Goal: Information Seeking & Learning: Understand process/instructions

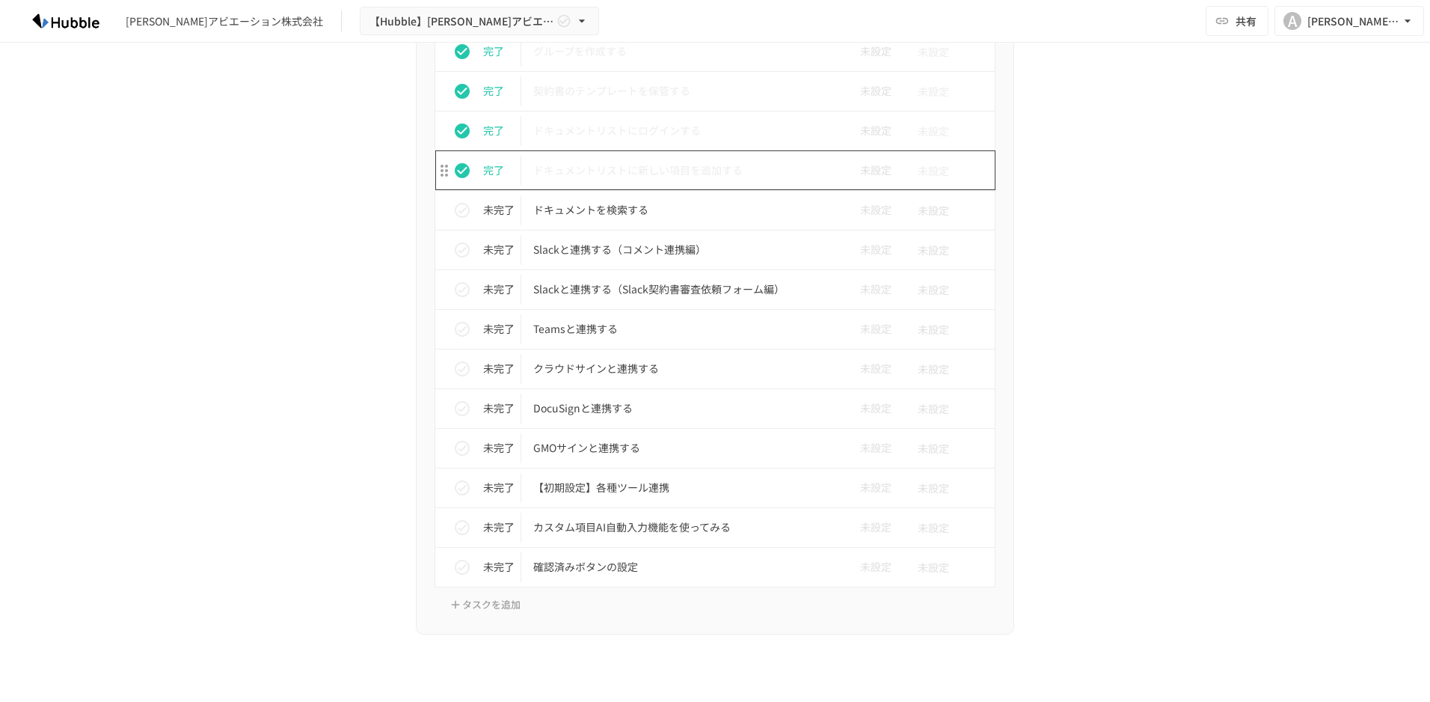
scroll to position [823, 0]
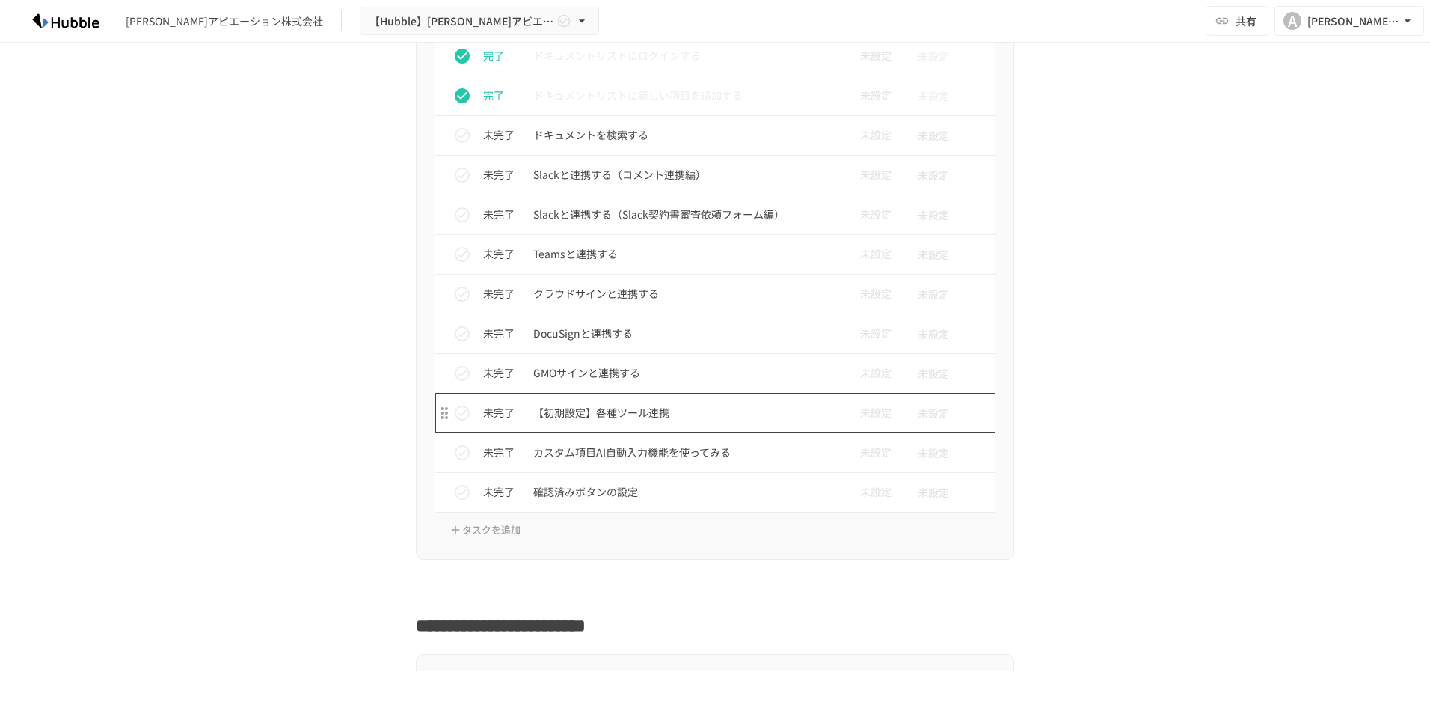
click at [640, 419] on p "【初期設定】各種ツール連携" at bounding box center [683, 412] width 301 height 19
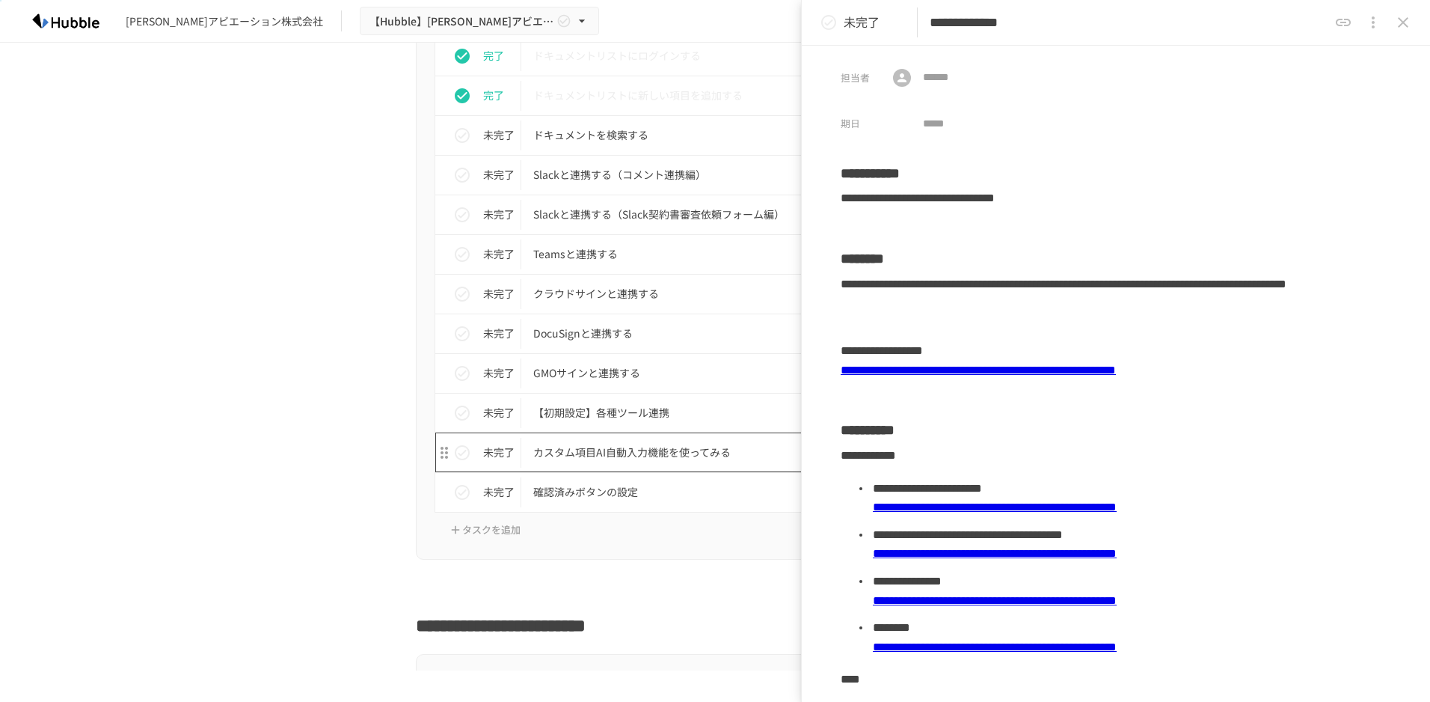
click at [566, 454] on p "カスタム項目AI自動入力機能を使ってみる" at bounding box center [683, 452] width 301 height 19
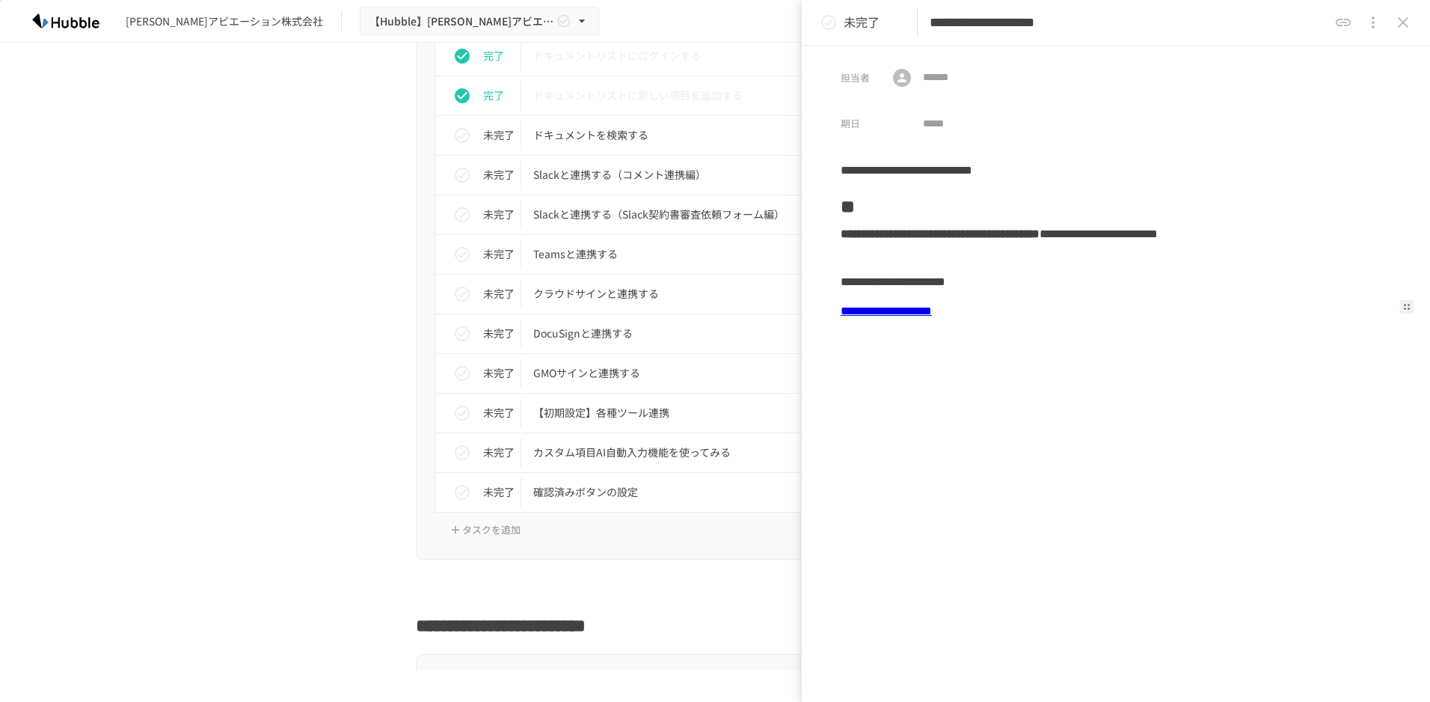
click at [932, 314] on link "**********" at bounding box center [886, 310] width 91 height 11
click at [455, 450] on icon "status" at bounding box center [462, 453] width 18 height 18
click at [557, 488] on p "確認済みボタンの設定" at bounding box center [683, 492] width 301 height 19
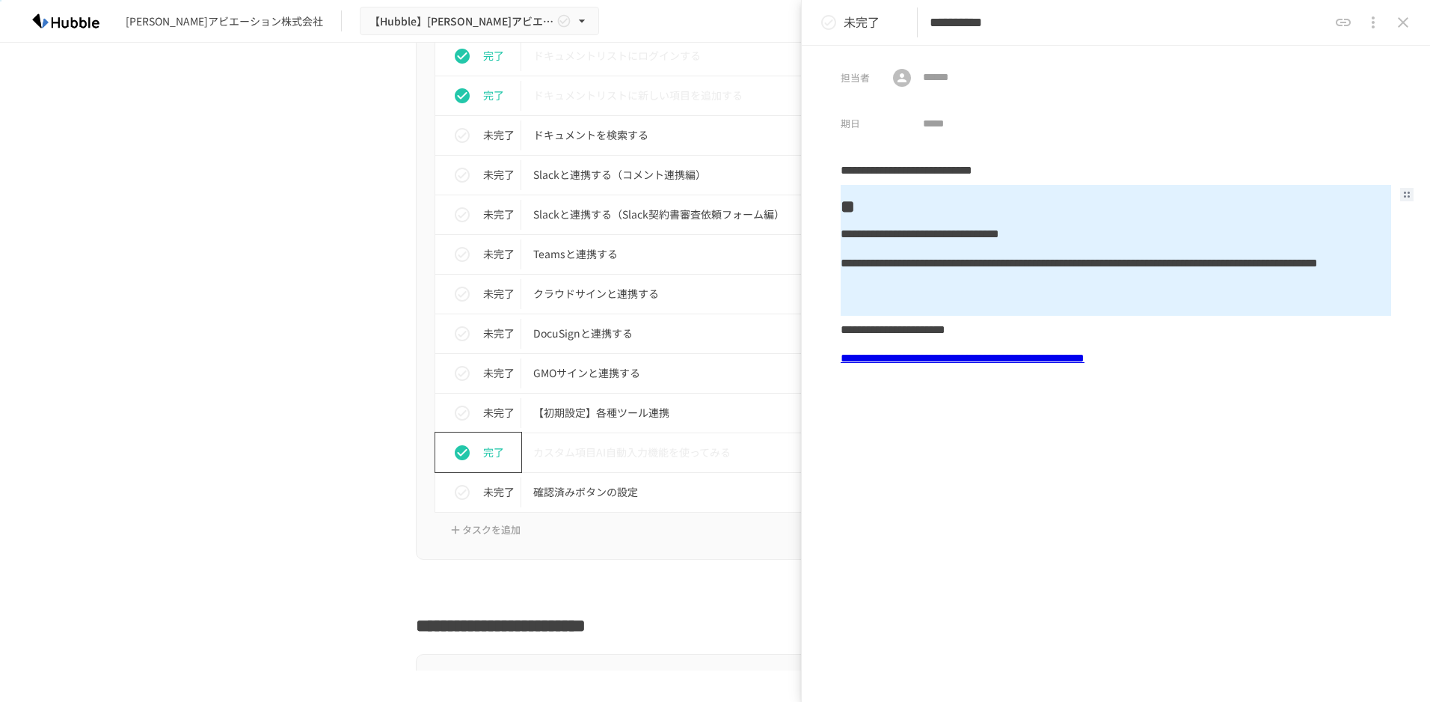
drag, startPoint x: 1083, startPoint y: 200, endPoint x: 1089, endPoint y: 276, distance: 75.9
click at [1089, 276] on div "**********" at bounding box center [1116, 391] width 551 height 470
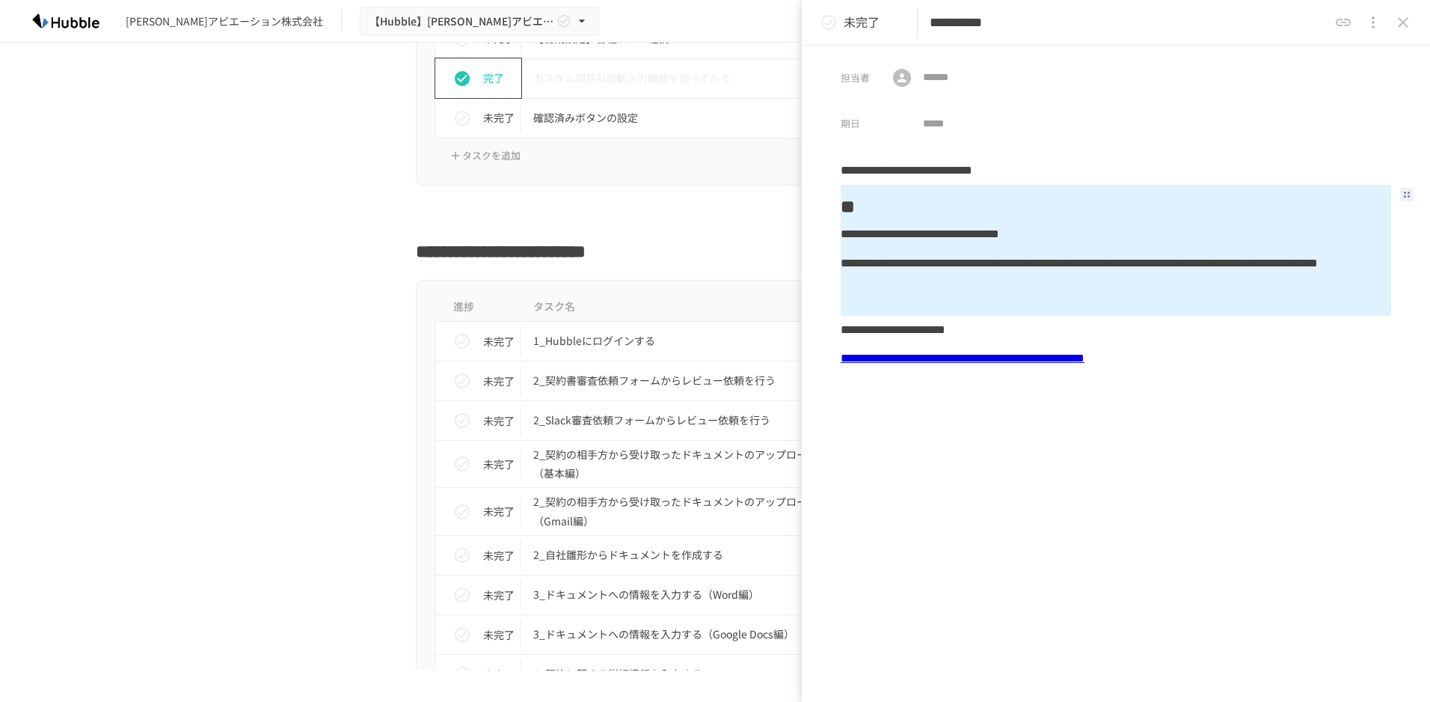
scroll to position [1272, 0]
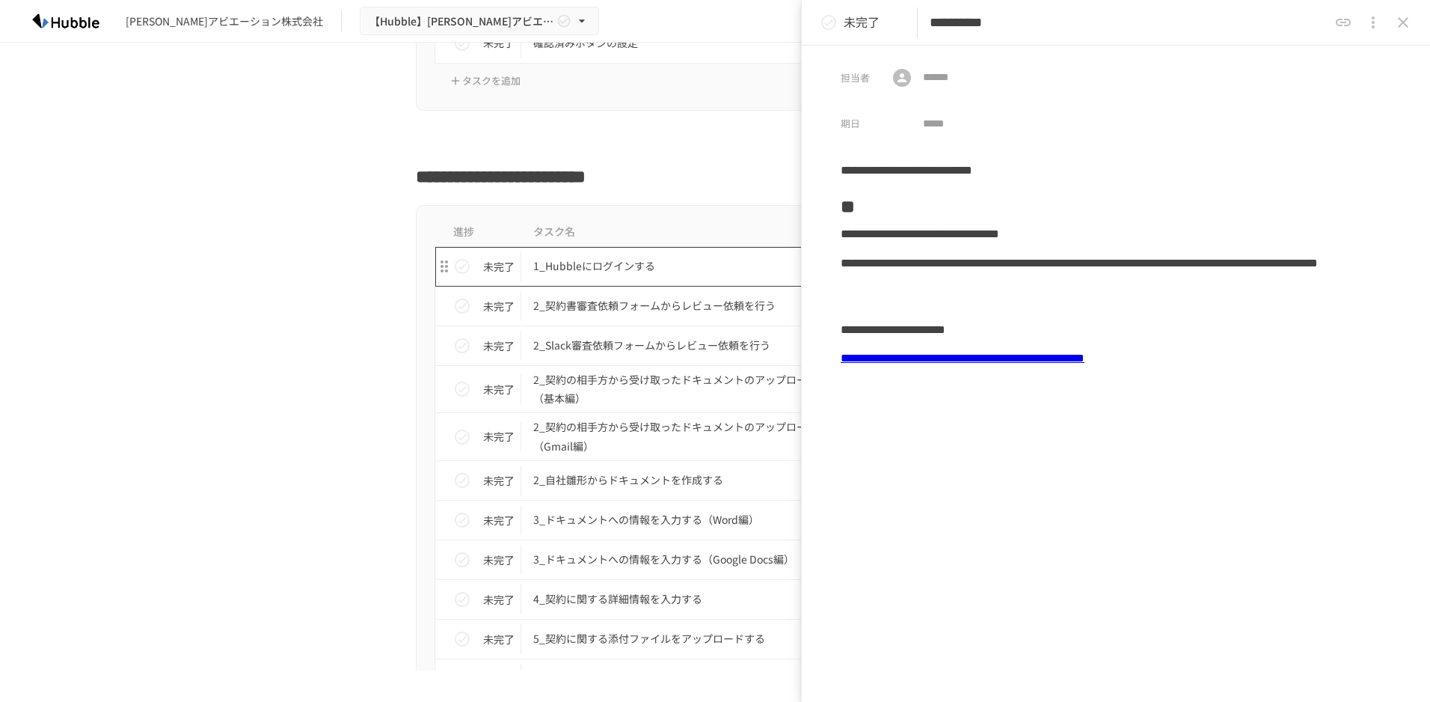
click at [732, 261] on p "1_Hubbleにログインする" at bounding box center [683, 266] width 301 height 19
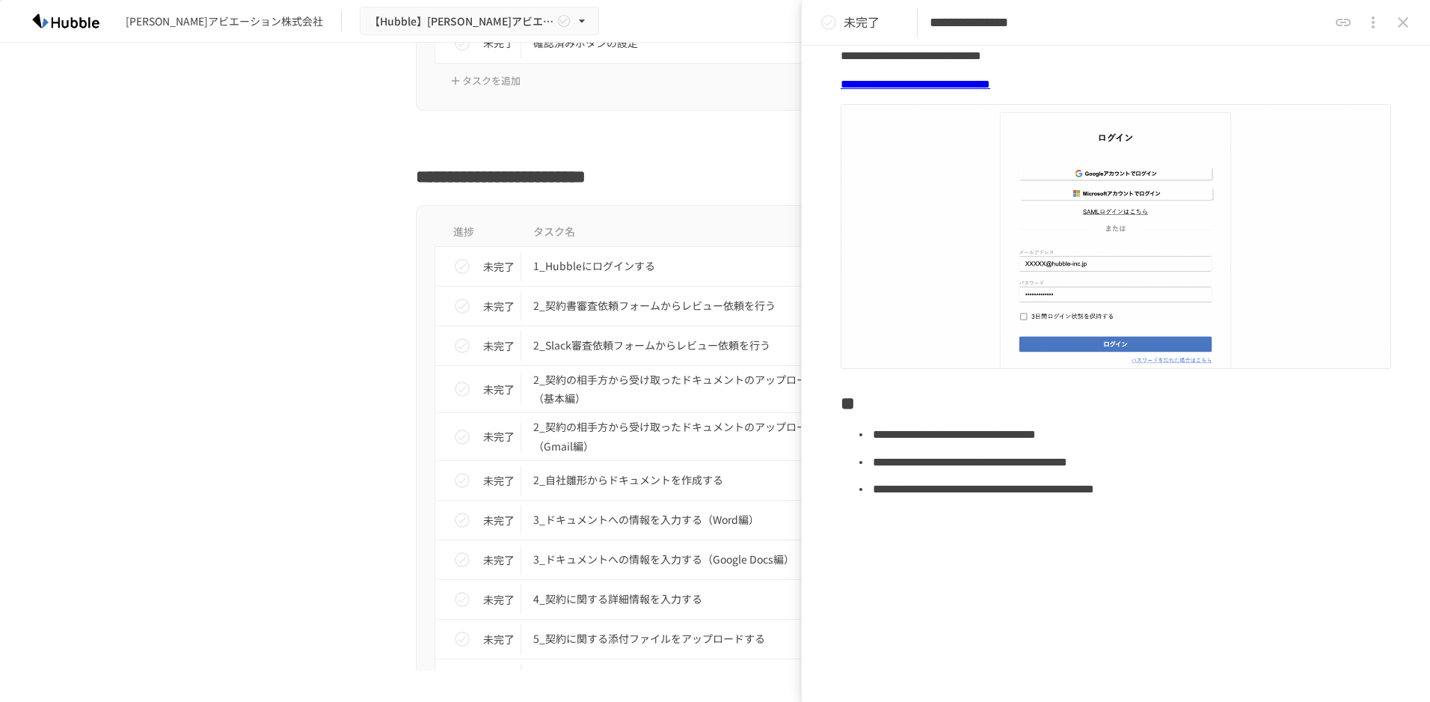
scroll to position [223, 0]
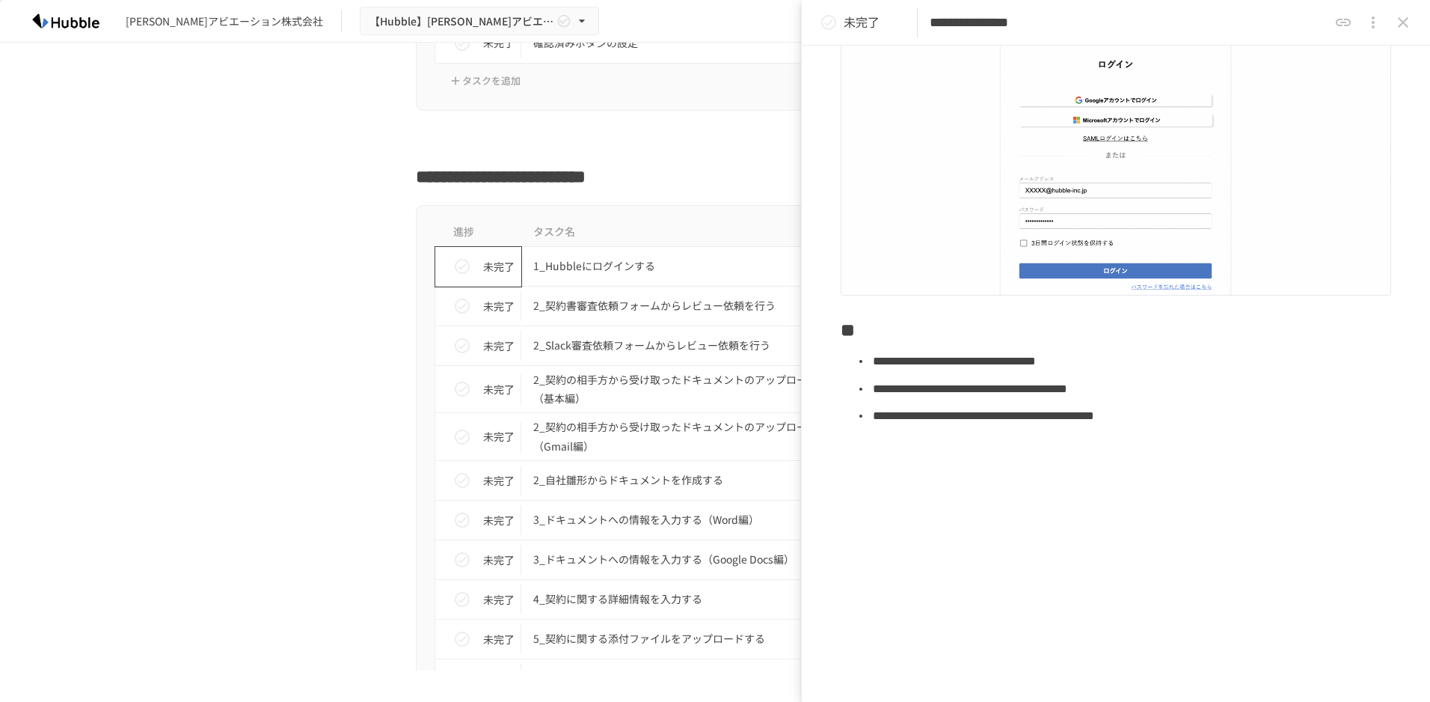
click at [463, 269] on icon "status" at bounding box center [462, 266] width 15 height 15
click at [638, 312] on p "2_契約書審査依頼フォームからレビュー依頼を行う" at bounding box center [683, 305] width 301 height 19
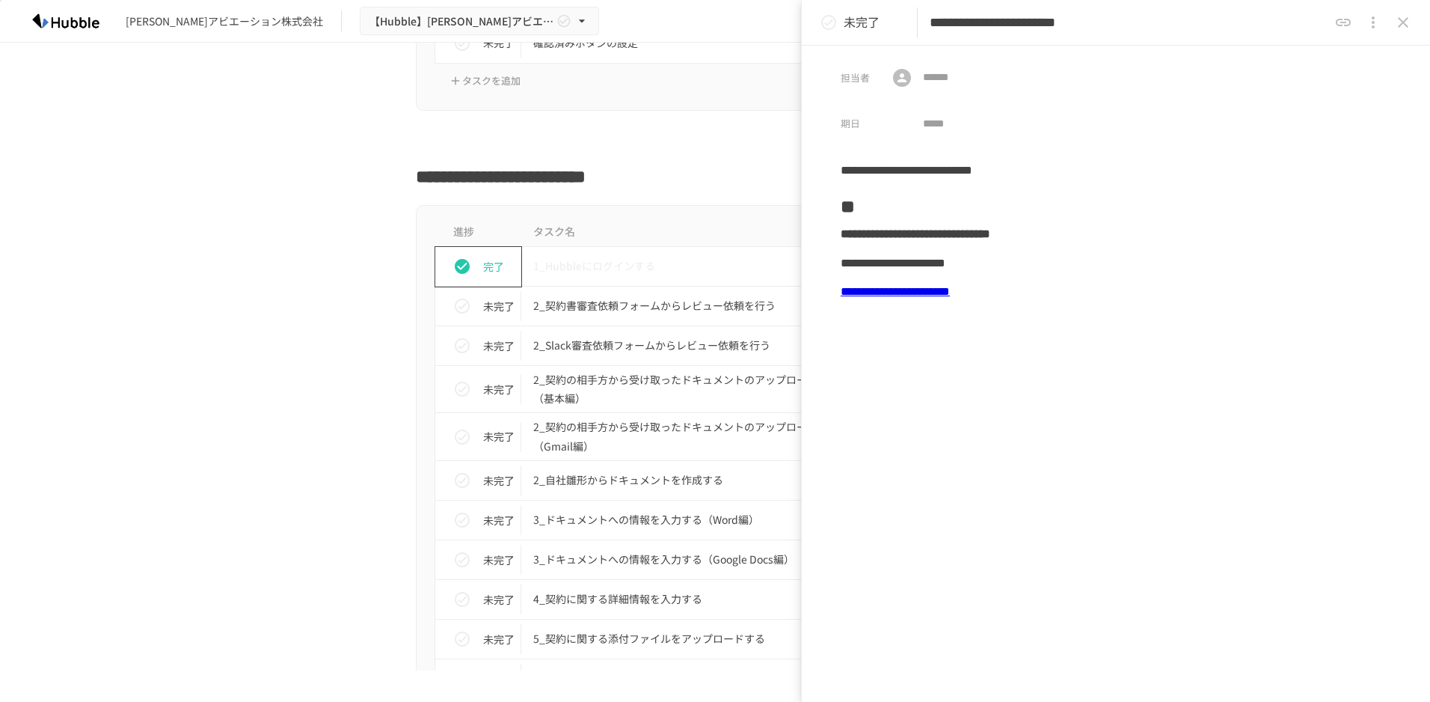
scroll to position [1197, 0]
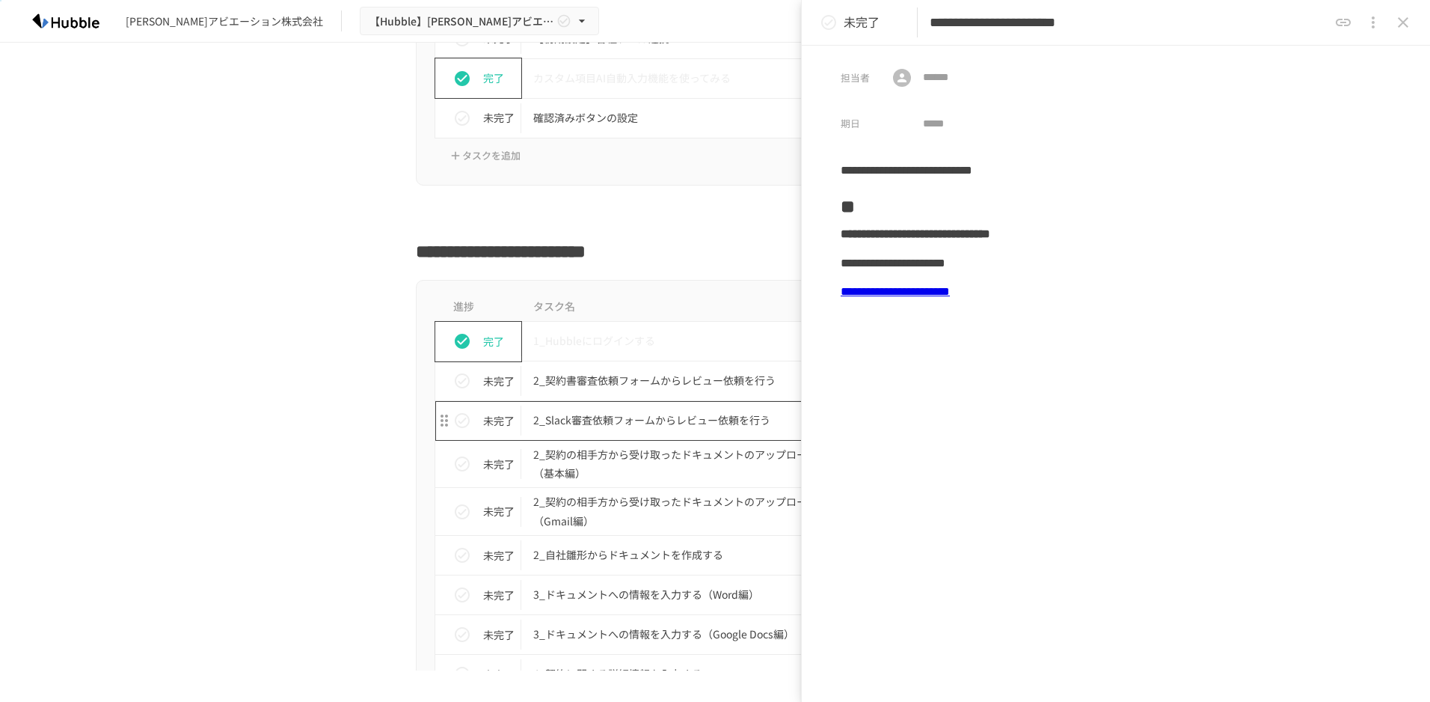
click at [687, 417] on p "2_Slack審査依頼フォームからレビュー依頼を行う" at bounding box center [683, 420] width 301 height 19
click at [680, 453] on p "2_契約の相手方から受け取ったドキュメントのアップロード（基本編）" at bounding box center [683, 463] width 301 height 37
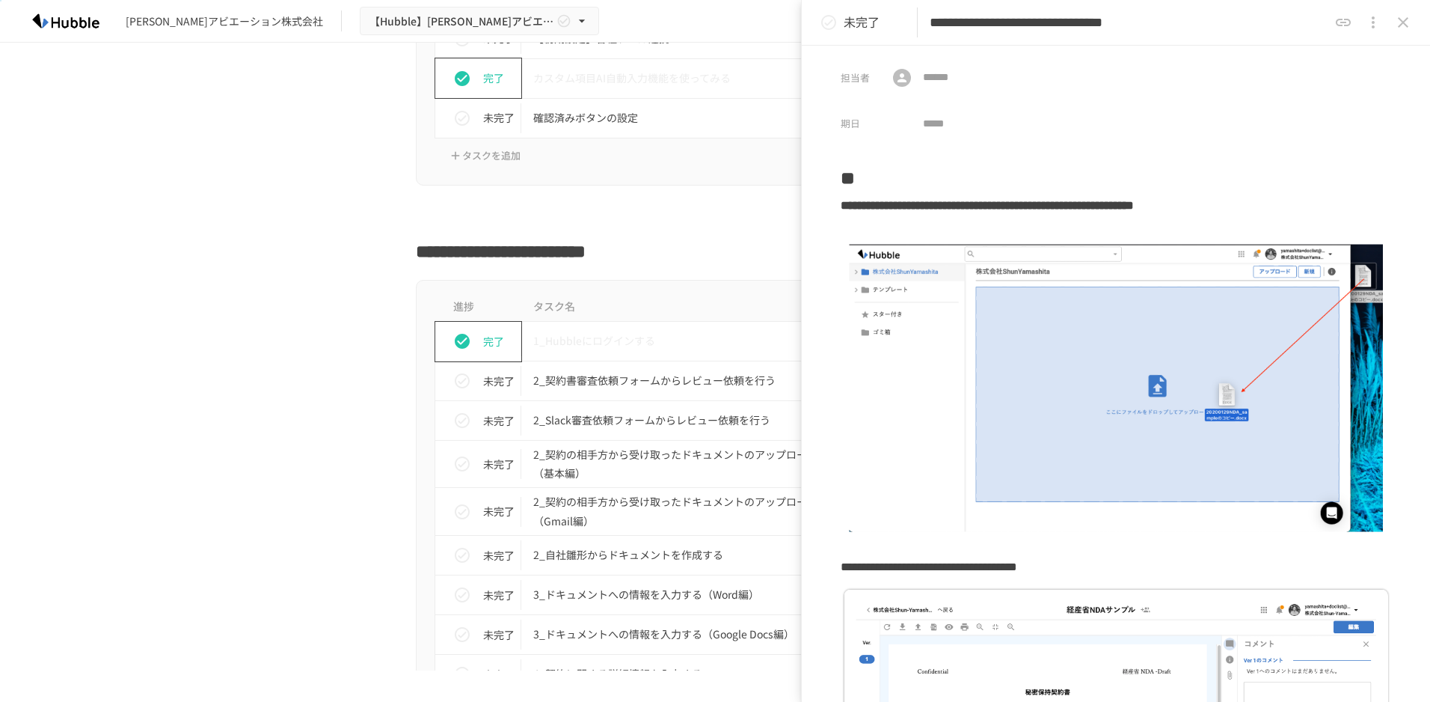
drag, startPoint x: 802, startPoint y: 477, endPoint x: 815, endPoint y: 469, distance: 15.4
click at [815, 470] on div "**********" at bounding box center [1116, 648] width 628 height 985
click at [1322, 76] on div "担当者 ​ ​ 期日 ​" at bounding box center [1116, 92] width 628 height 92
click at [610, 453] on p "2_契約の相手方から受け取ったドキュメントのアップロード（基本編）" at bounding box center [683, 463] width 301 height 37
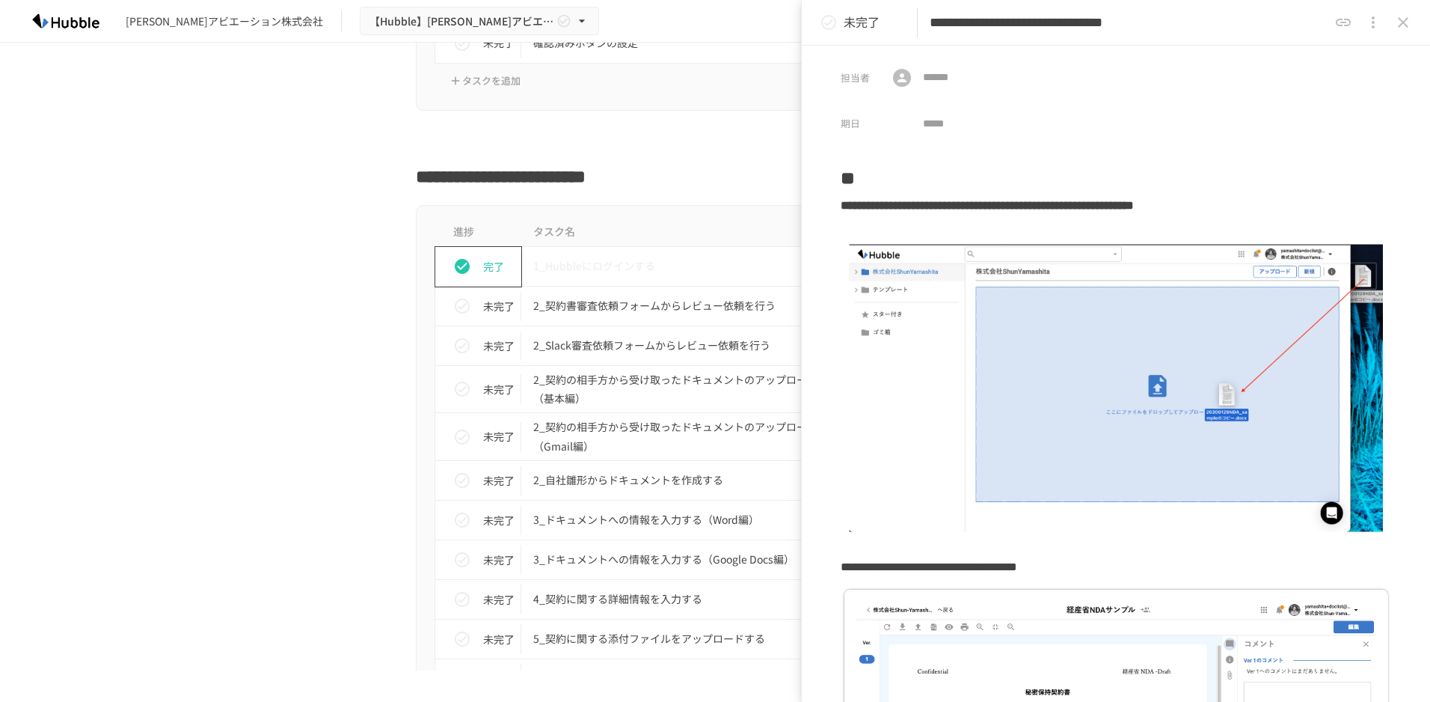
scroll to position [1347, 0]
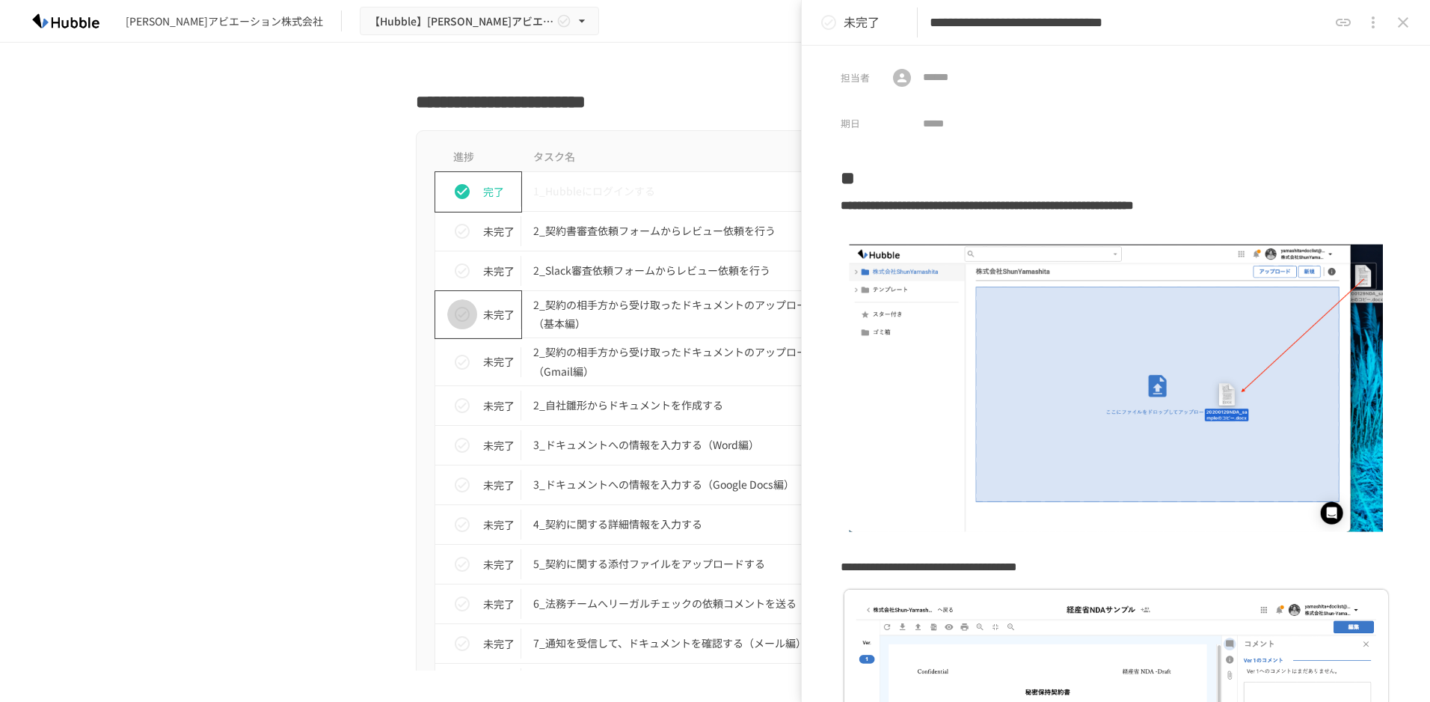
click at [456, 317] on icon "status" at bounding box center [462, 314] width 15 height 15
click at [688, 362] on p "2_契約の相手方から受け取ったドキュメントのアップロード（Gmail編）" at bounding box center [683, 361] width 301 height 37
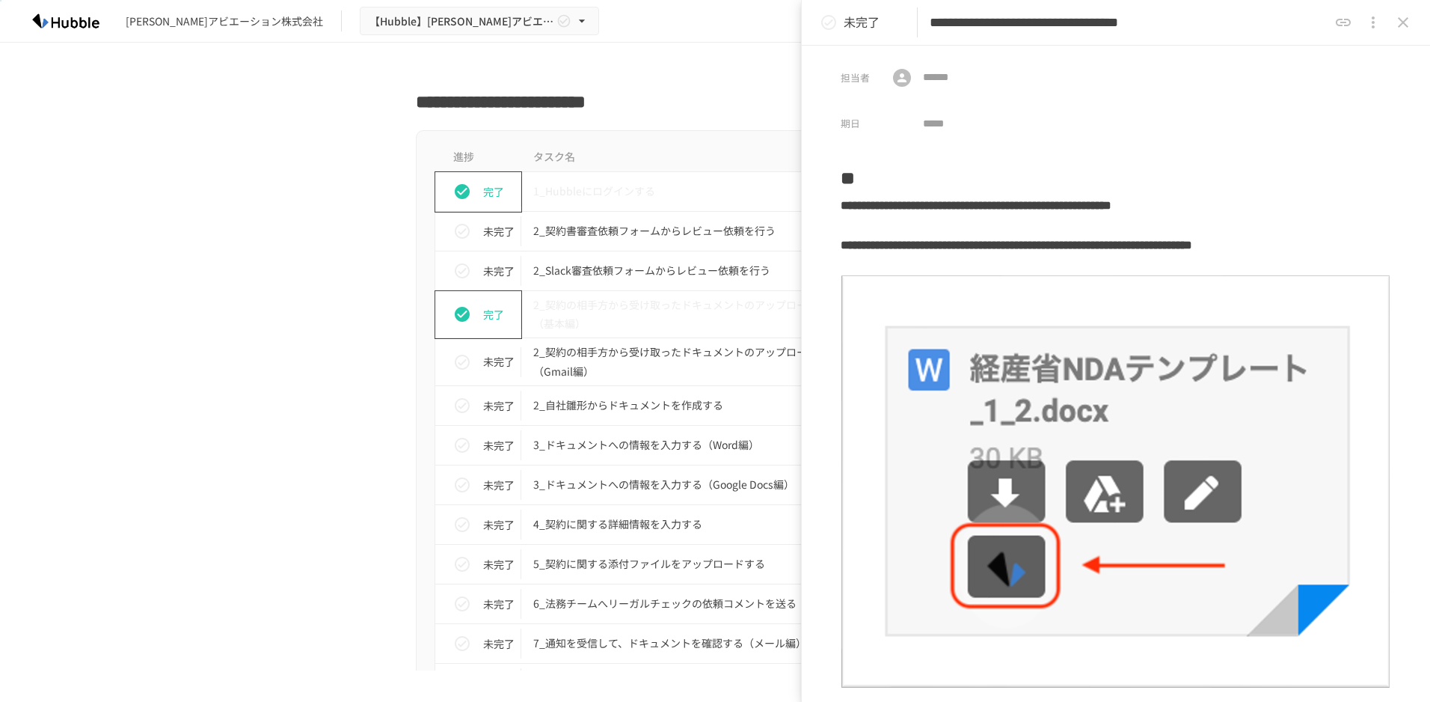
scroll to position [150, 0]
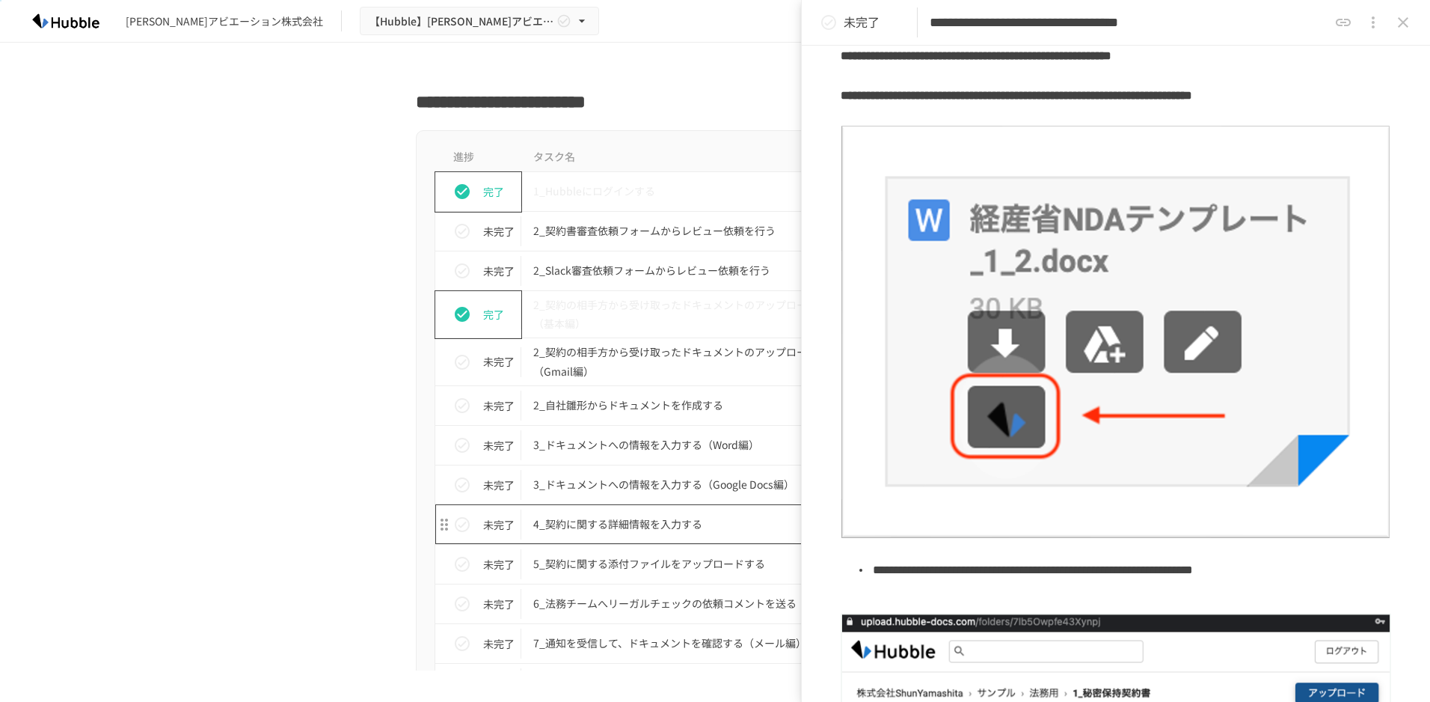
click at [612, 527] on p "4_契約に関する詳細情報を入力する" at bounding box center [683, 524] width 301 height 19
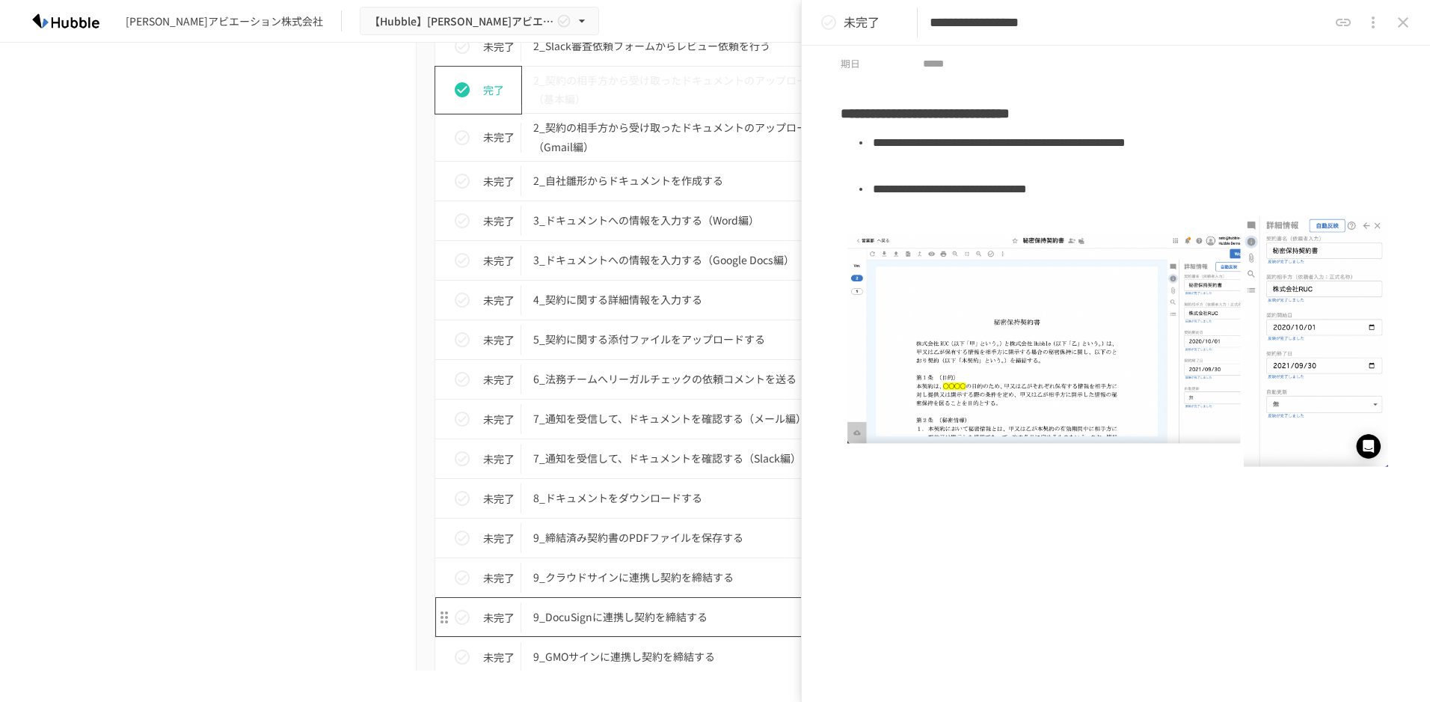
scroll to position [1646, 0]
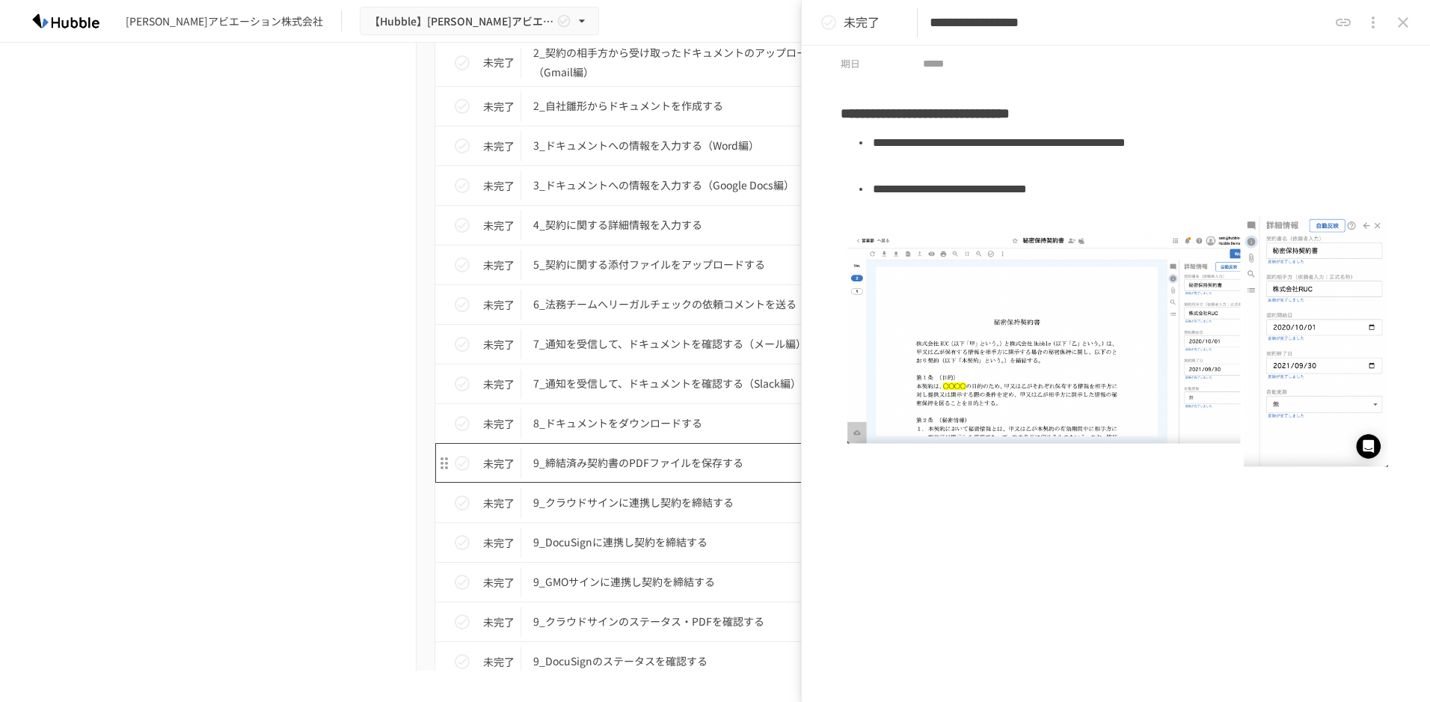
click at [654, 456] on p "9_締結済み契約書のPDFファイルを保存する" at bounding box center [683, 462] width 301 height 19
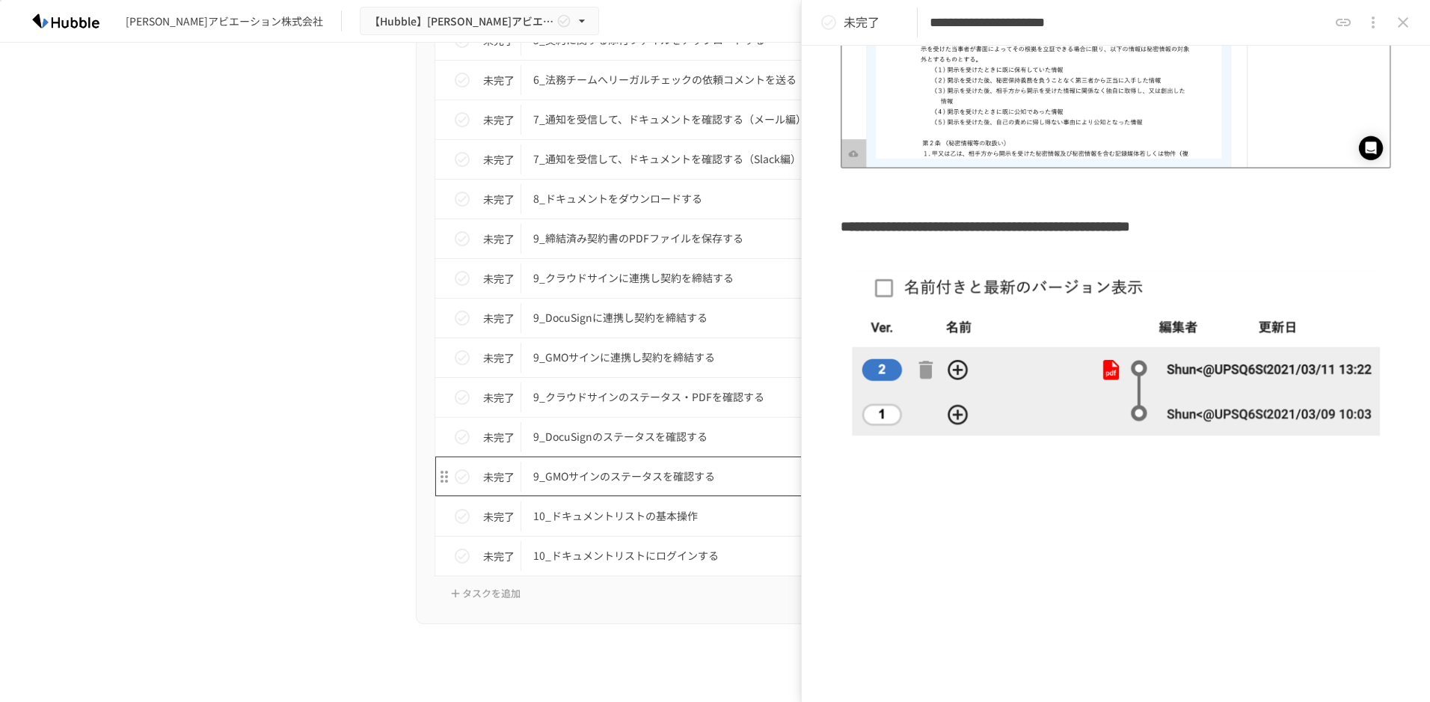
scroll to position [1945, 0]
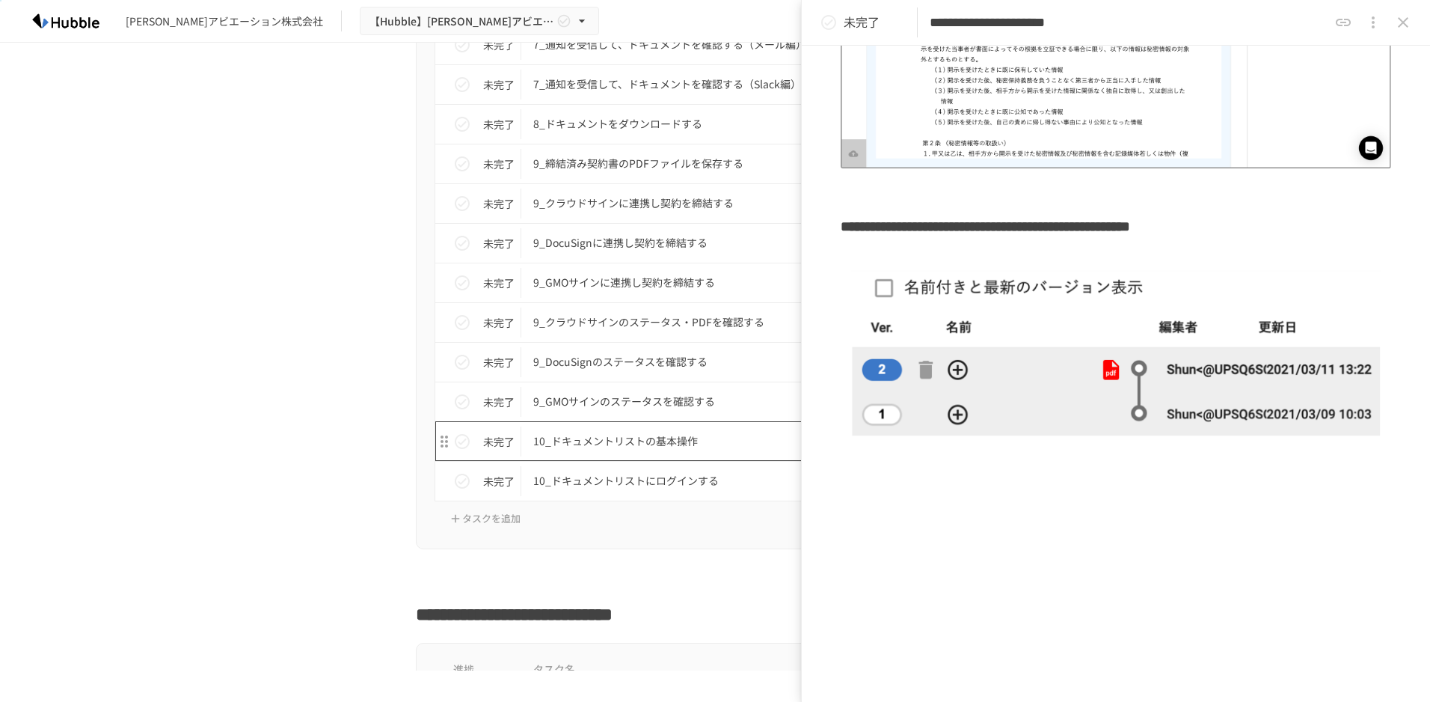
click at [668, 443] on p "10_ドキュメントリストの基本操作" at bounding box center [683, 441] width 301 height 19
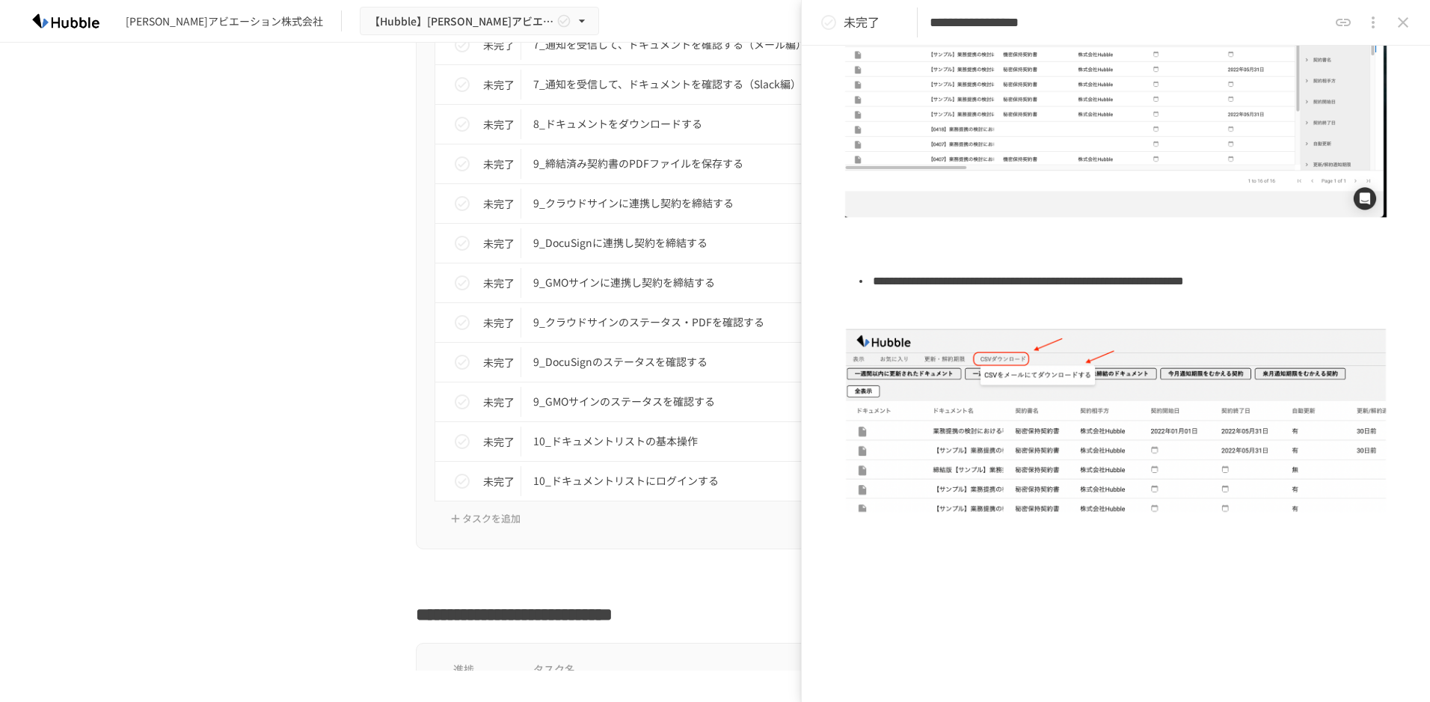
scroll to position [341, 0]
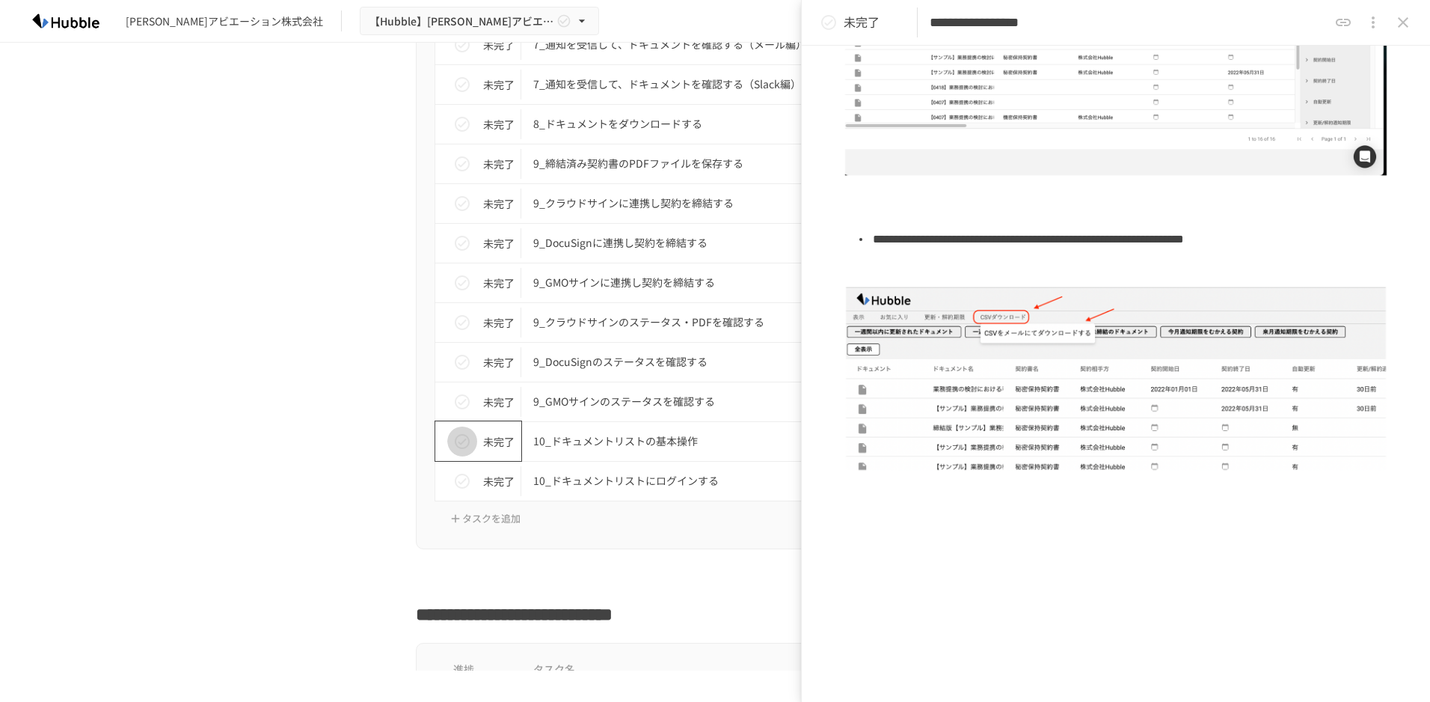
click at [463, 449] on icon "status" at bounding box center [462, 441] width 18 height 18
click at [575, 479] on p "10_ドキュメントリストにログインする" at bounding box center [683, 480] width 301 height 19
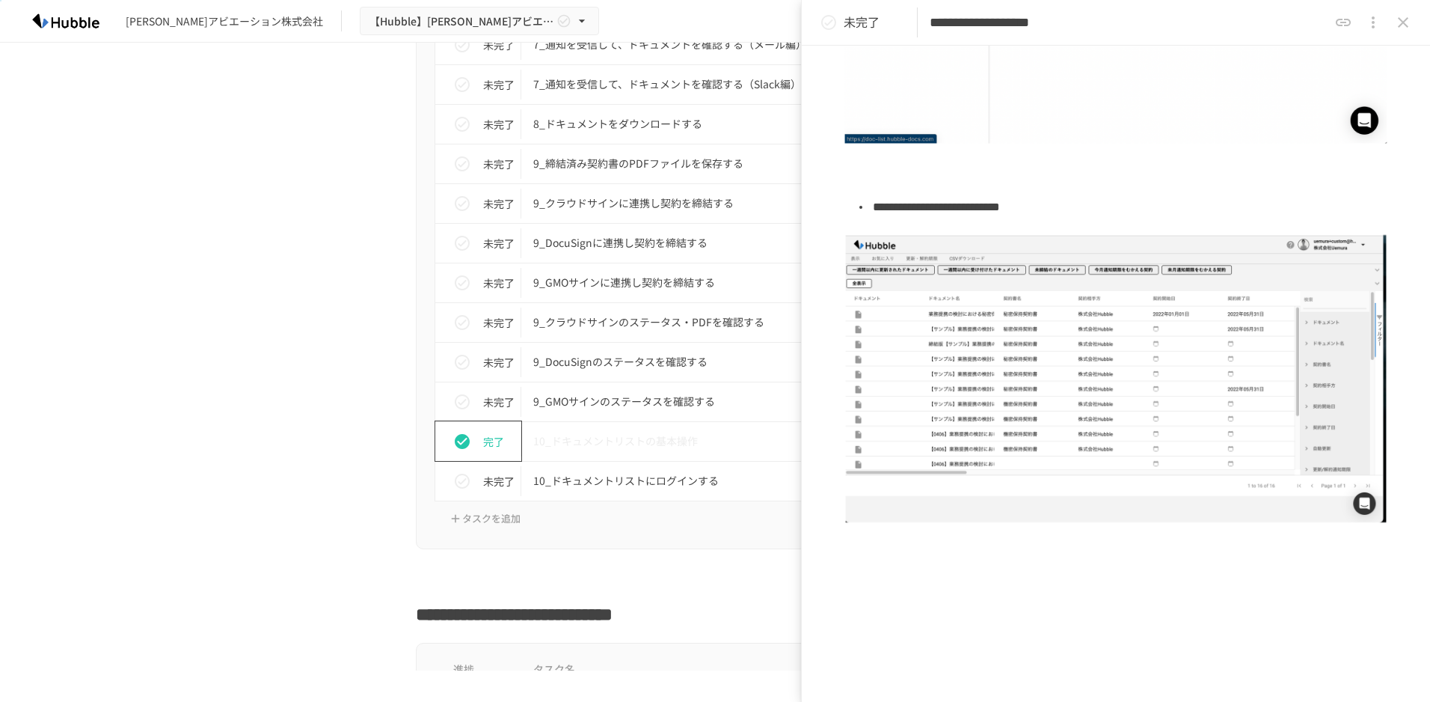
scroll to position [498, 0]
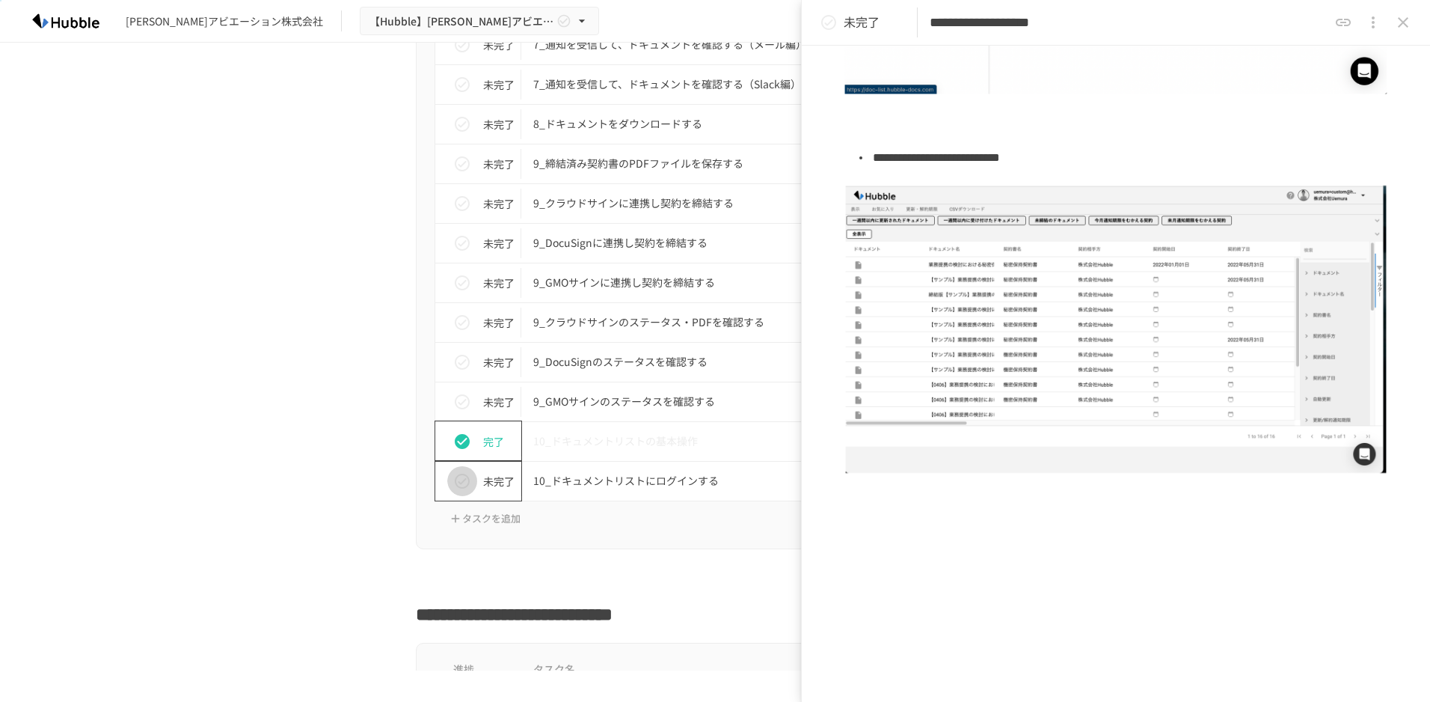
click at [458, 488] on icon "status" at bounding box center [462, 481] width 15 height 15
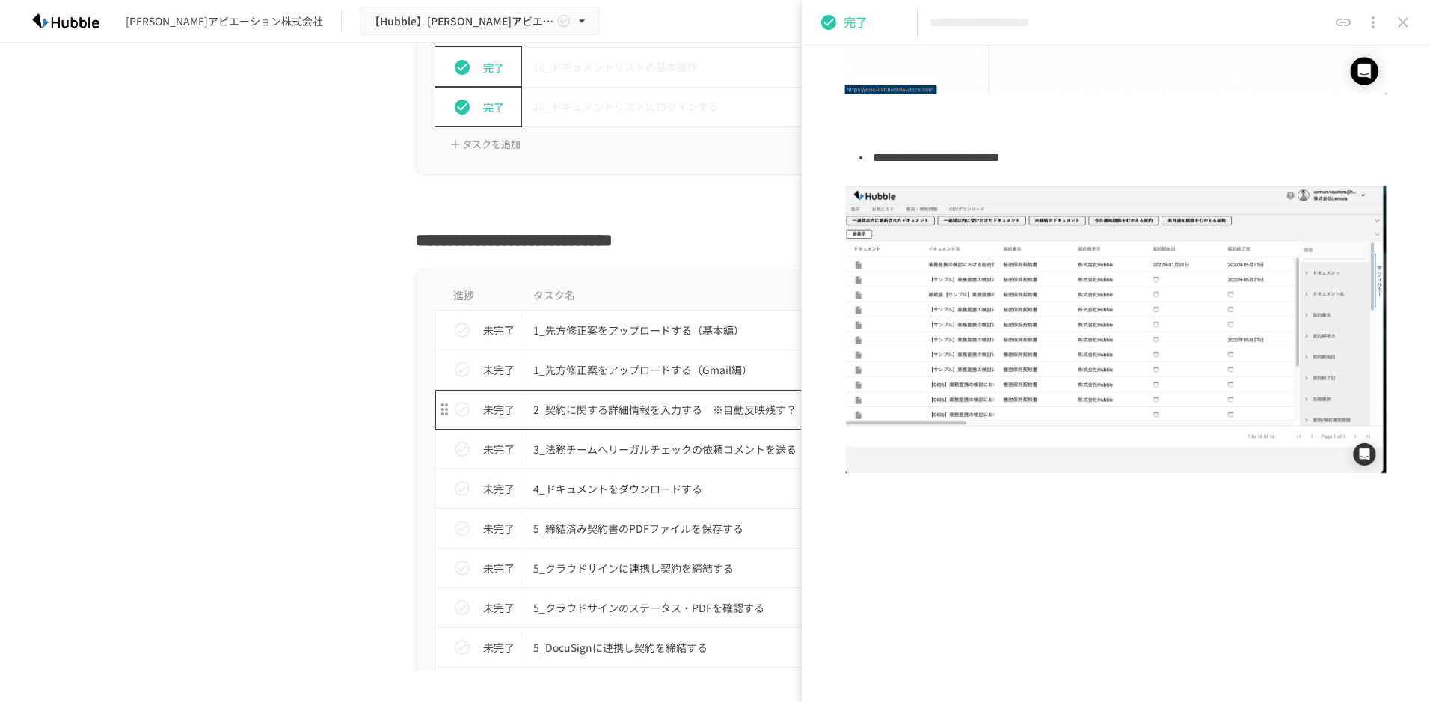
scroll to position [2469, 0]
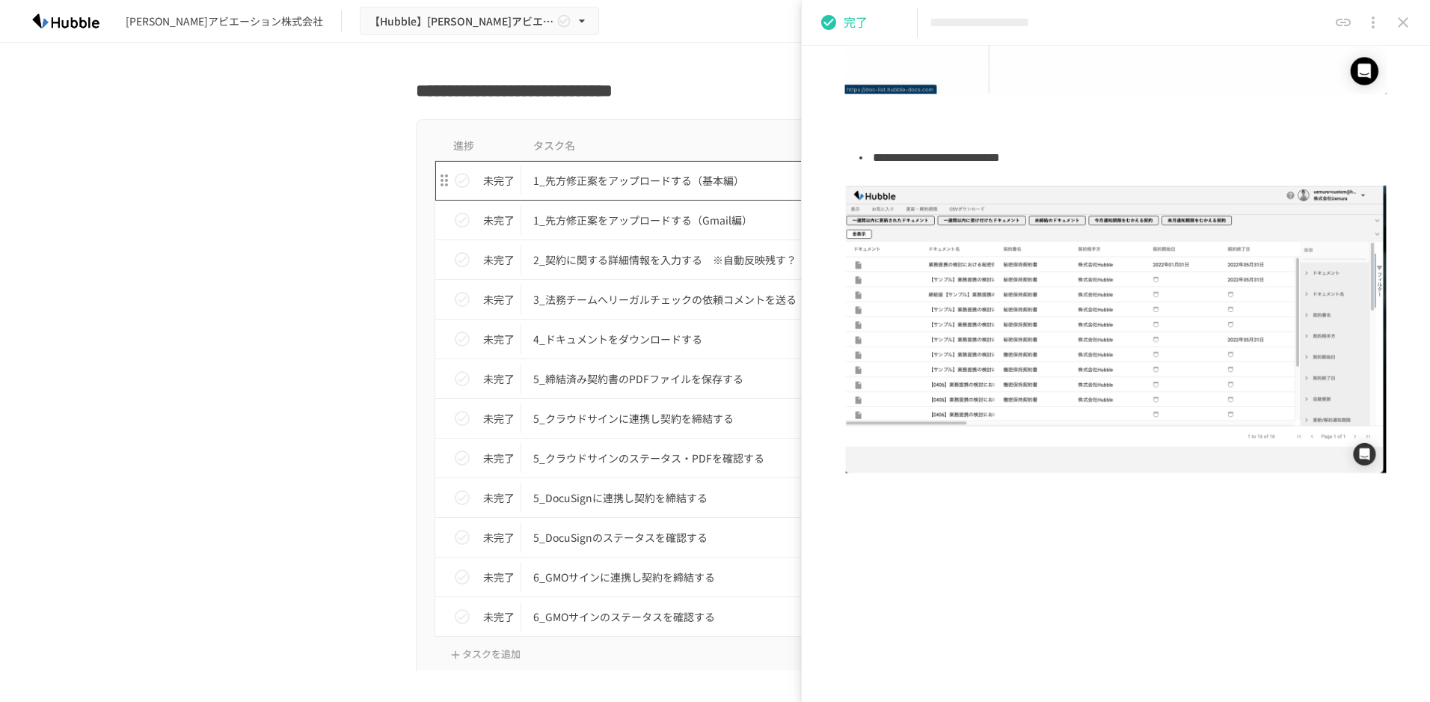
click at [664, 174] on p "1_先方修正案をアップロードする（基本編）" at bounding box center [683, 180] width 301 height 19
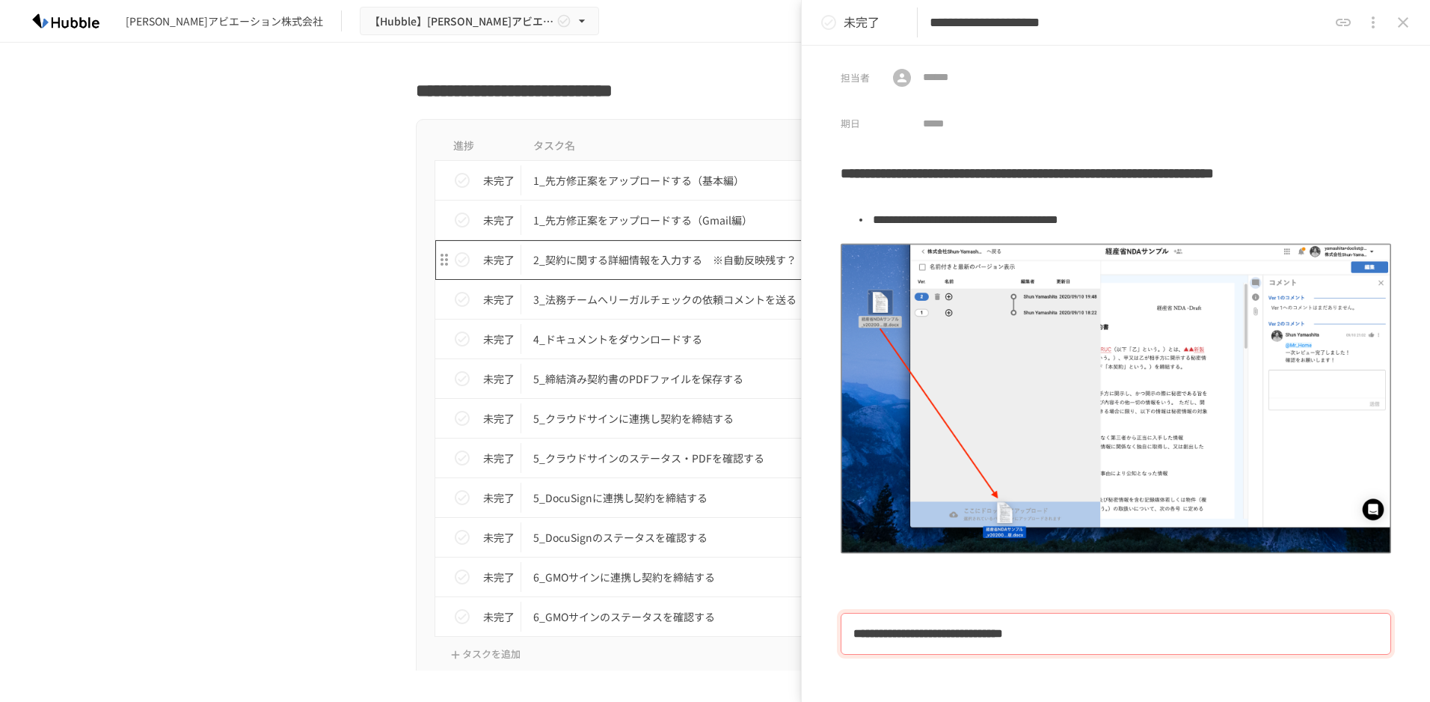
click at [590, 251] on p "2_契約に関する詳細情報を入力する　※自動反映残す？" at bounding box center [683, 260] width 301 height 19
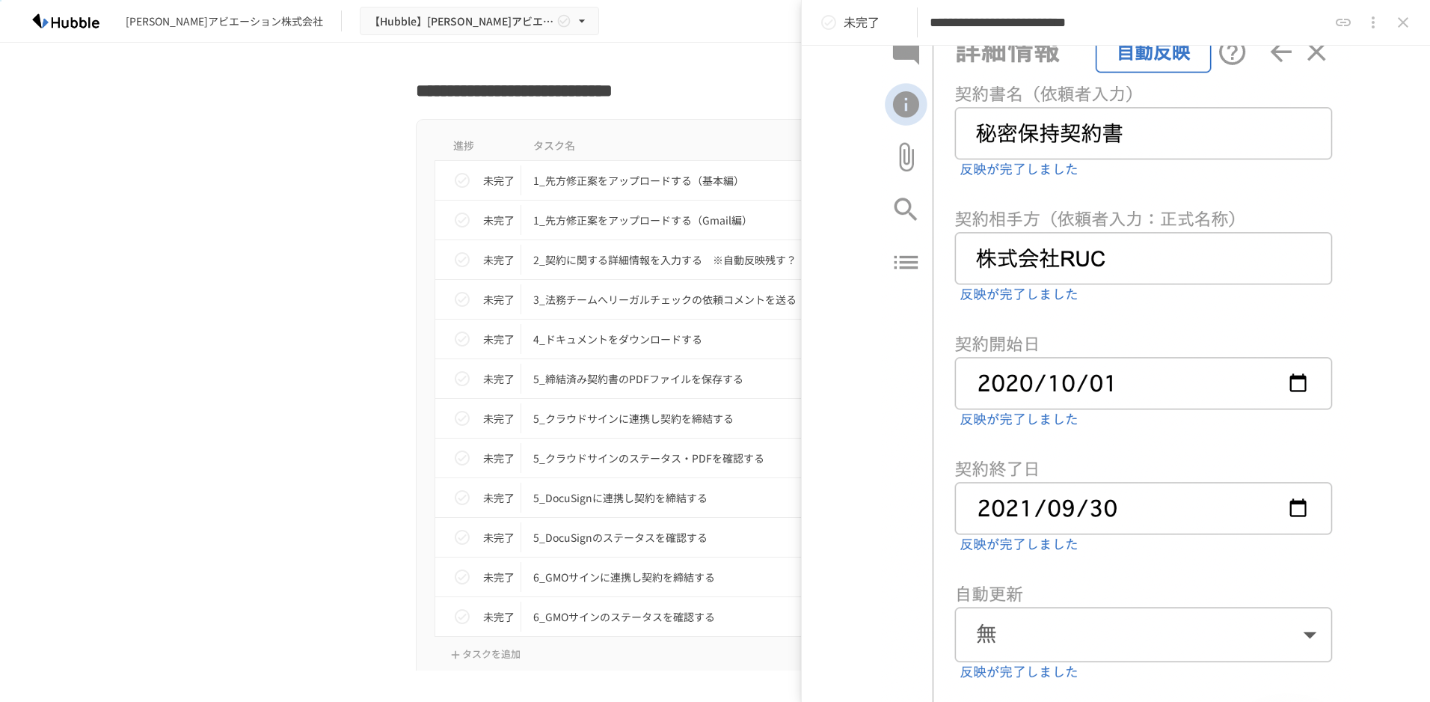
scroll to position [976, 0]
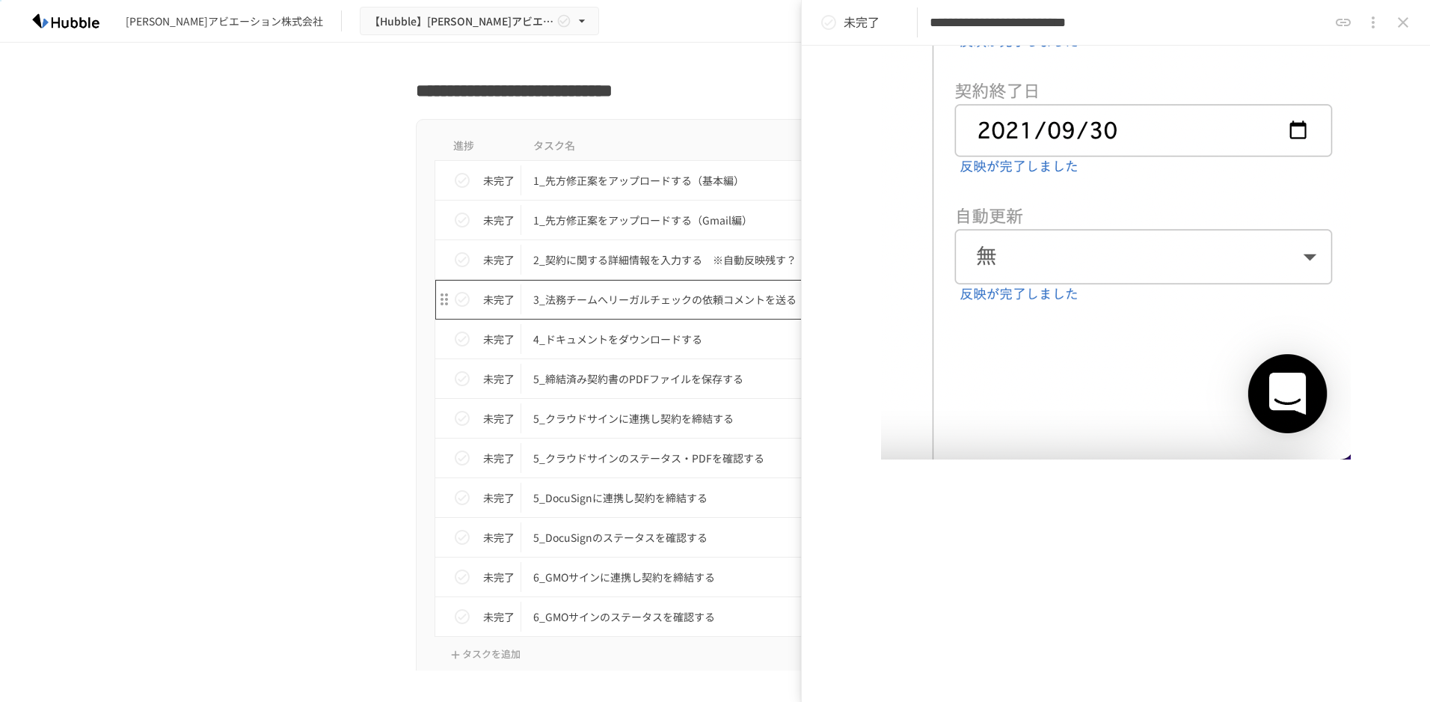
click at [574, 298] on p "3_法務チームへリーガルチェックの依頼コメントを送る" at bounding box center [683, 299] width 301 height 19
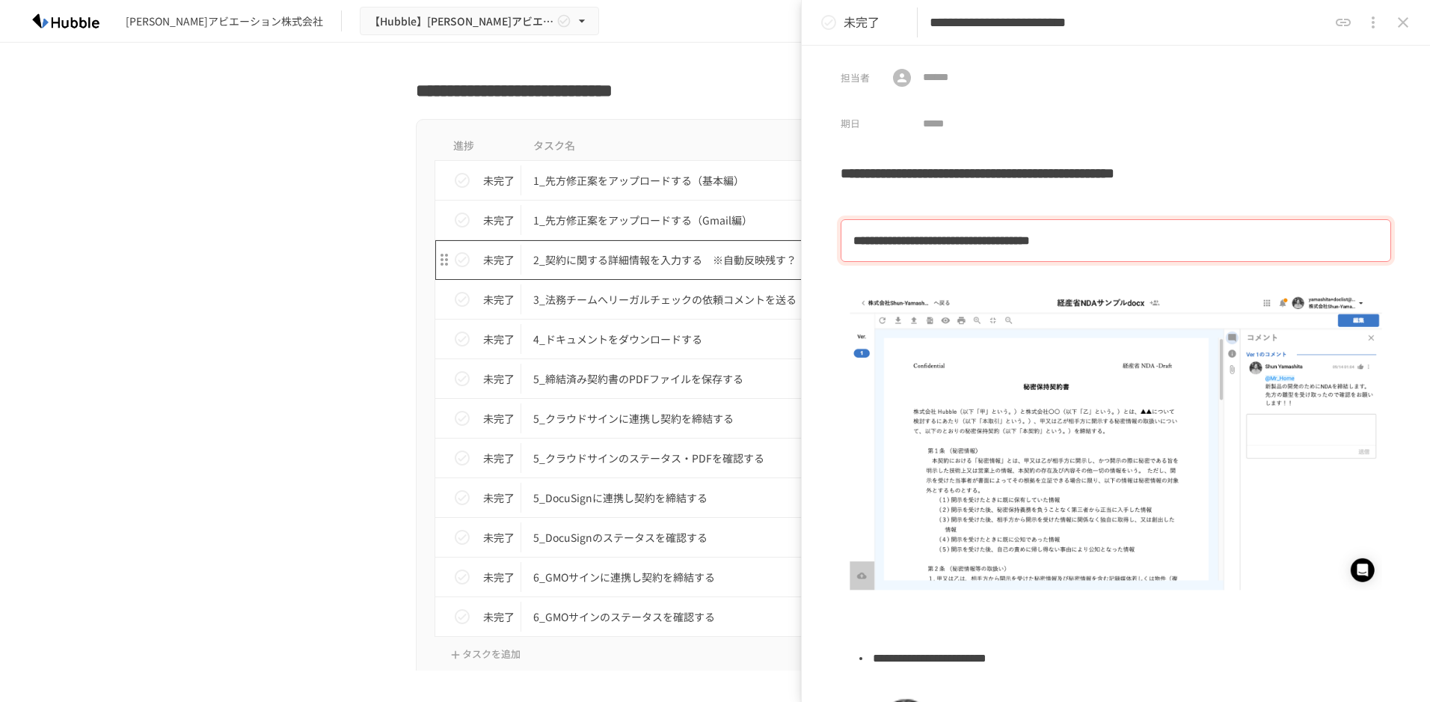
click at [655, 257] on p "2_契約に関する詳細情報を入力する　※自動反映残す？" at bounding box center [683, 260] width 301 height 19
type input "**********"
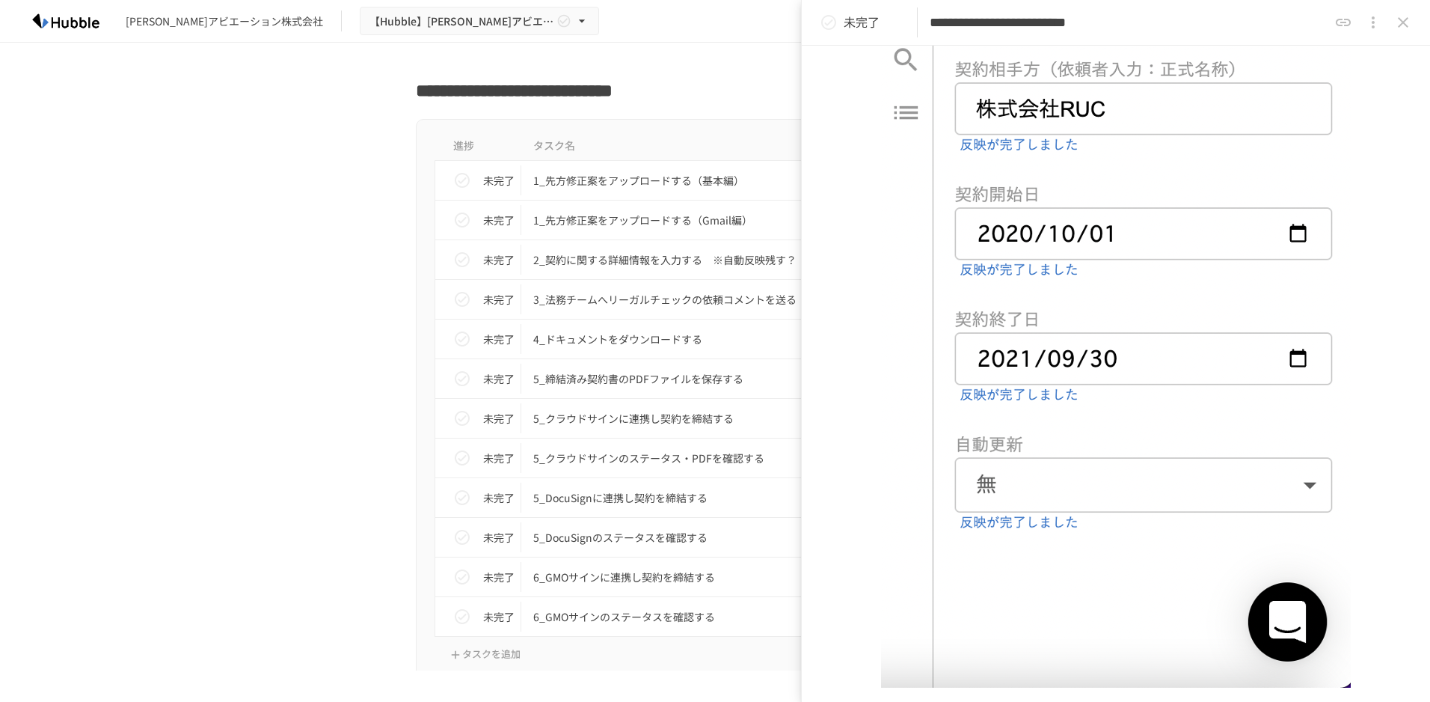
scroll to position [976, 0]
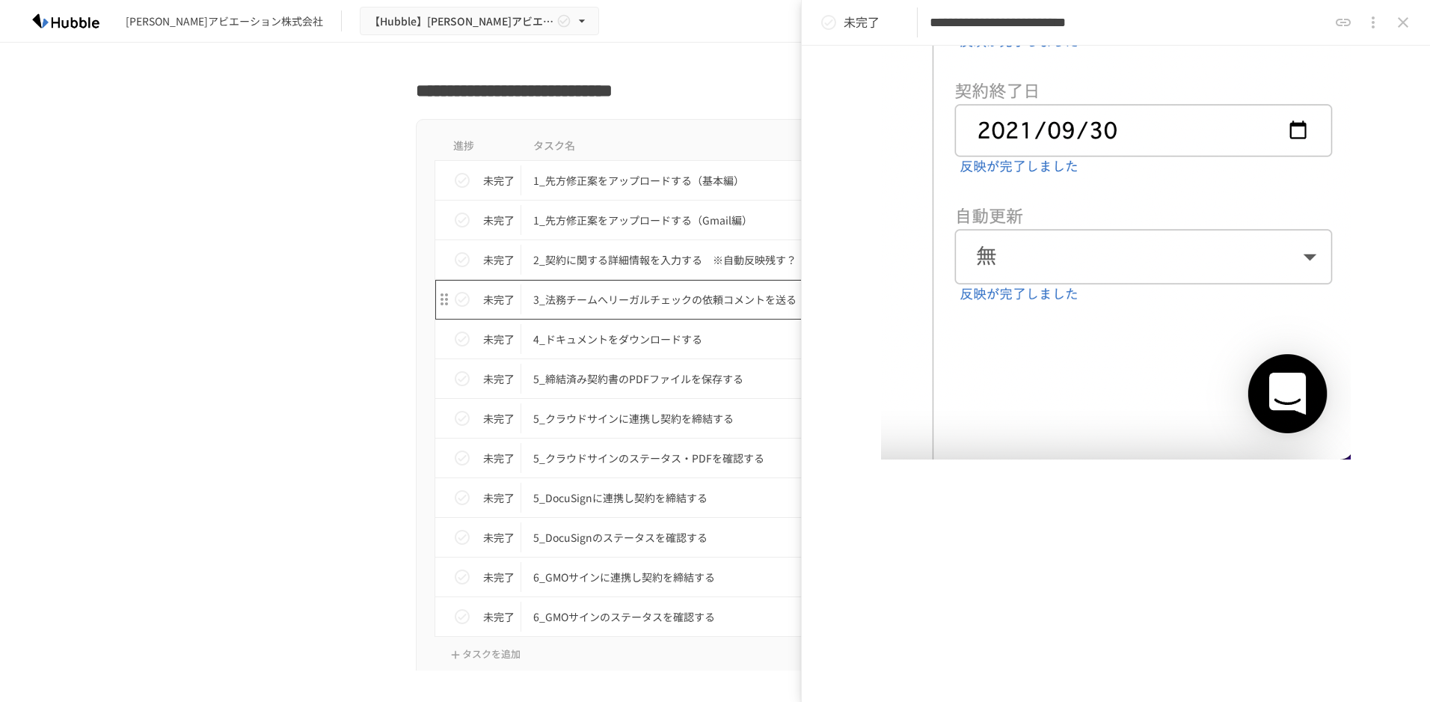
click at [648, 307] on p "3_法務チームへリーガルチェックの依頼コメントを送る" at bounding box center [683, 299] width 301 height 19
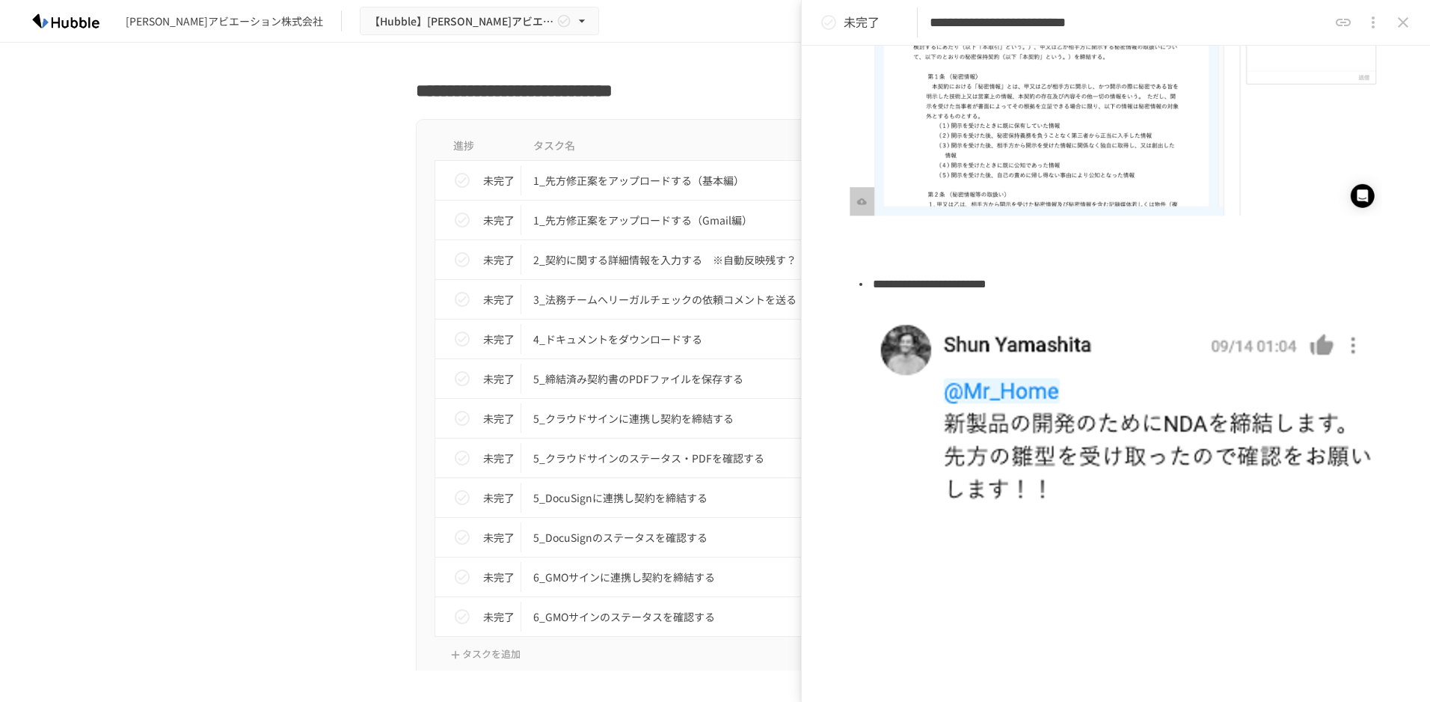
scroll to position [425, 0]
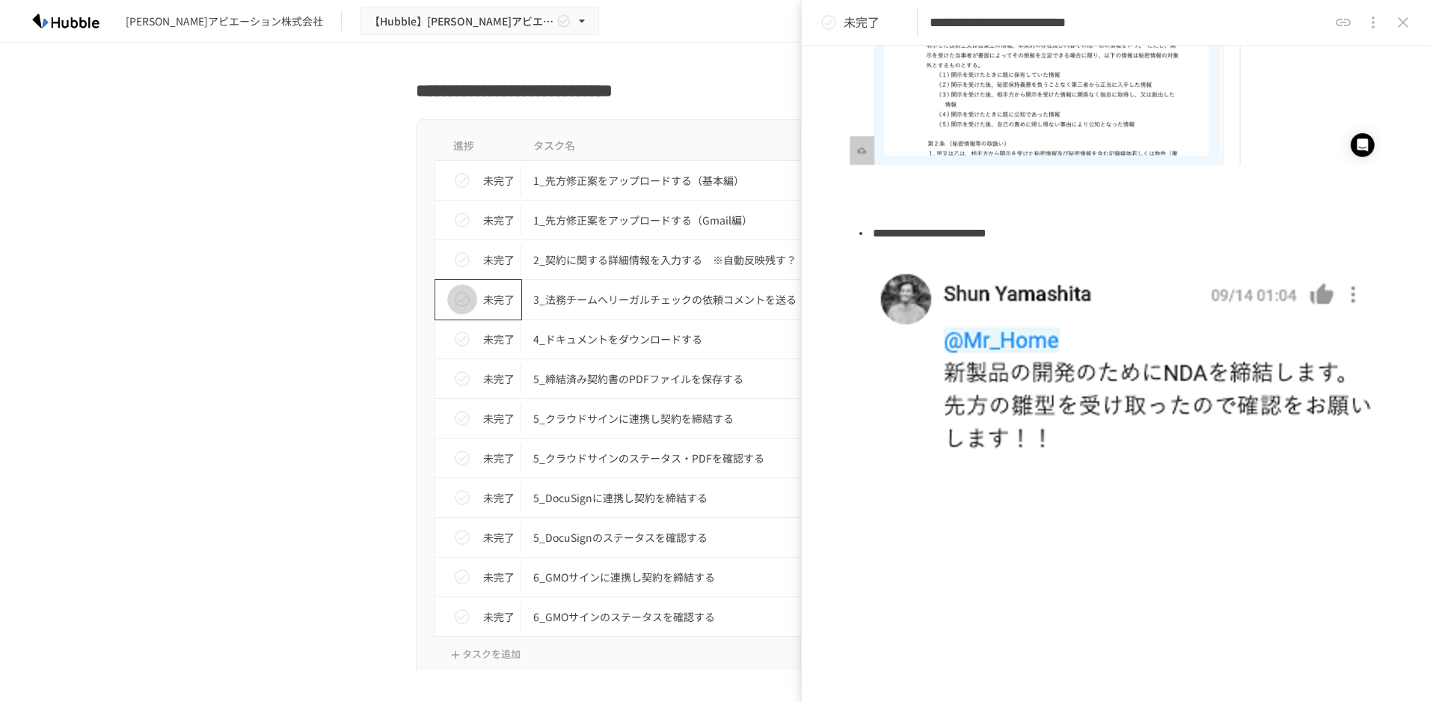
click at [456, 297] on icon "status" at bounding box center [462, 299] width 18 height 18
click at [582, 341] on p "4_ドキュメントをダウンロードする" at bounding box center [683, 339] width 301 height 19
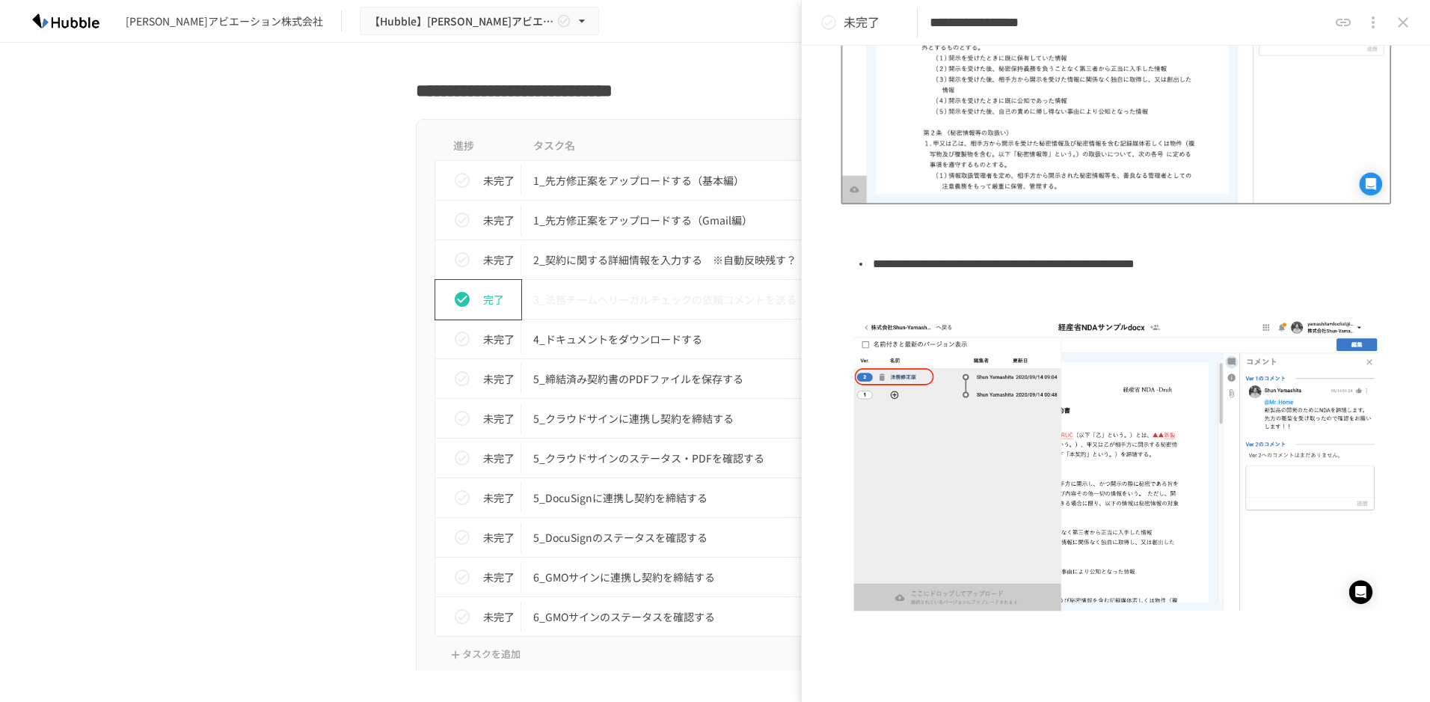
scroll to position [519, 0]
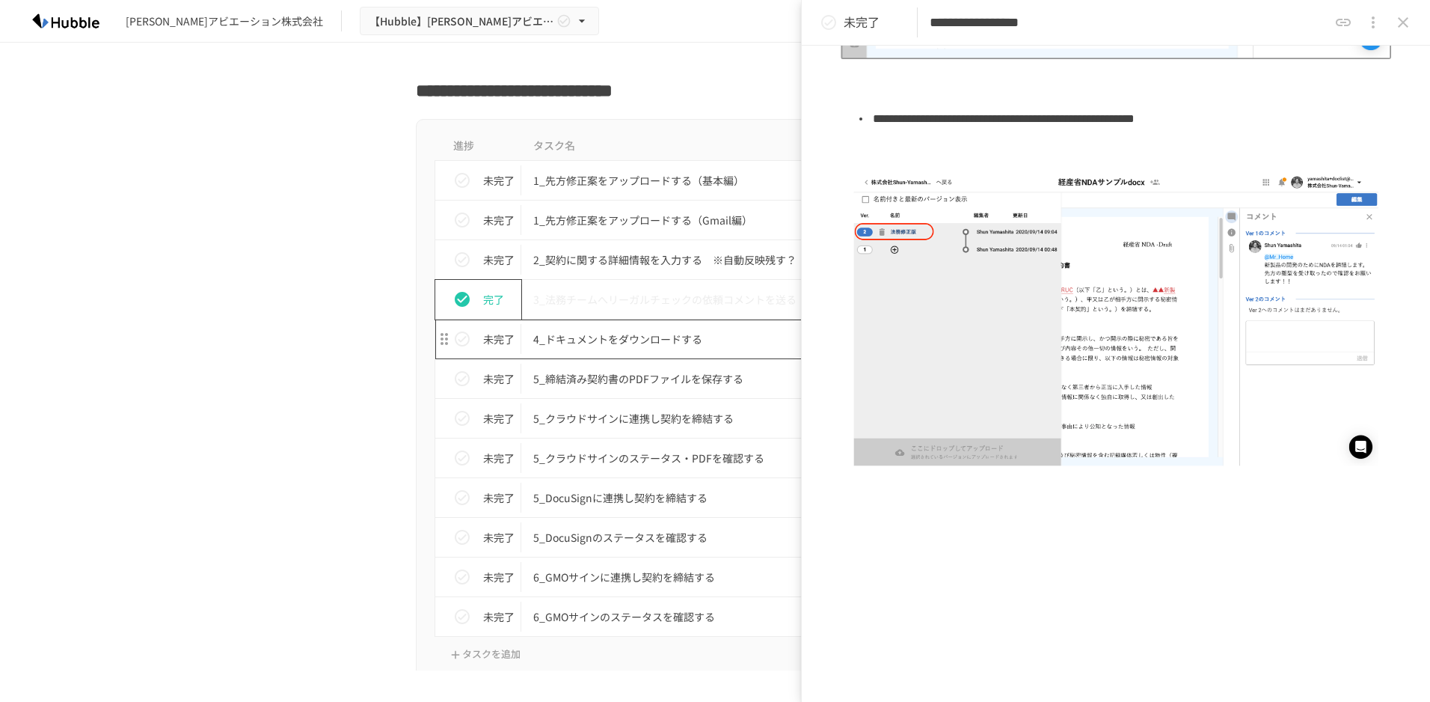
click at [604, 344] on p "4_ドキュメントをダウンロードする" at bounding box center [683, 339] width 301 height 19
click at [608, 340] on p "4_ドキュメントをダウンロードする" at bounding box center [683, 339] width 301 height 19
click at [633, 336] on p "4_ドキュメントをダウンロードする" at bounding box center [683, 339] width 301 height 19
click at [616, 370] on p "5_締結済み契約書のPDFファイルを保存する" at bounding box center [683, 379] width 301 height 19
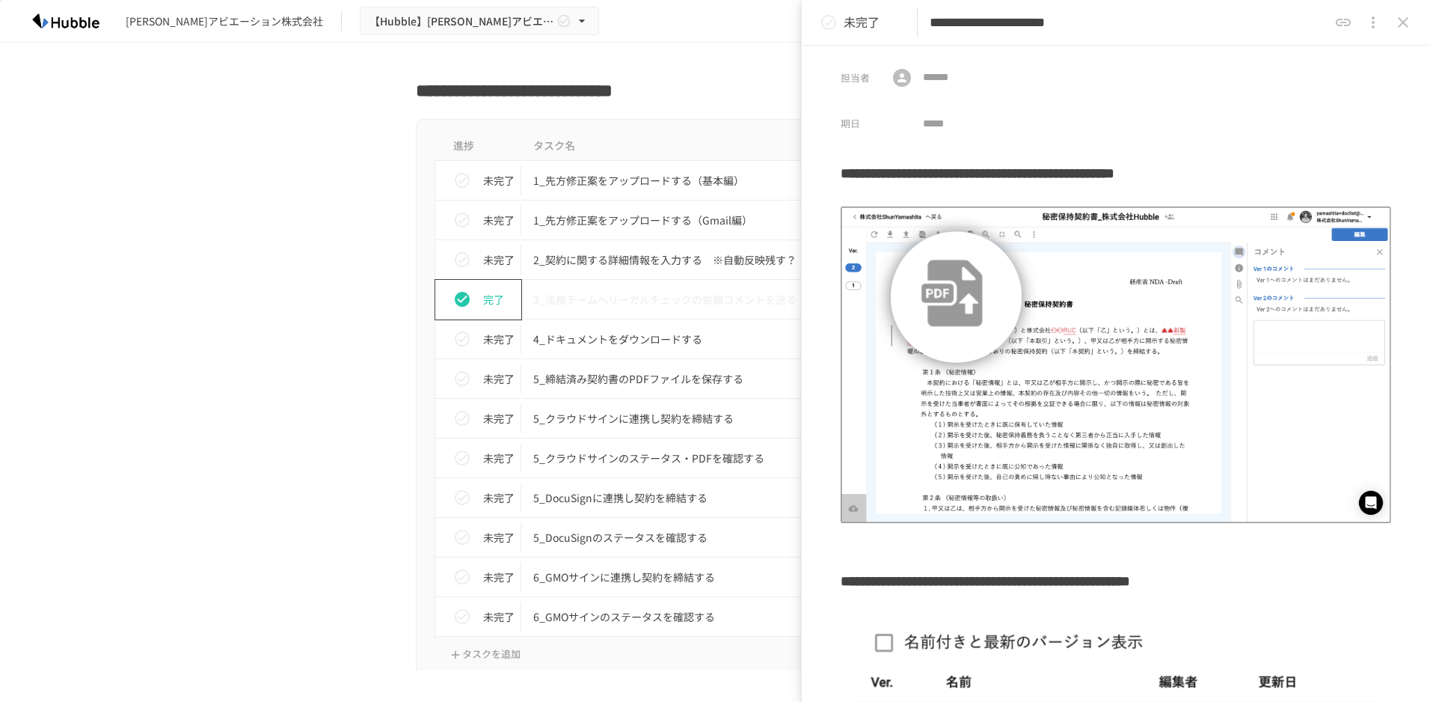
scroll to position [326, 0]
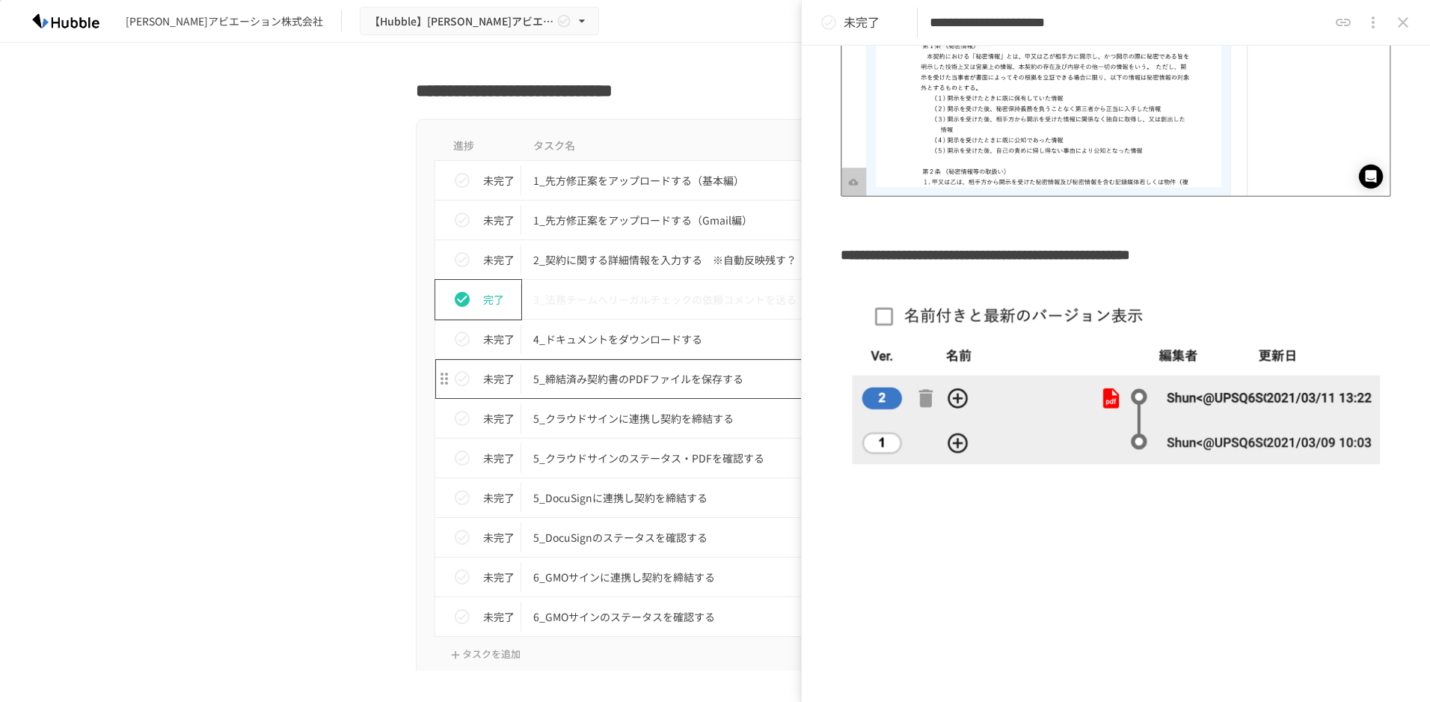
click at [602, 381] on p "5_締結済み契約書のPDFファイルを保存する" at bounding box center [683, 379] width 301 height 19
click at [601, 415] on p "5_クラウドサインに連携し契約を締結する" at bounding box center [683, 418] width 301 height 19
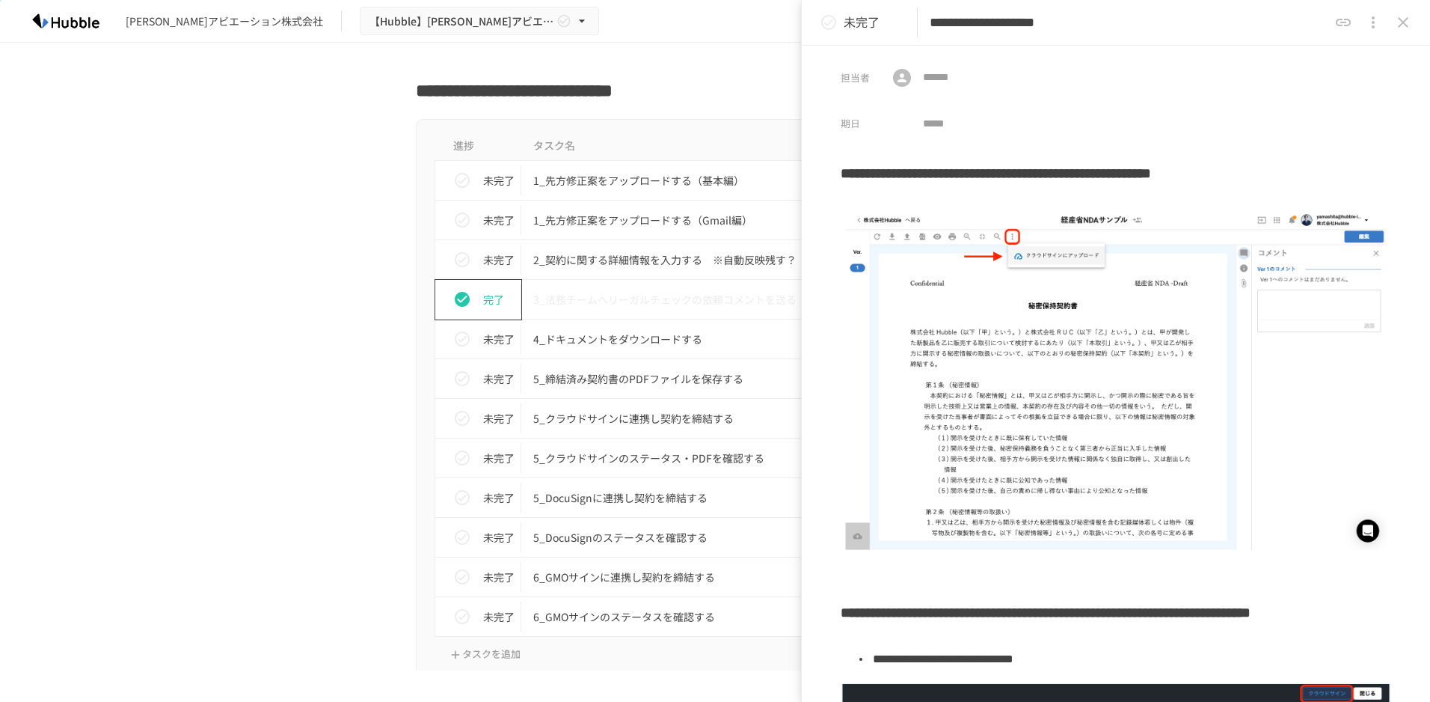
scroll to position [548, 0]
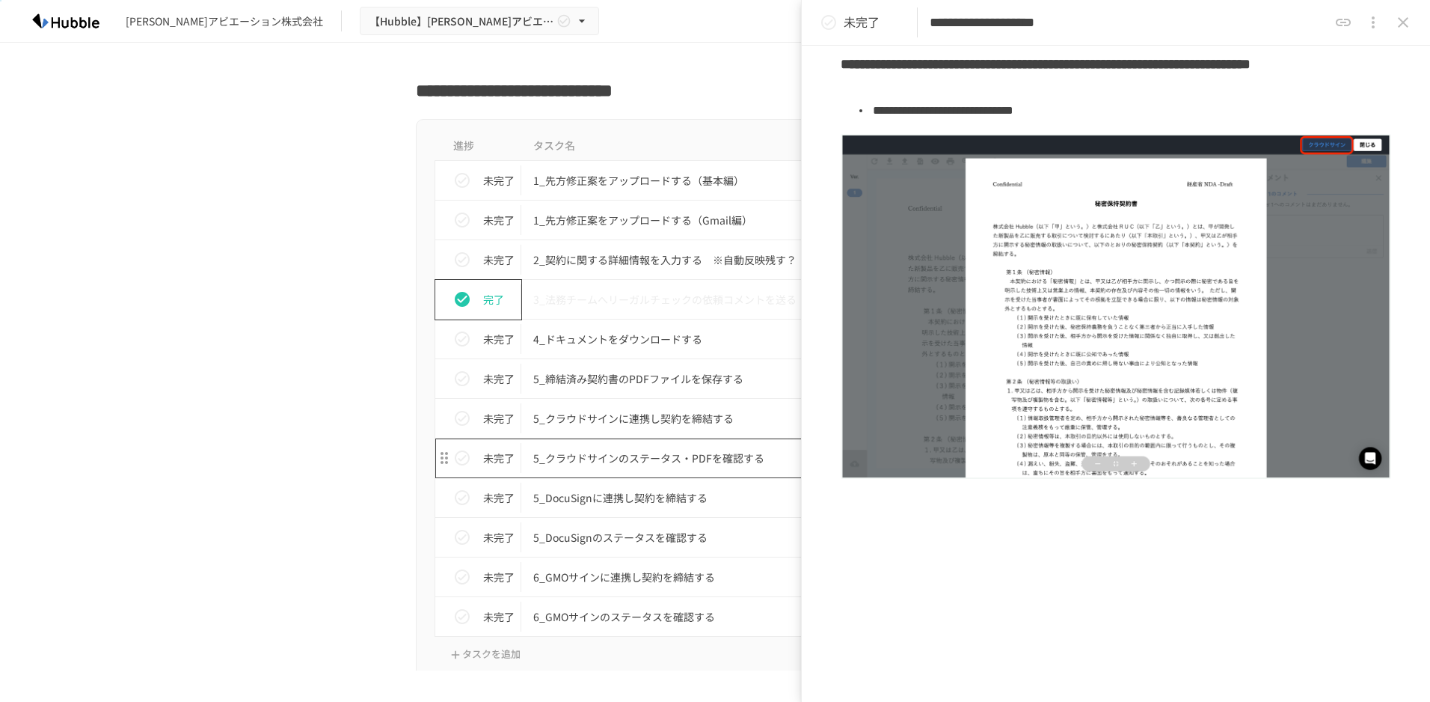
click at [623, 462] on p "5_クラウドサインのステータス・PDFを確認する" at bounding box center [683, 458] width 301 height 19
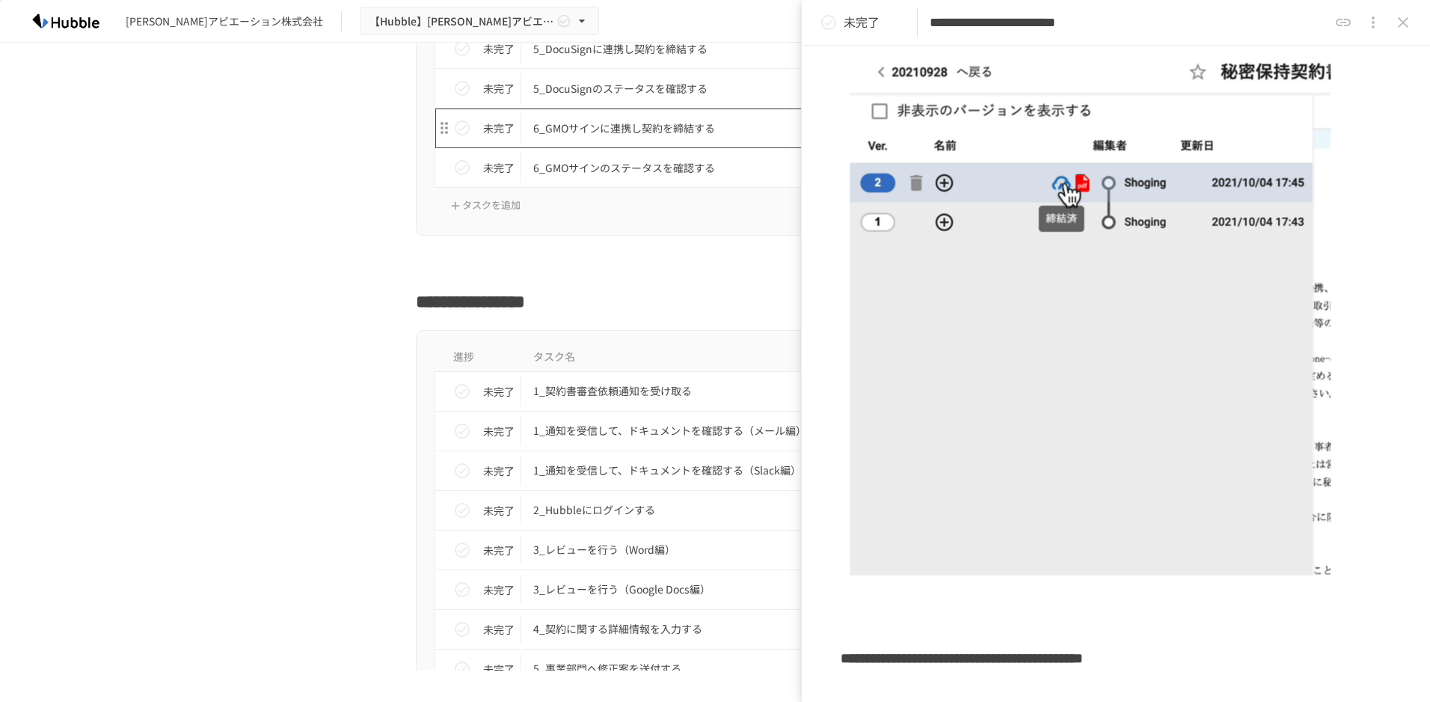
scroll to position [3067, 0]
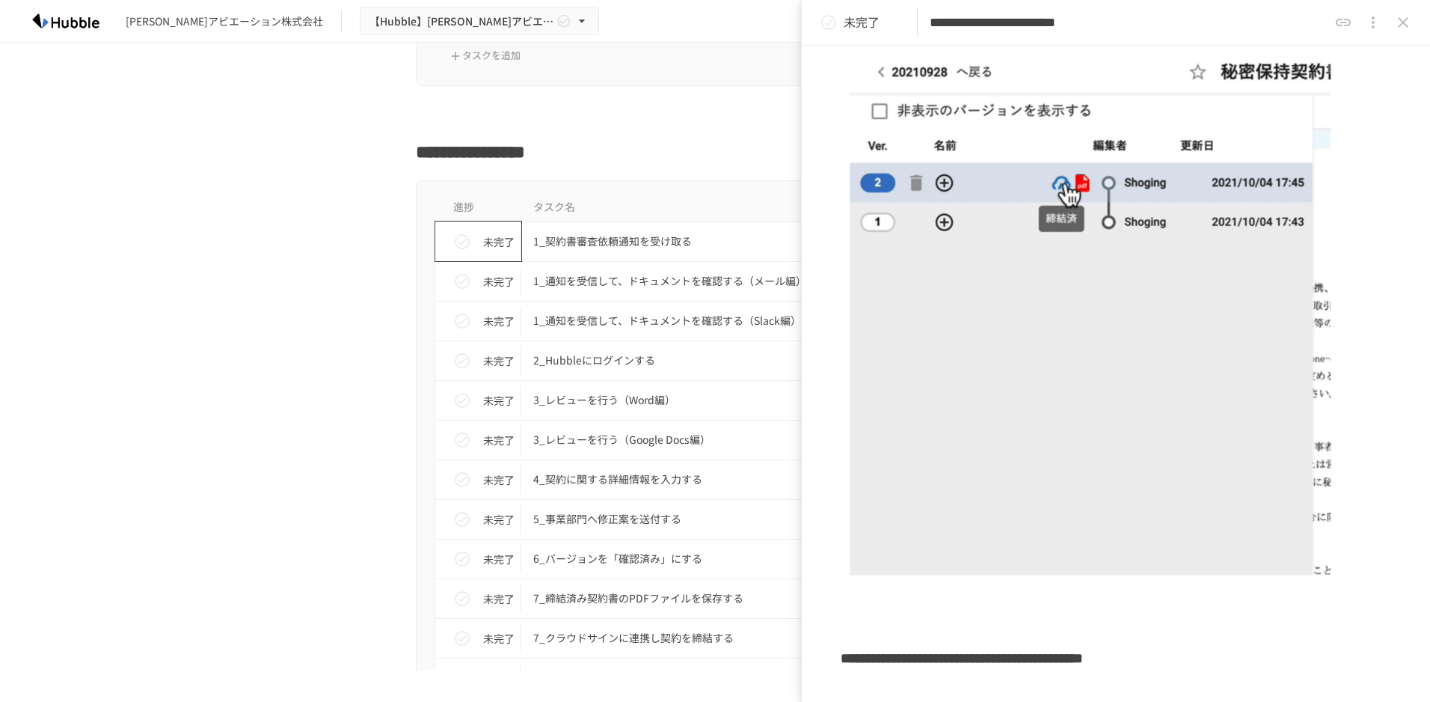
click at [459, 246] on icon "status" at bounding box center [462, 242] width 18 height 18
click at [561, 245] on p "1_契約書審査依頼通知を受け取る" at bounding box center [683, 241] width 301 height 19
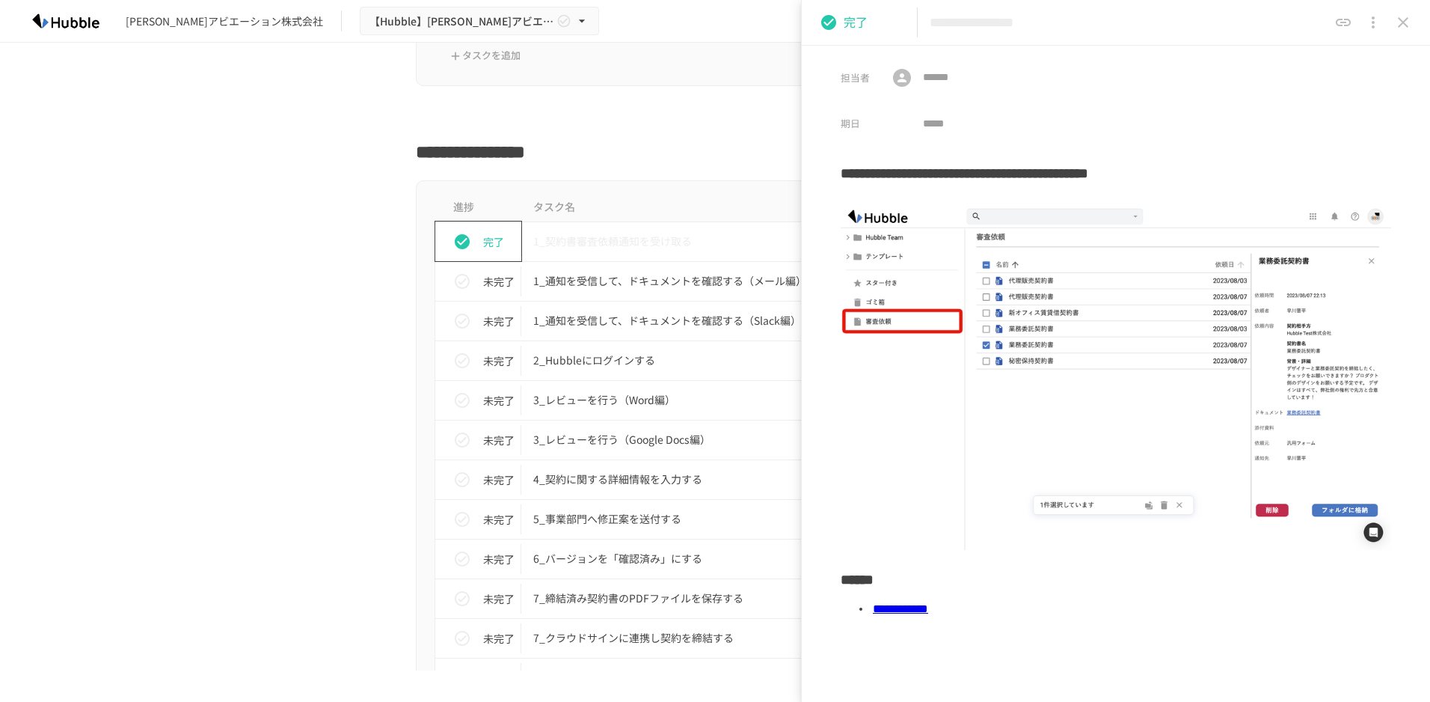
scroll to position [143, 0]
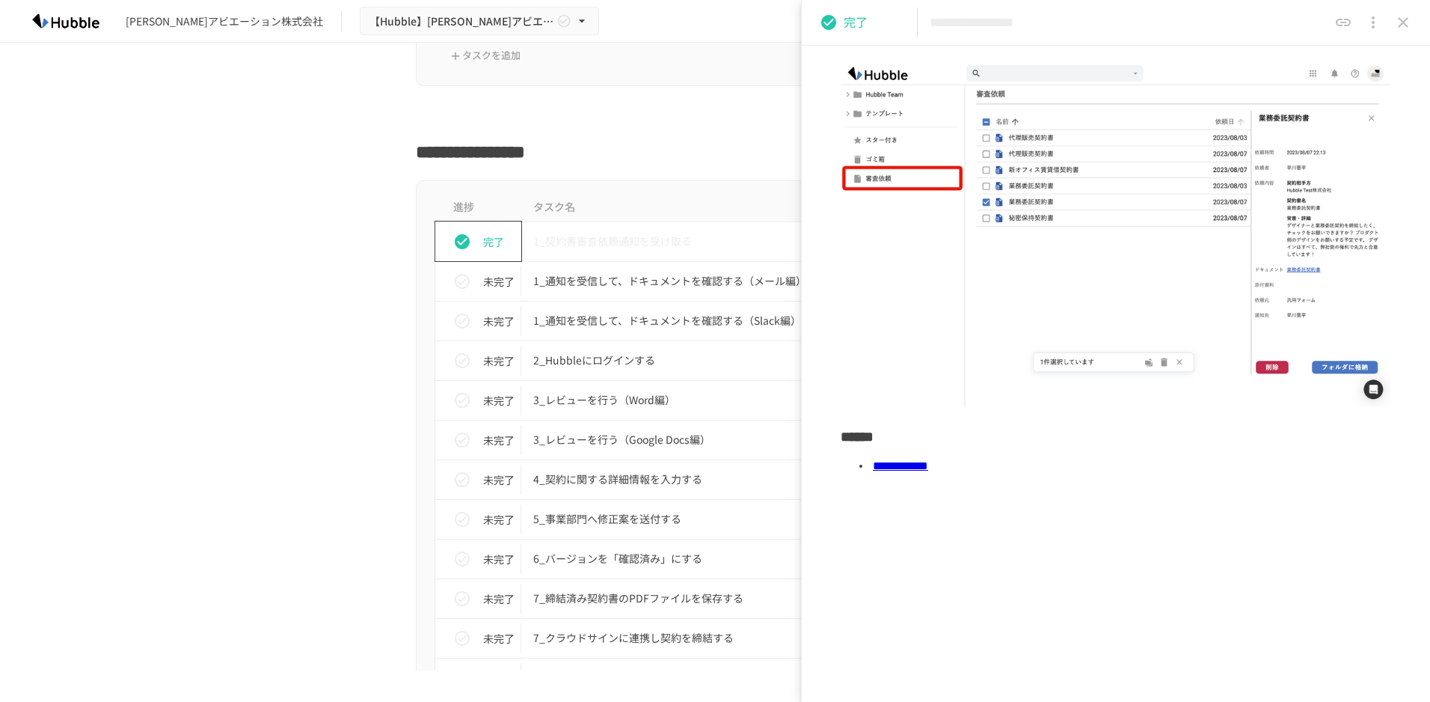
click at [928, 463] on link "**********" at bounding box center [900, 465] width 55 height 11
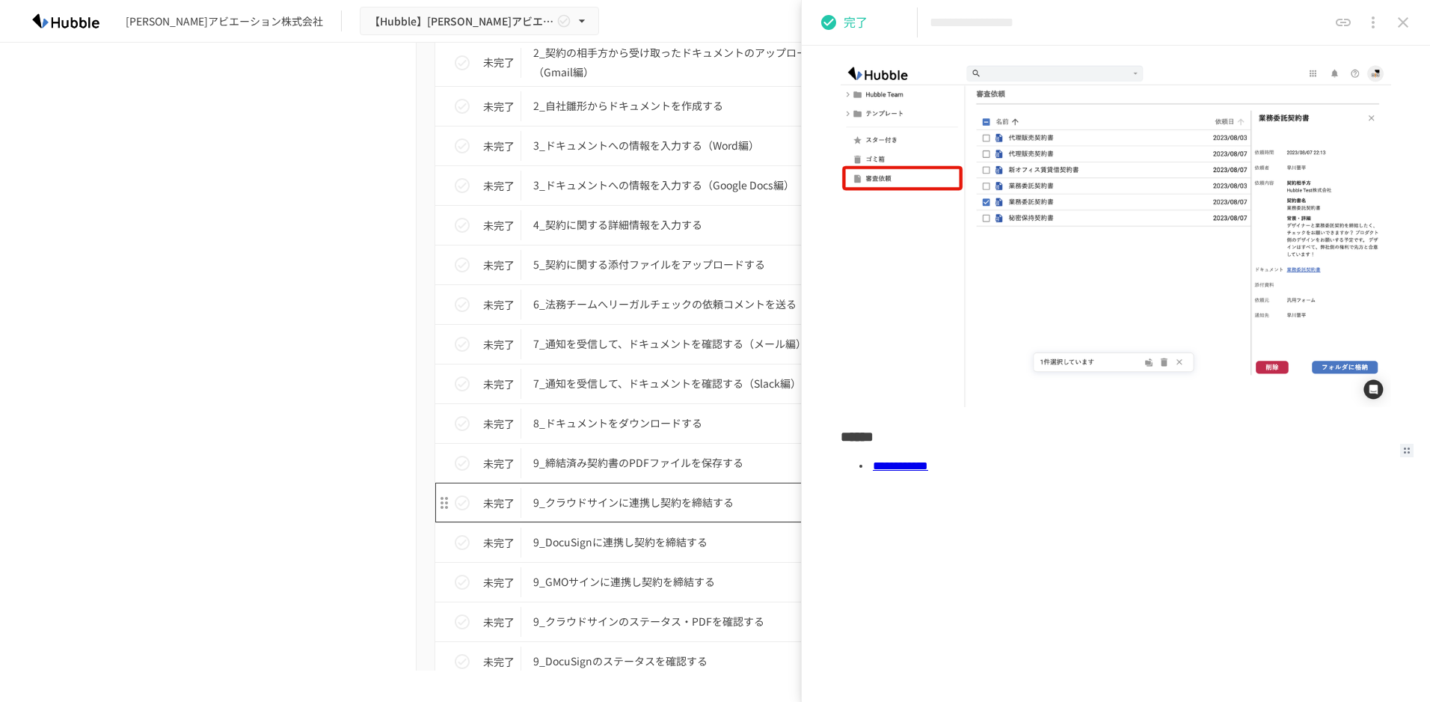
scroll to position [1421, 0]
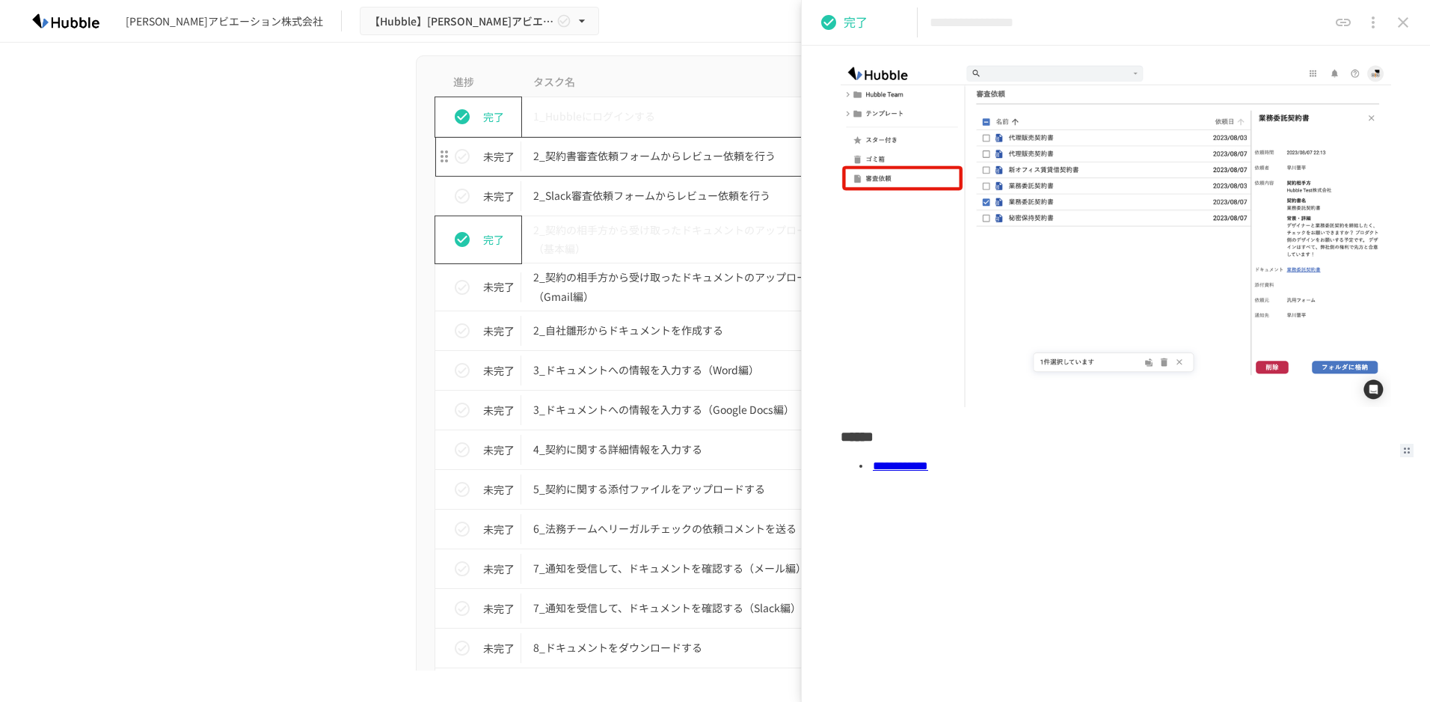
click at [675, 150] on p "2_契約書審査依頼フォームからレビュー依頼を行う" at bounding box center [683, 156] width 301 height 19
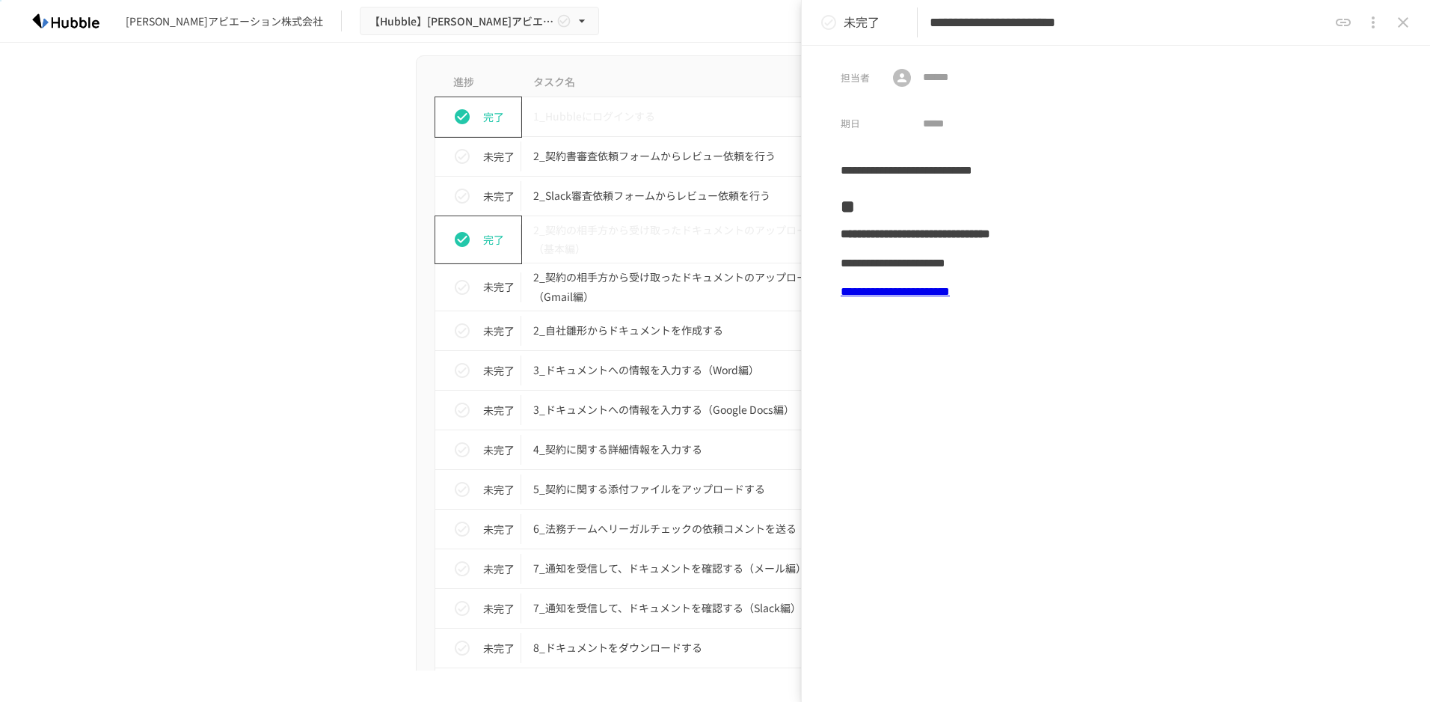
click at [935, 289] on link "**********" at bounding box center [895, 291] width 109 height 11
click at [683, 489] on p "5_契約に関する添付ファイルをアップロードする" at bounding box center [683, 489] width 301 height 19
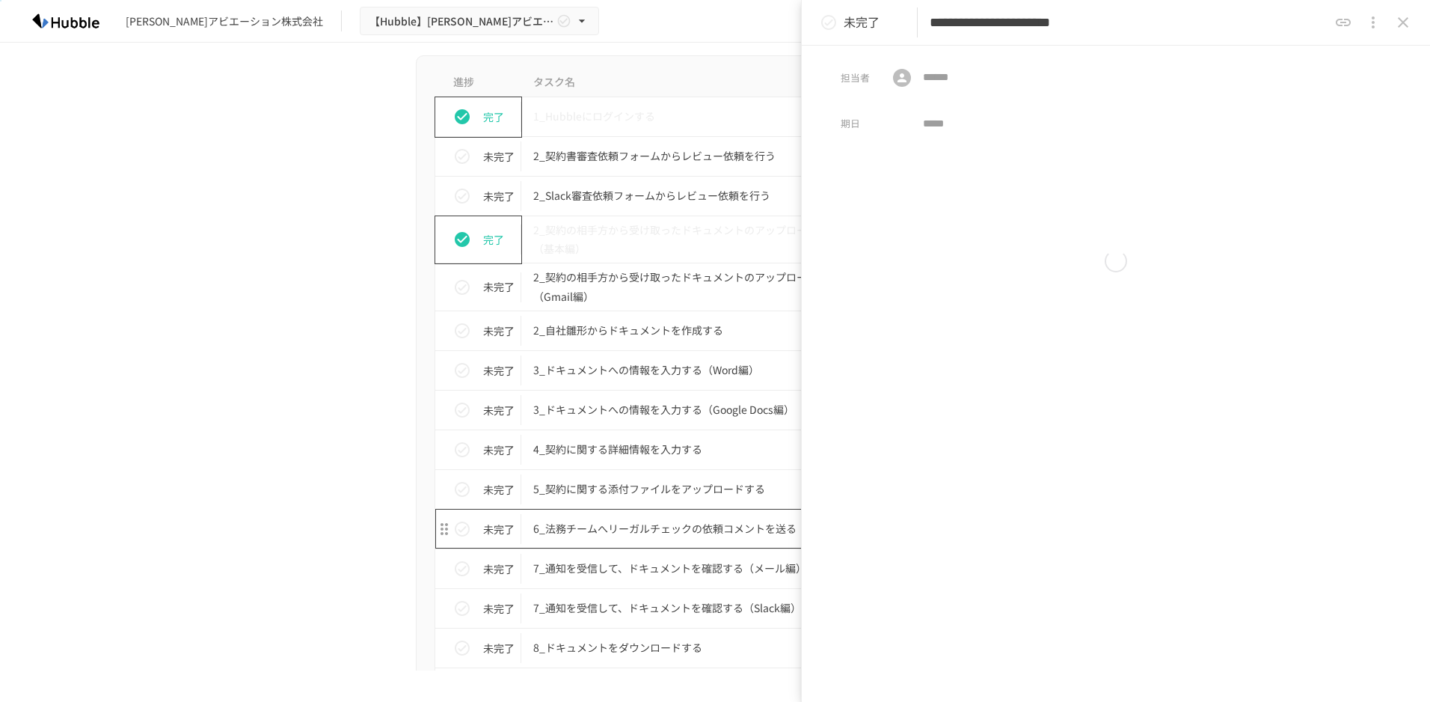
click at [684, 522] on p "6_法務チームへリーガルチェックの依頼コメントを送る" at bounding box center [683, 528] width 301 height 19
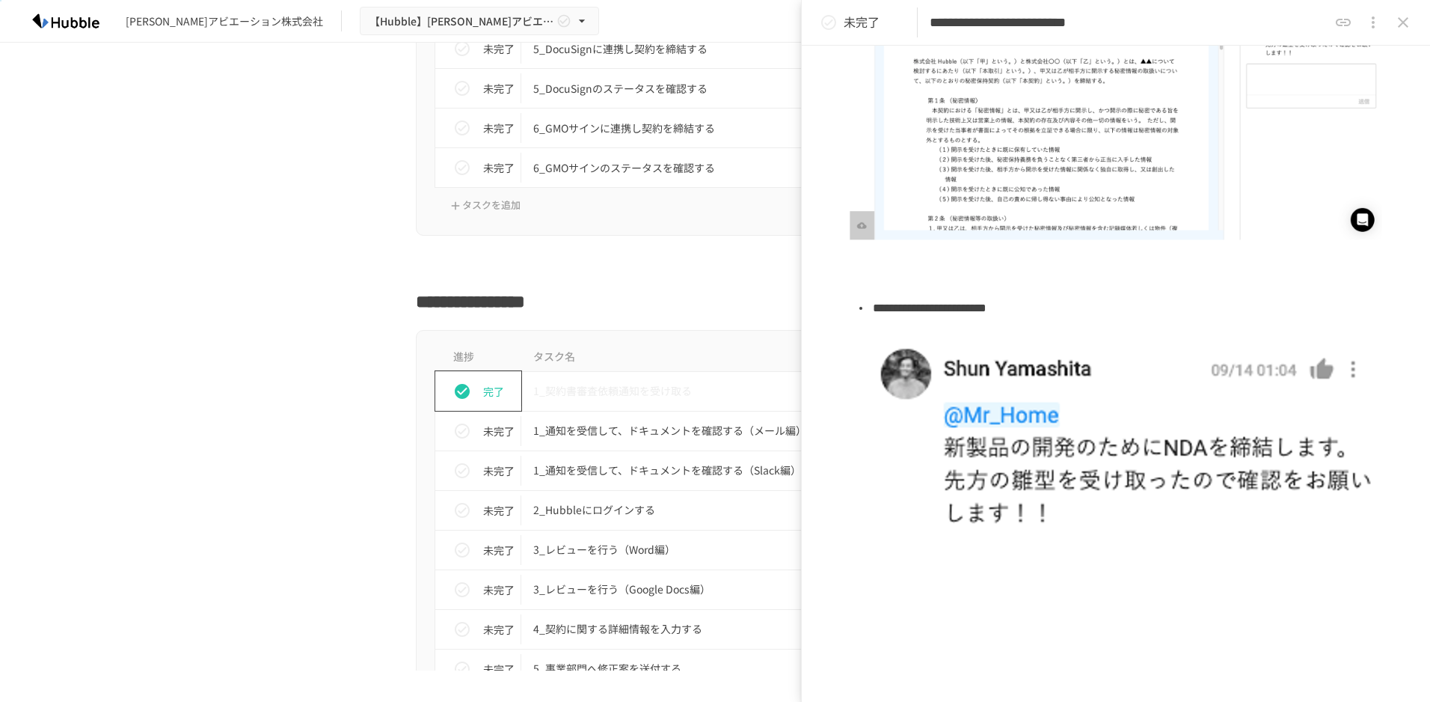
scroll to position [2992, 0]
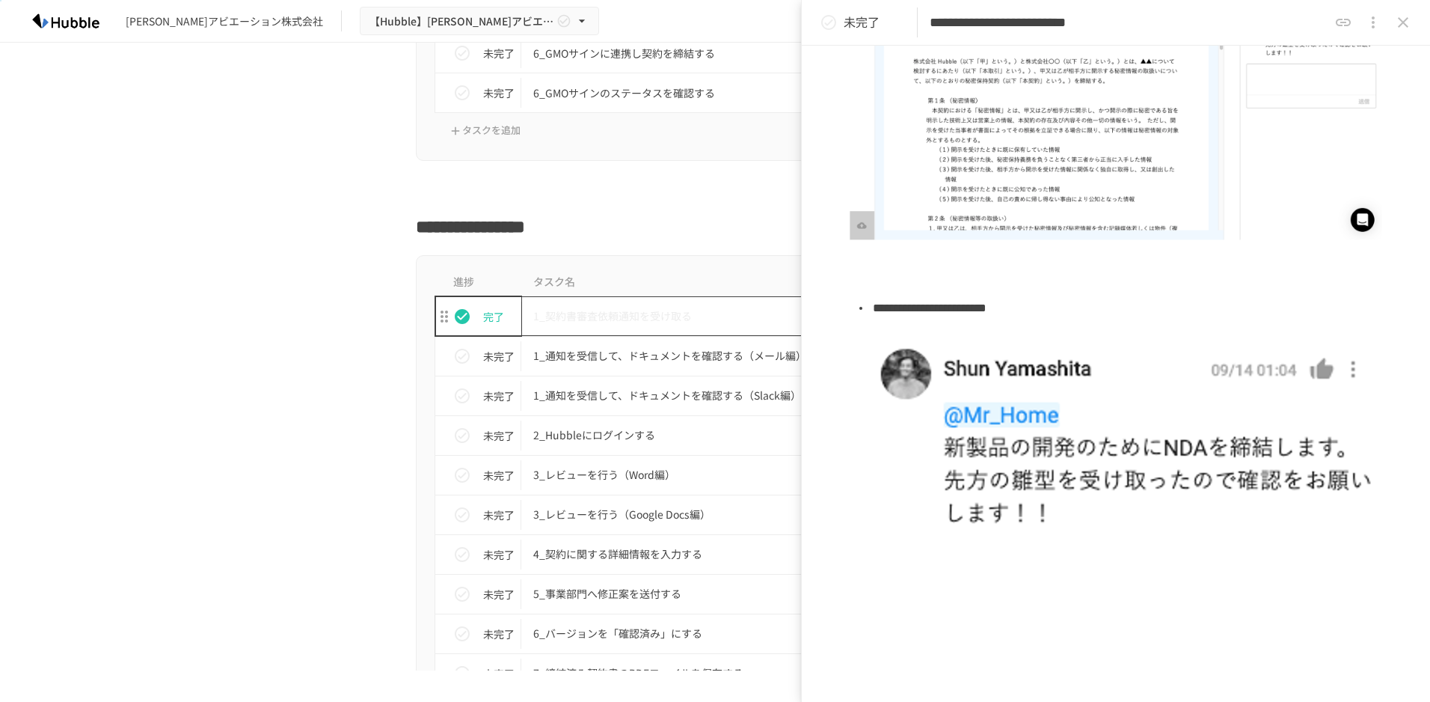
click at [600, 316] on p "1_契約書審査依頼通知を受け取る" at bounding box center [683, 316] width 301 height 19
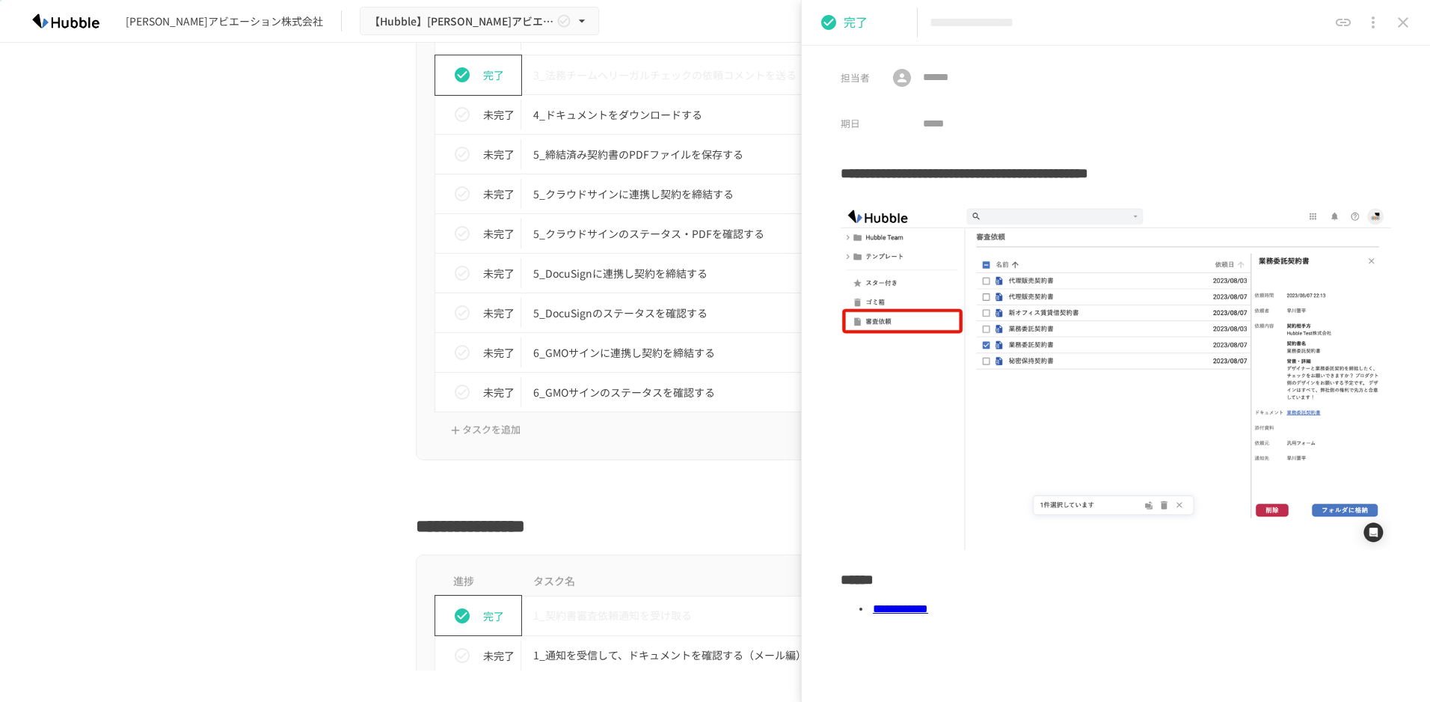
scroll to position [2918, 0]
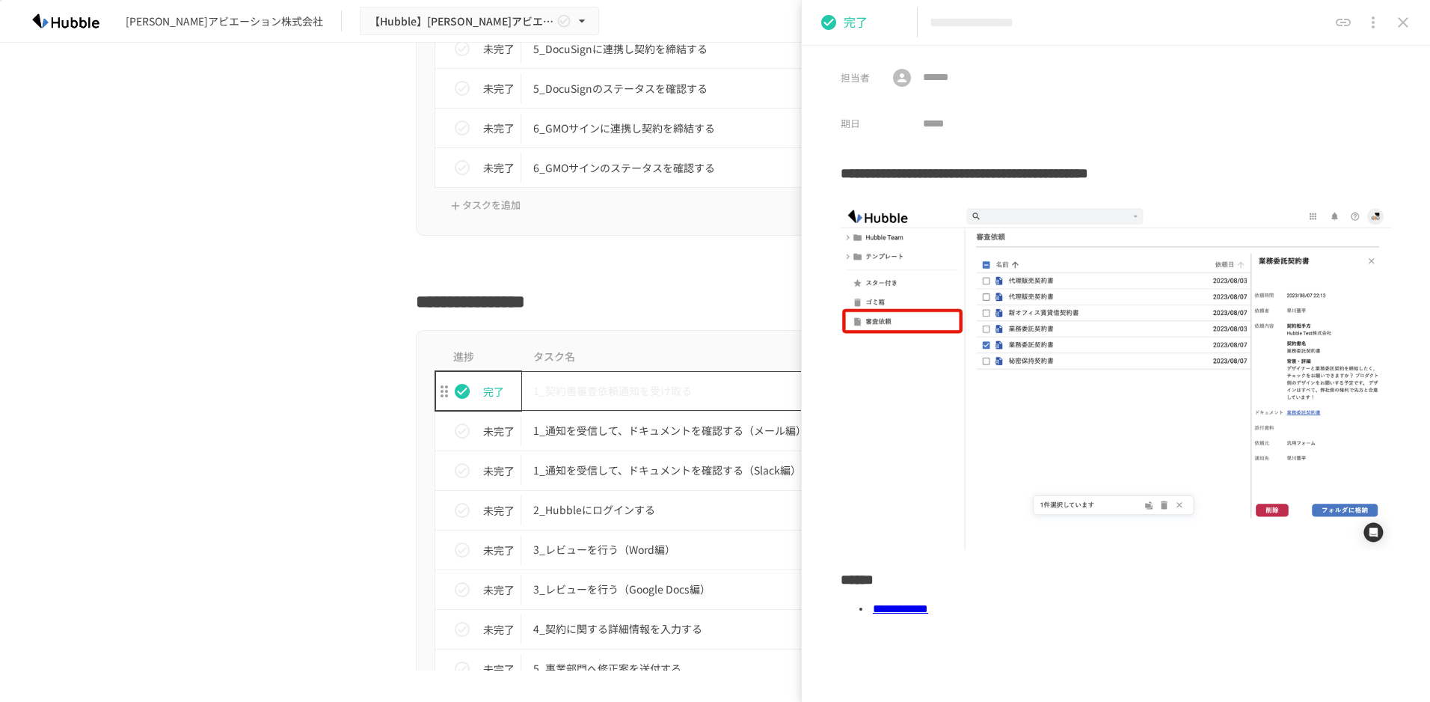
click at [603, 392] on p "1_契約書審査依頼通知を受け取る" at bounding box center [683, 391] width 301 height 19
click at [664, 372] on td "1_契約書審査依頼通知を受け取る" at bounding box center [683, 391] width 325 height 40
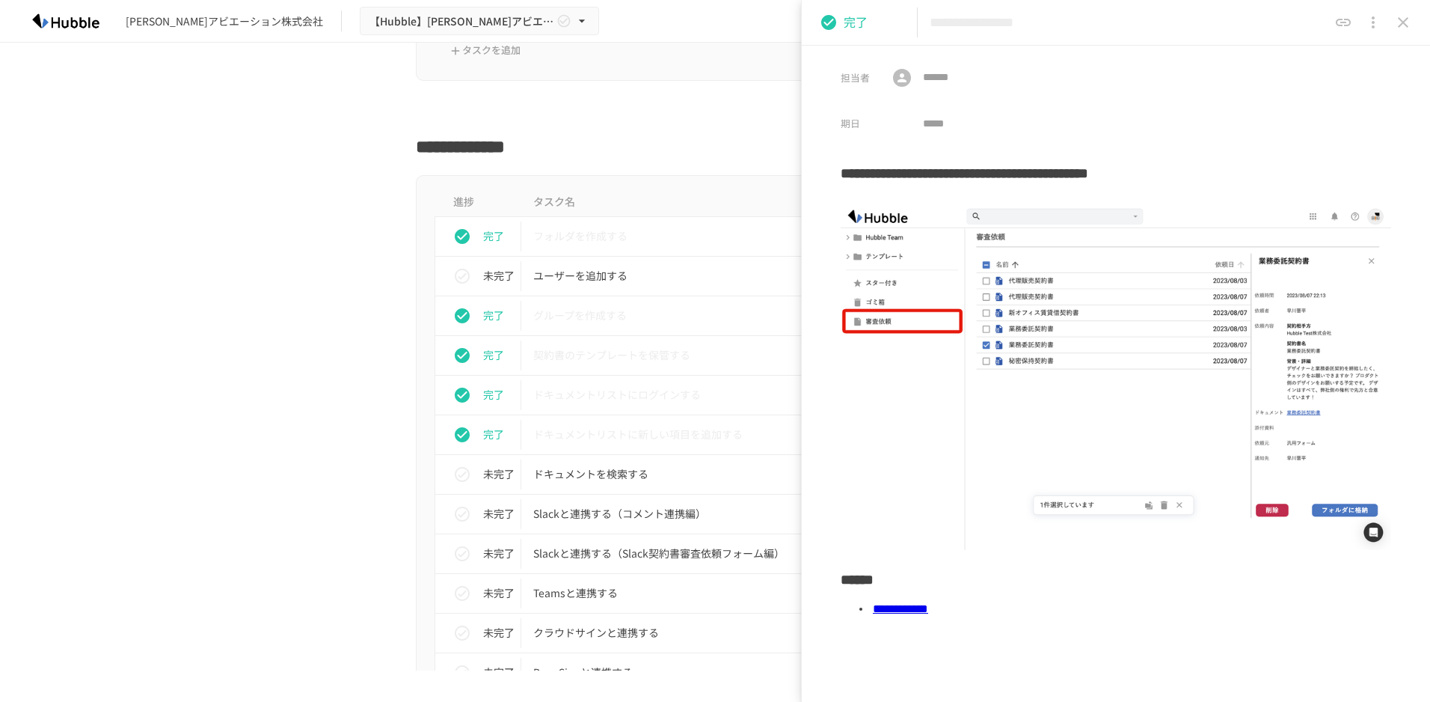
scroll to position [0, 0]
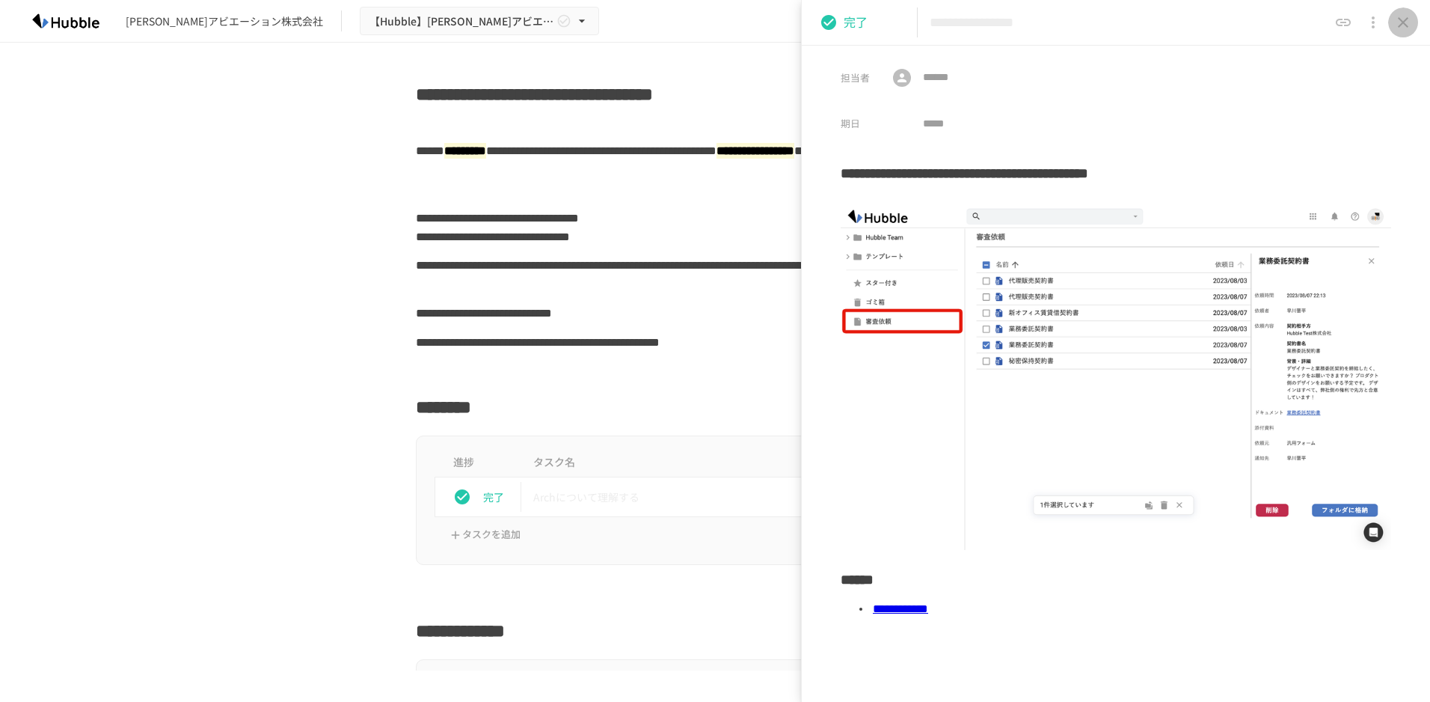
click at [1400, 23] on icon "close drawer" at bounding box center [1403, 22] width 18 height 18
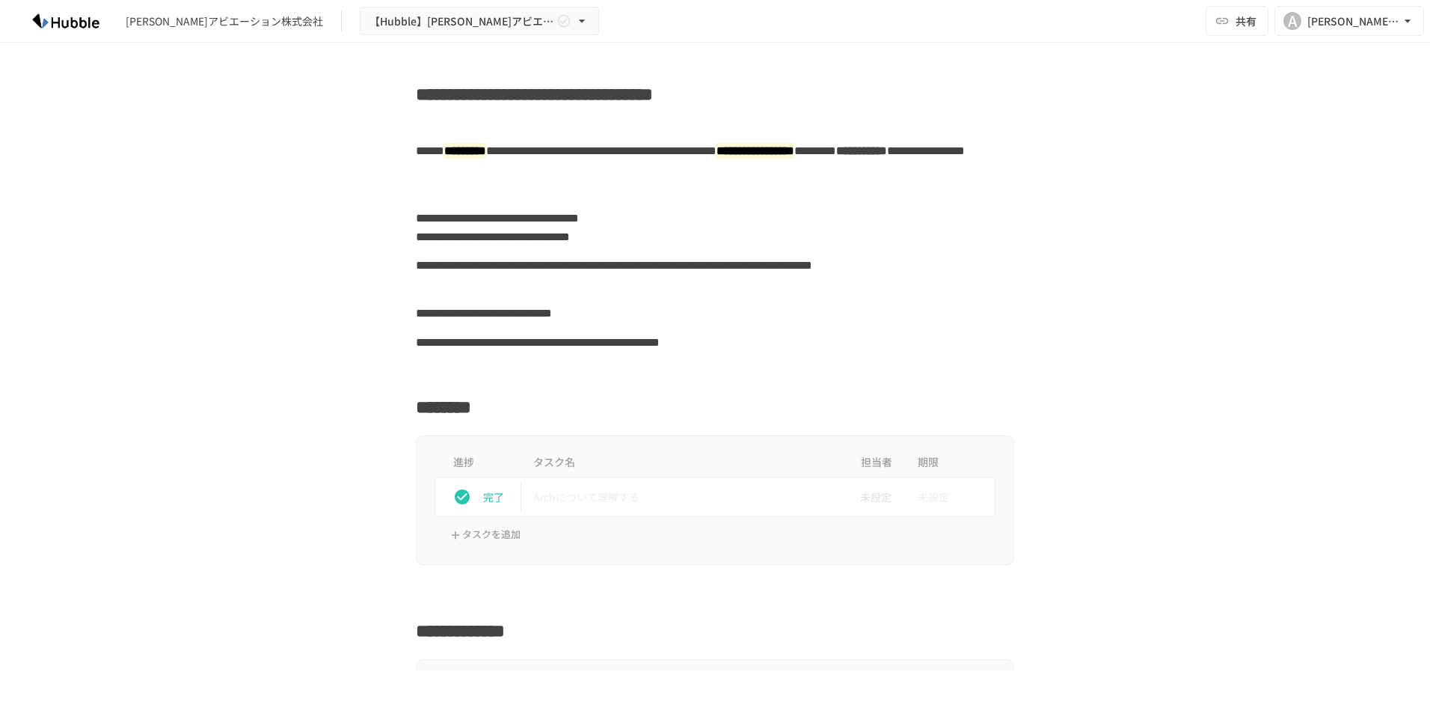
click at [62, 22] on img at bounding box center [66, 21] width 96 height 24
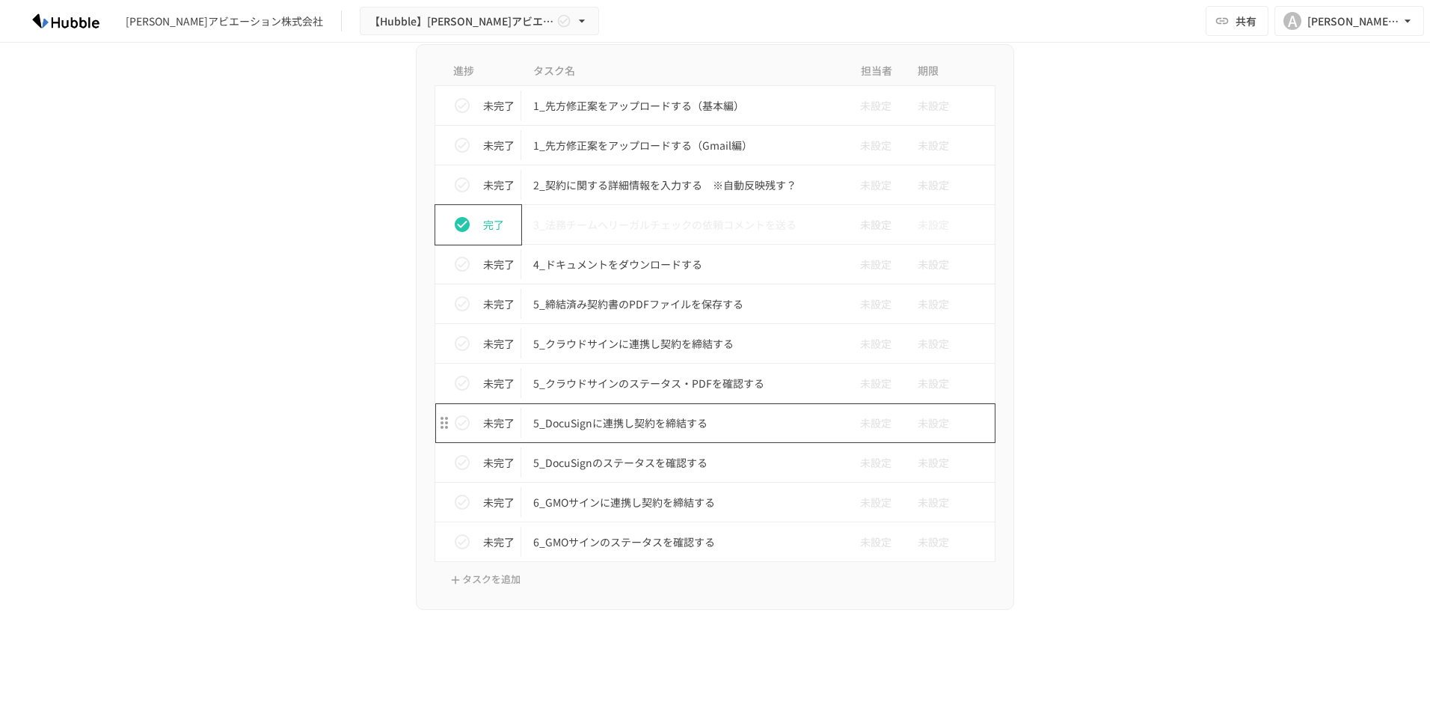
scroll to position [2918, 0]
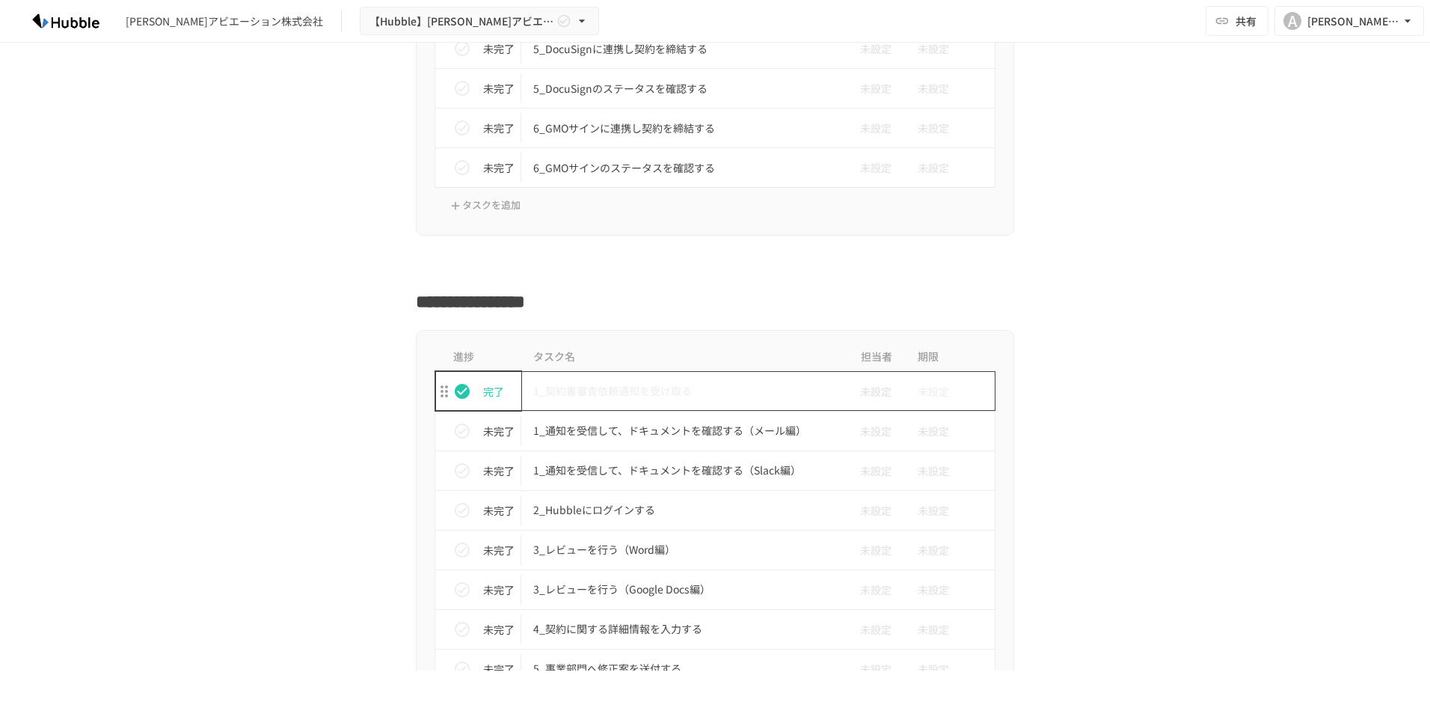
click at [566, 391] on p "1_契約書審査依頼通知を受け取る" at bounding box center [683, 391] width 301 height 19
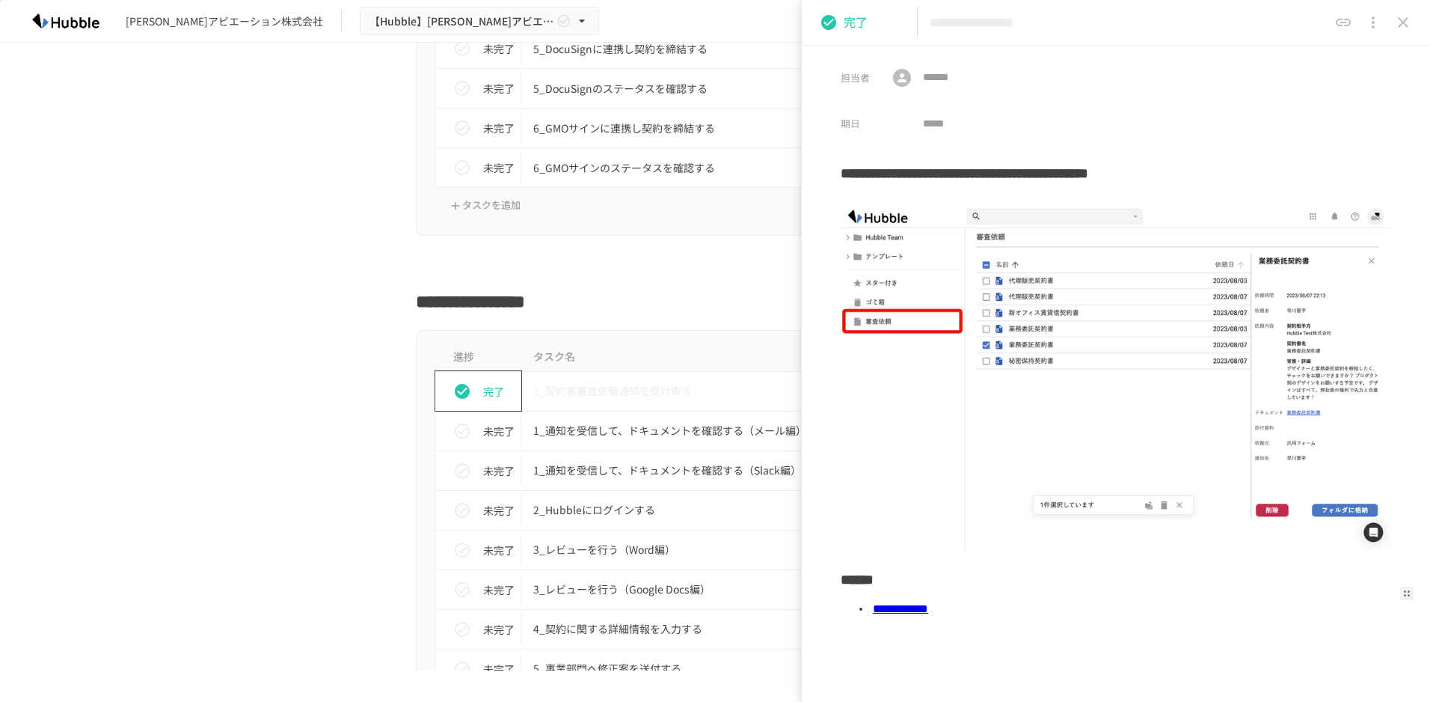
click at [928, 604] on link "**********" at bounding box center [900, 608] width 55 height 11
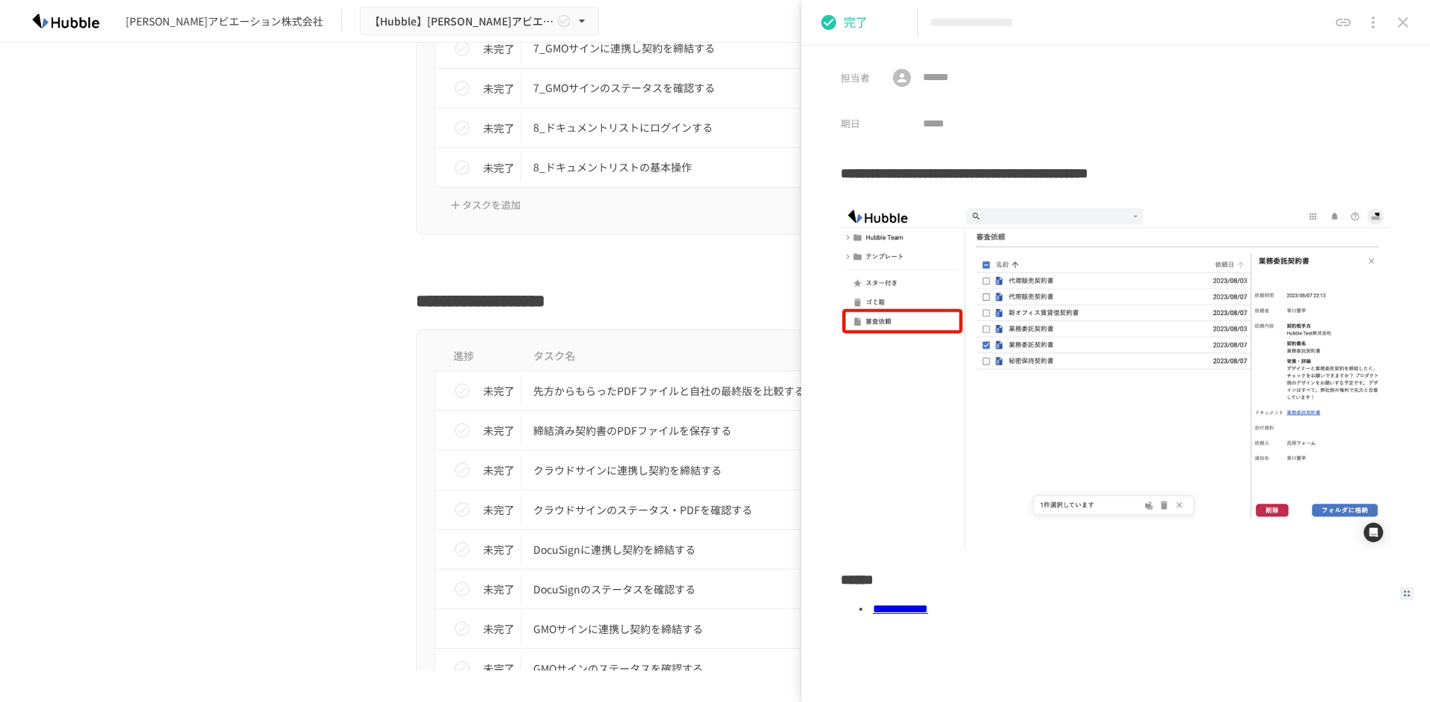
scroll to position [3067, 0]
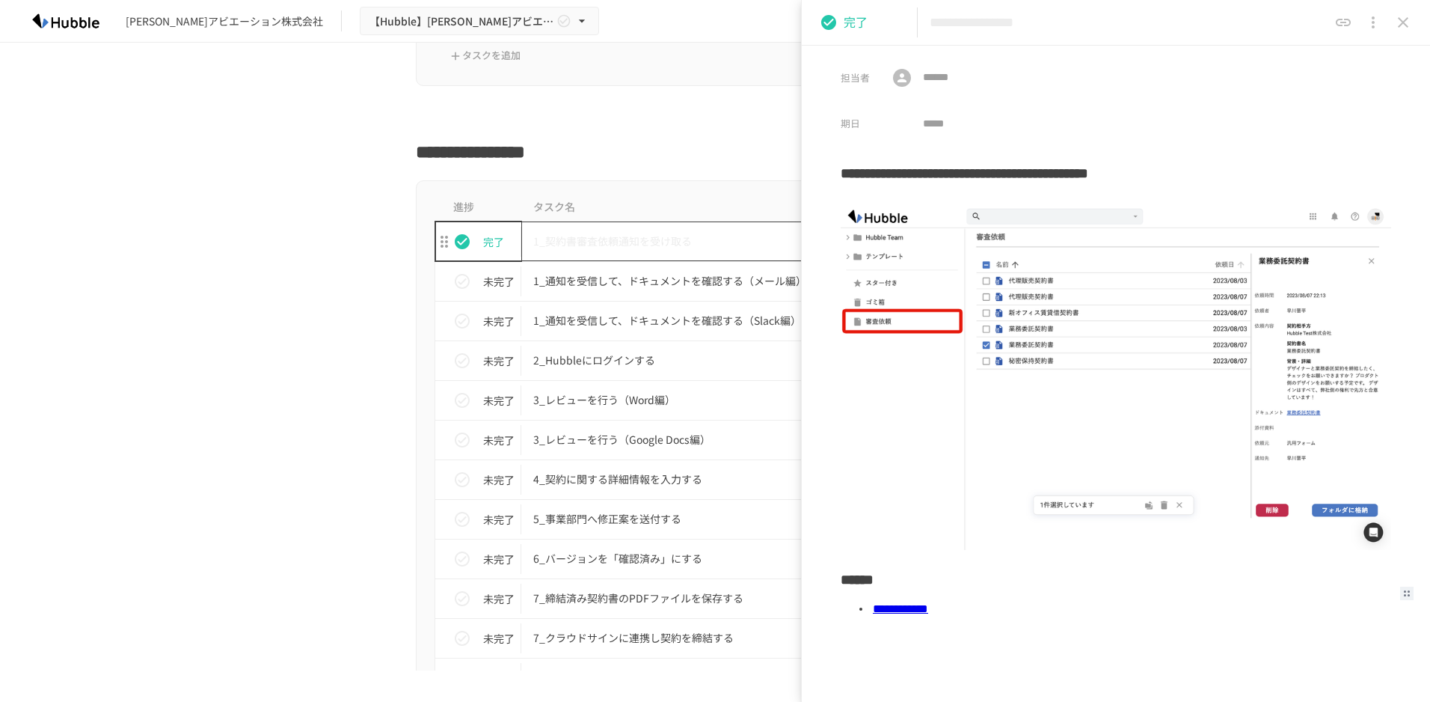
click at [588, 238] on p "1_契約書審査依頼通知を受け取る" at bounding box center [683, 241] width 301 height 19
click at [607, 241] on p "1_契約書審査依頼通知を受け取る" at bounding box center [683, 241] width 301 height 19
click at [637, 239] on p "1_契約書審査依頼通知を受け取る" at bounding box center [683, 241] width 301 height 19
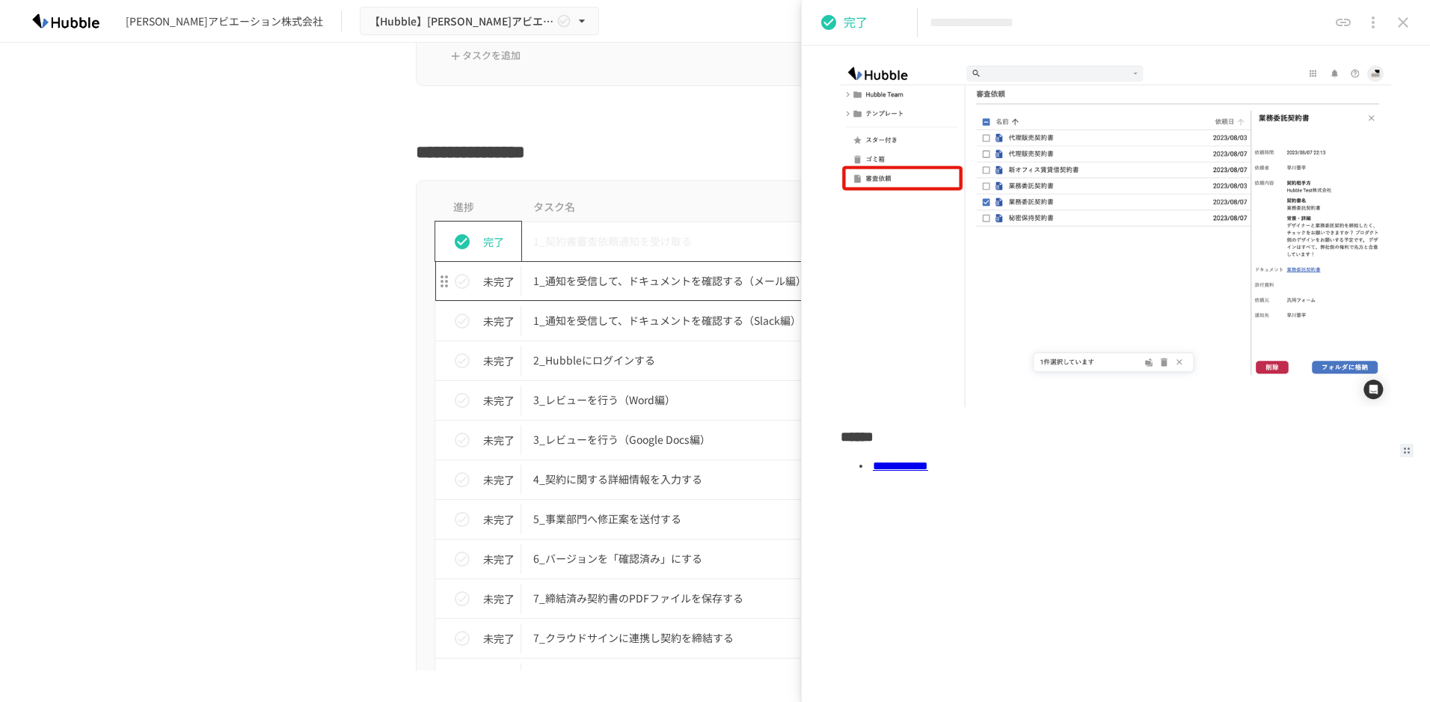
click at [587, 284] on p "1_通知を受信して、ドキュメントを確認する（メール編）" at bounding box center [683, 281] width 301 height 19
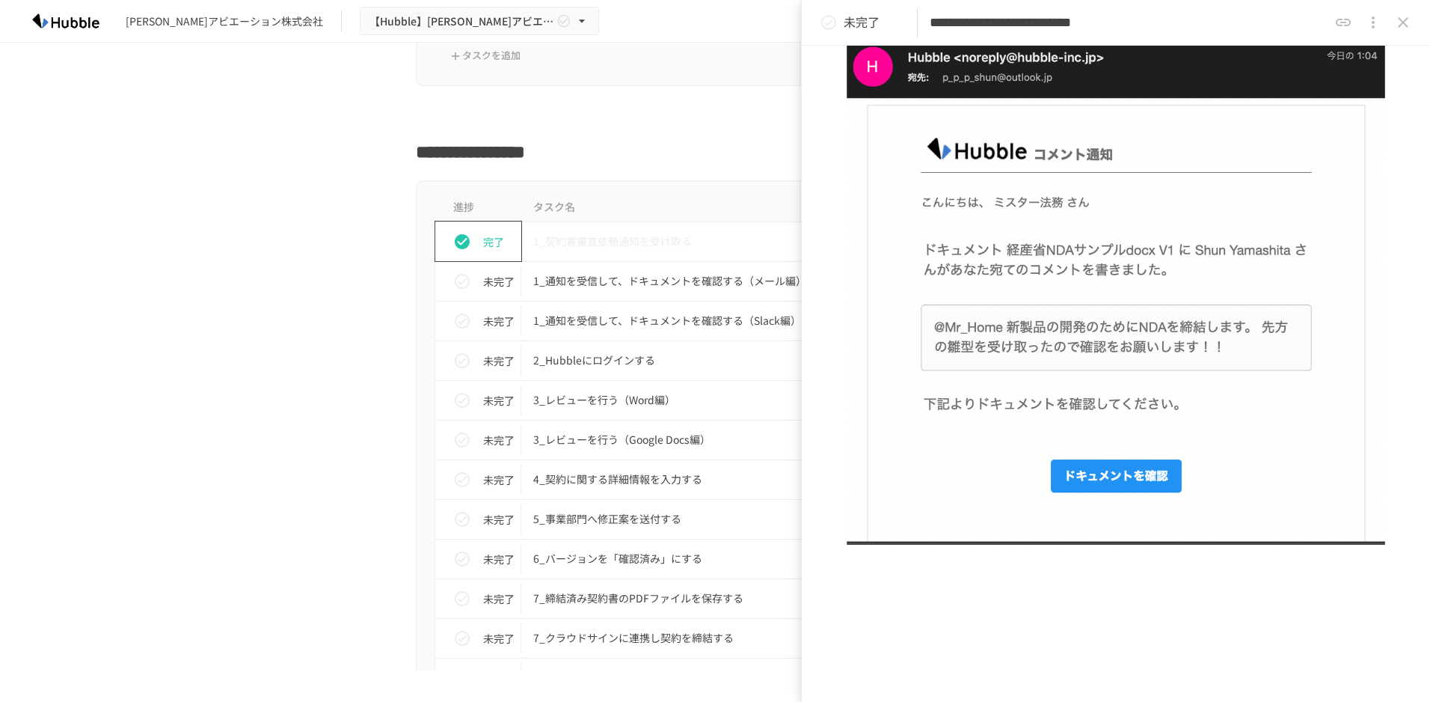
scroll to position [281, 0]
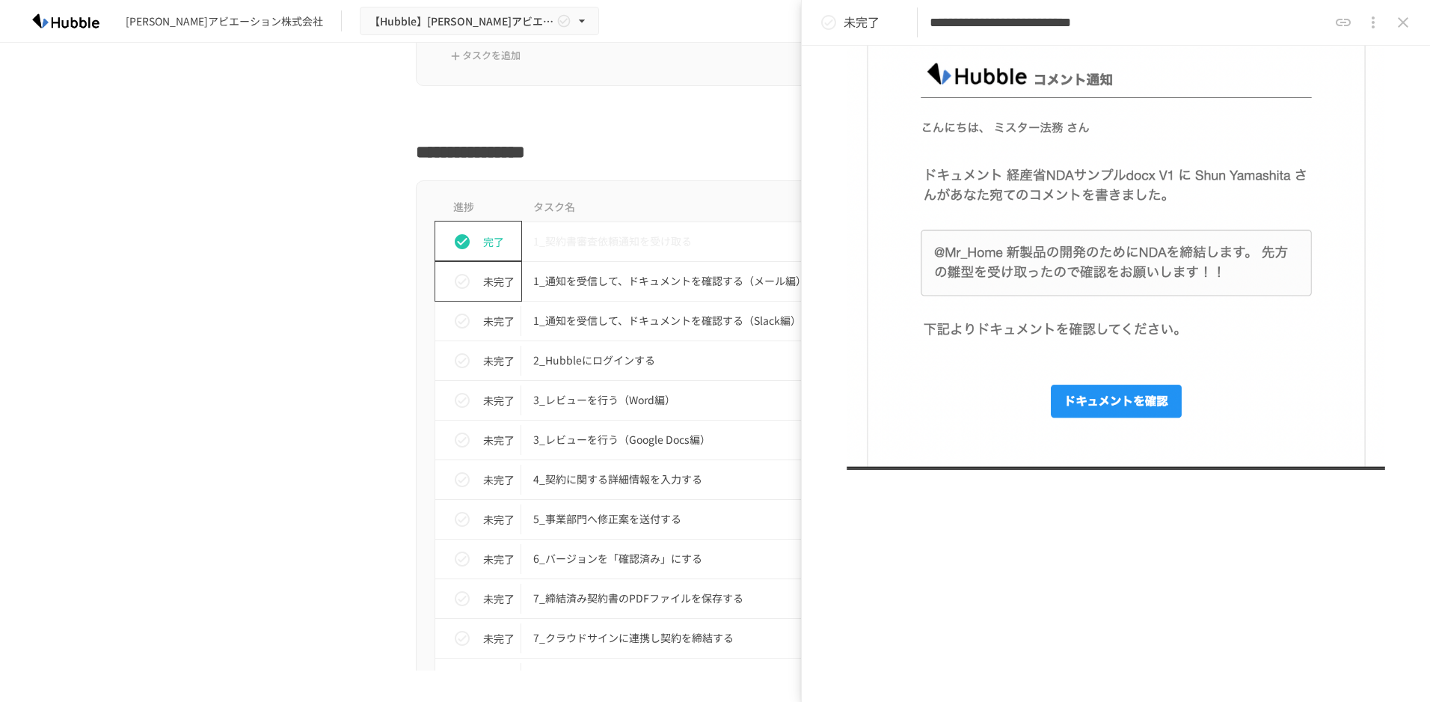
click at [459, 279] on icon "status" at bounding box center [462, 281] width 18 height 18
click at [467, 359] on button "status" at bounding box center [462, 361] width 30 height 30
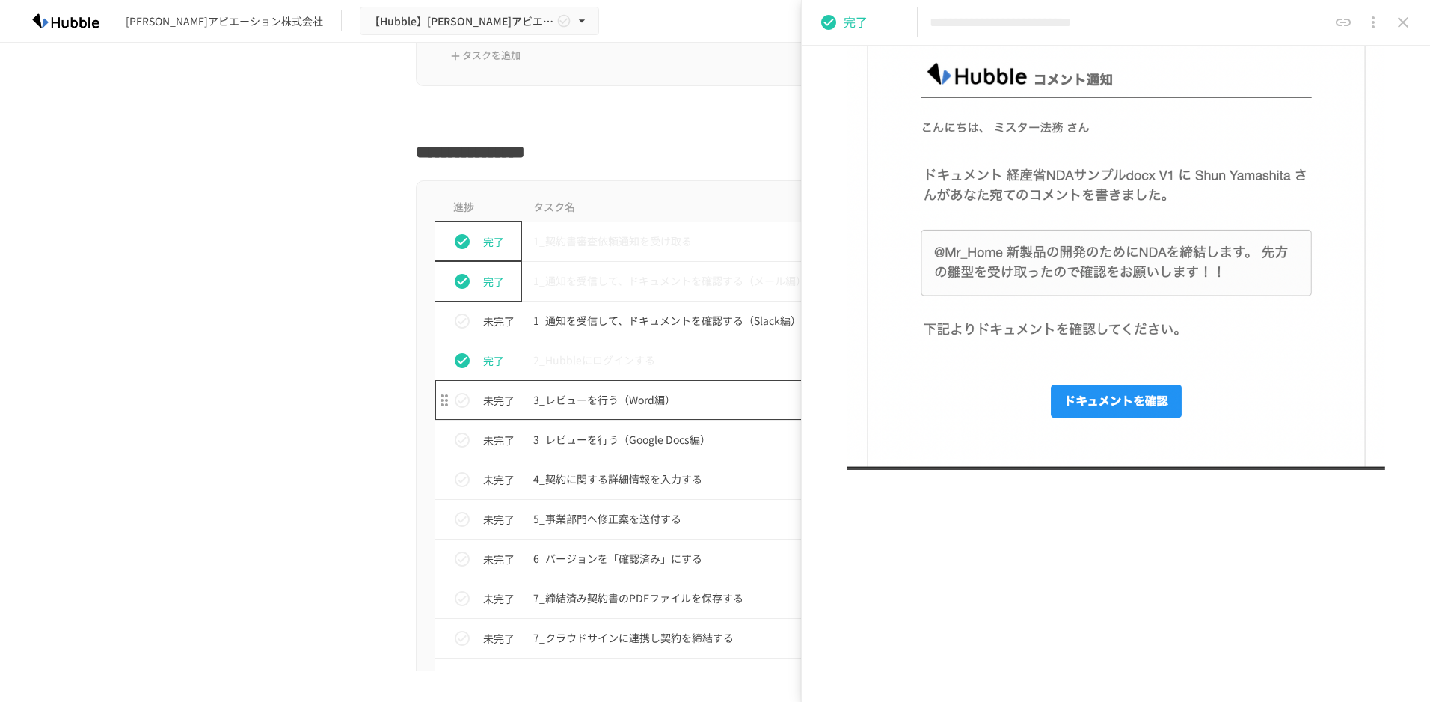
click at [570, 397] on p "3_レビューを行う（Word編）" at bounding box center [683, 400] width 301 height 19
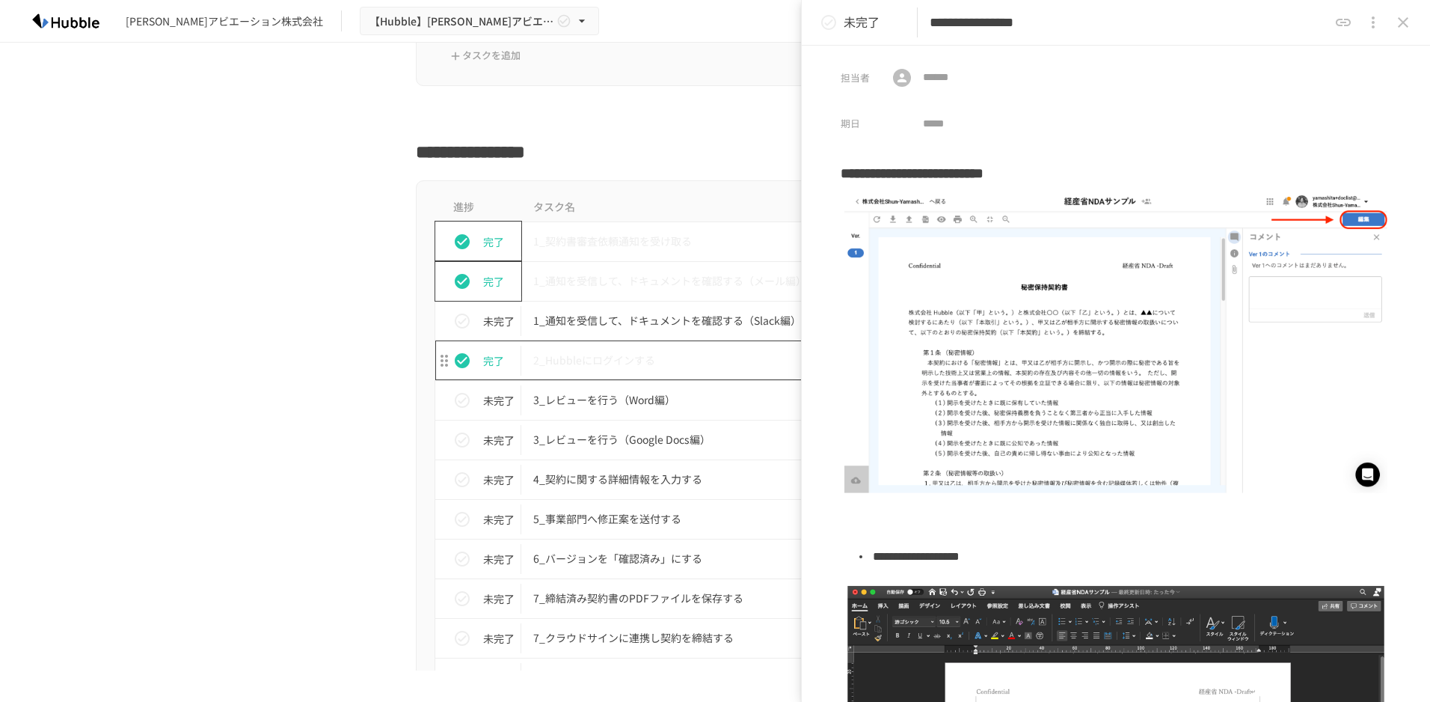
click at [621, 367] on p "2_Hubbleにログインする" at bounding box center [683, 360] width 301 height 19
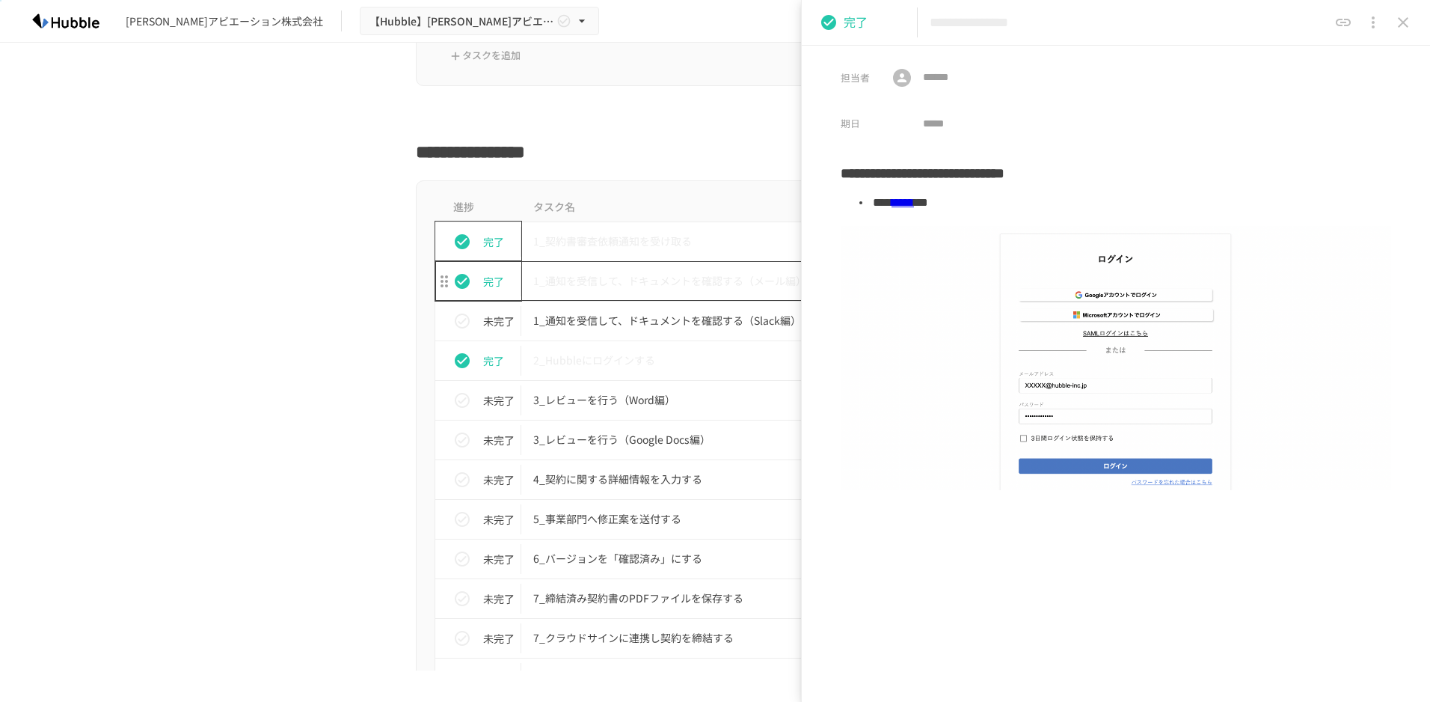
click at [646, 278] on p "1_通知を受信して、ドキュメントを確認する（メール編）" at bounding box center [683, 281] width 301 height 19
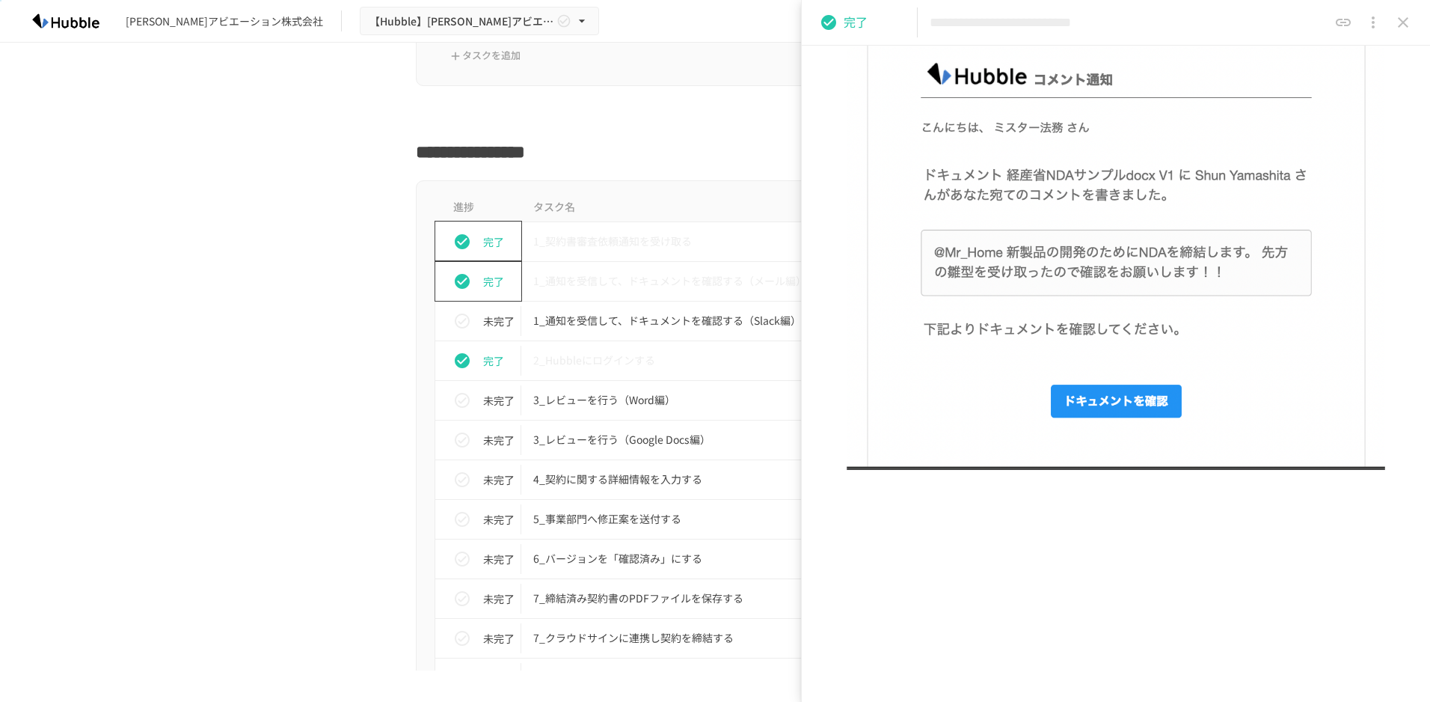
scroll to position [206, 0]
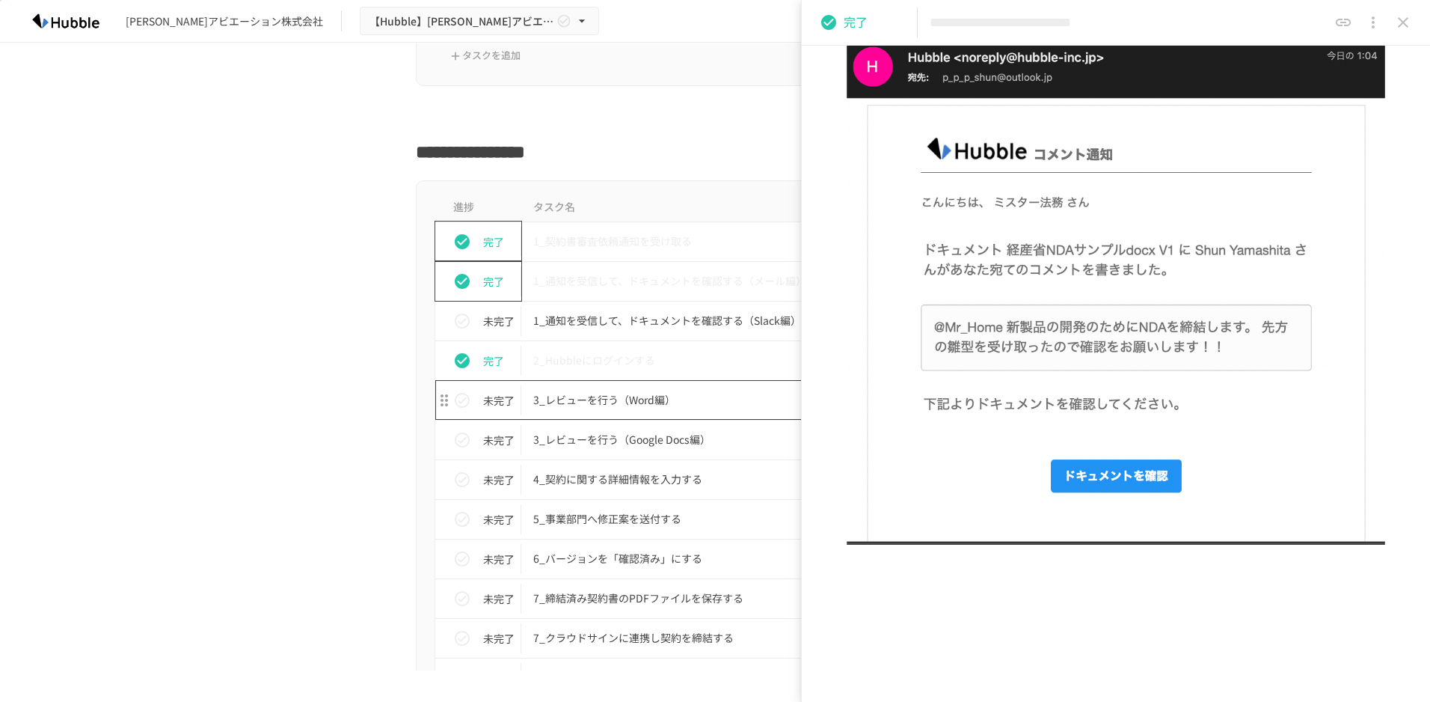
click at [570, 404] on p "3_レビューを行う（Word編）" at bounding box center [683, 400] width 301 height 19
type input "**********"
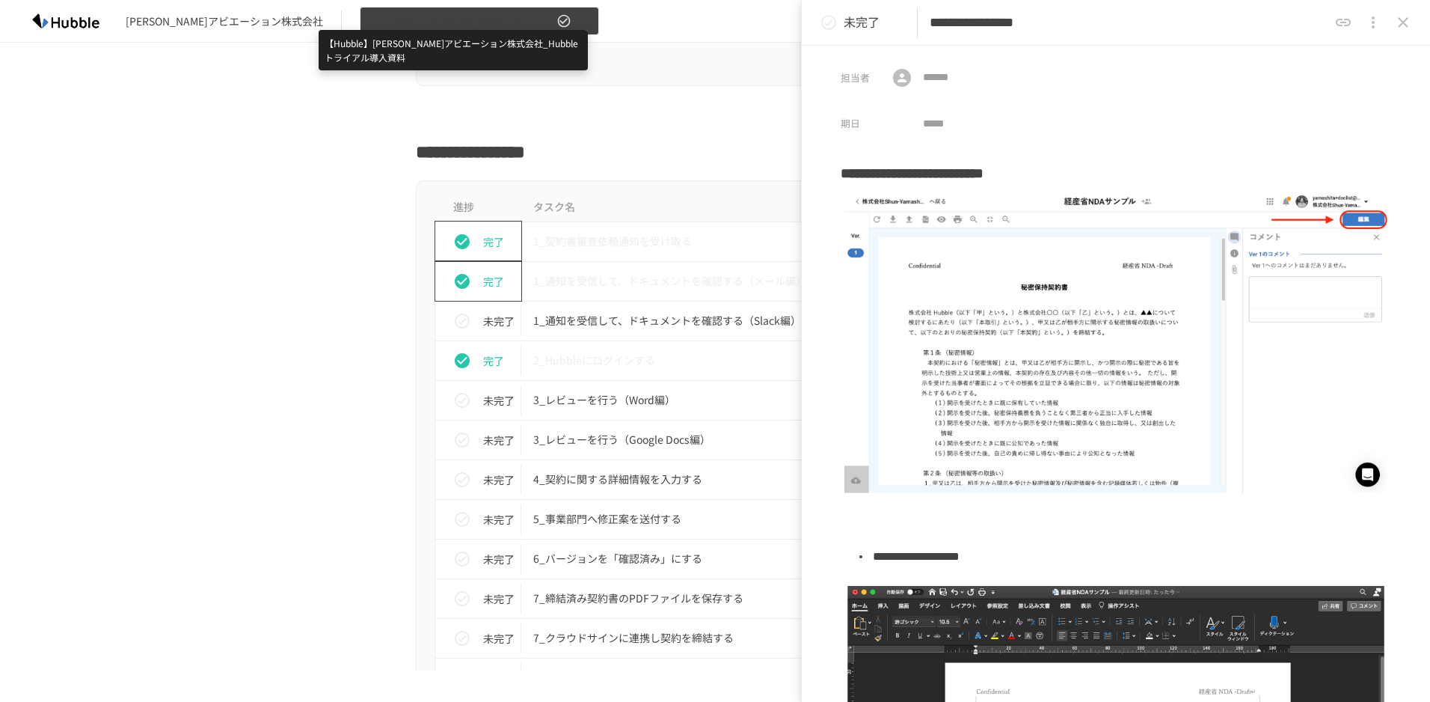
click at [397, 20] on span "【Hubble】[PERSON_NAME]アビエーション株式会社_Hubbleトライアル導入資料" at bounding box center [462, 21] width 184 height 19
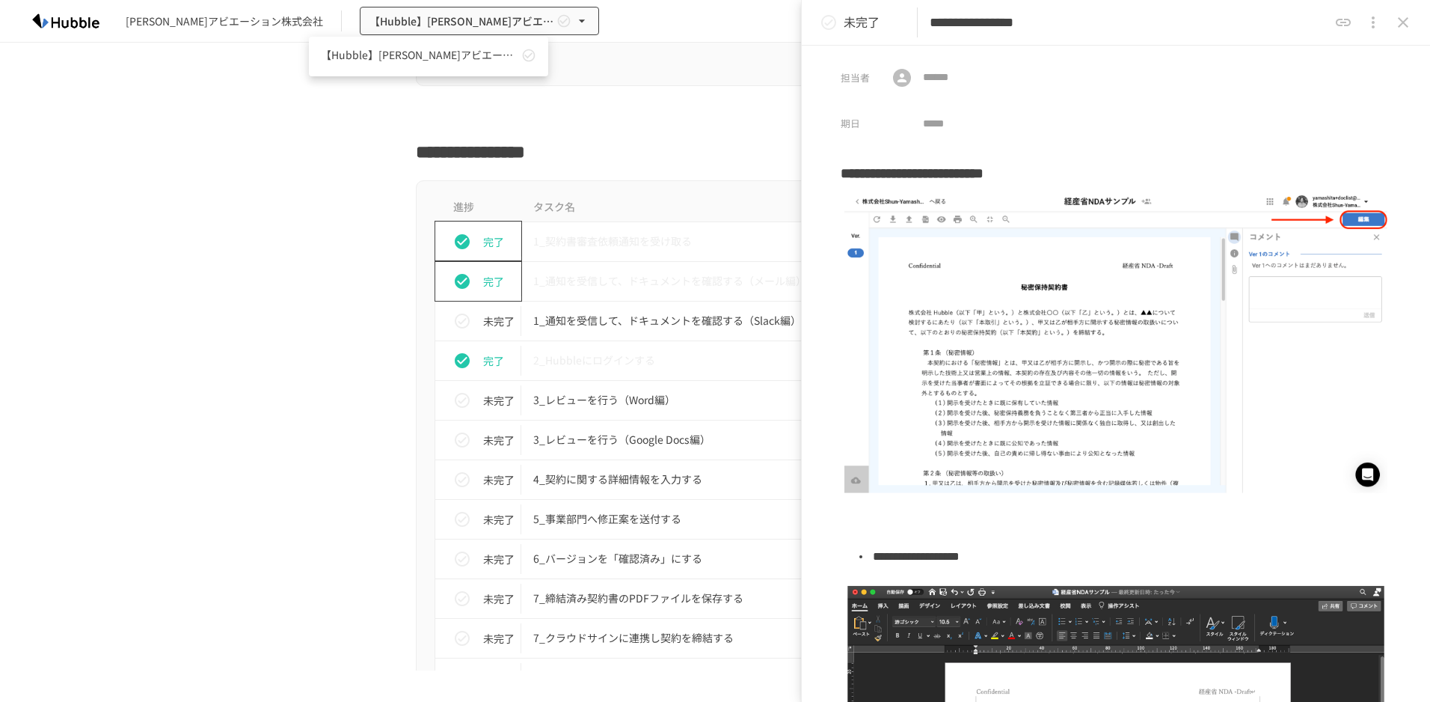
click at [1323, 402] on div at bounding box center [715, 351] width 1430 height 702
